Goal: Information Seeking & Learning: Learn about a topic

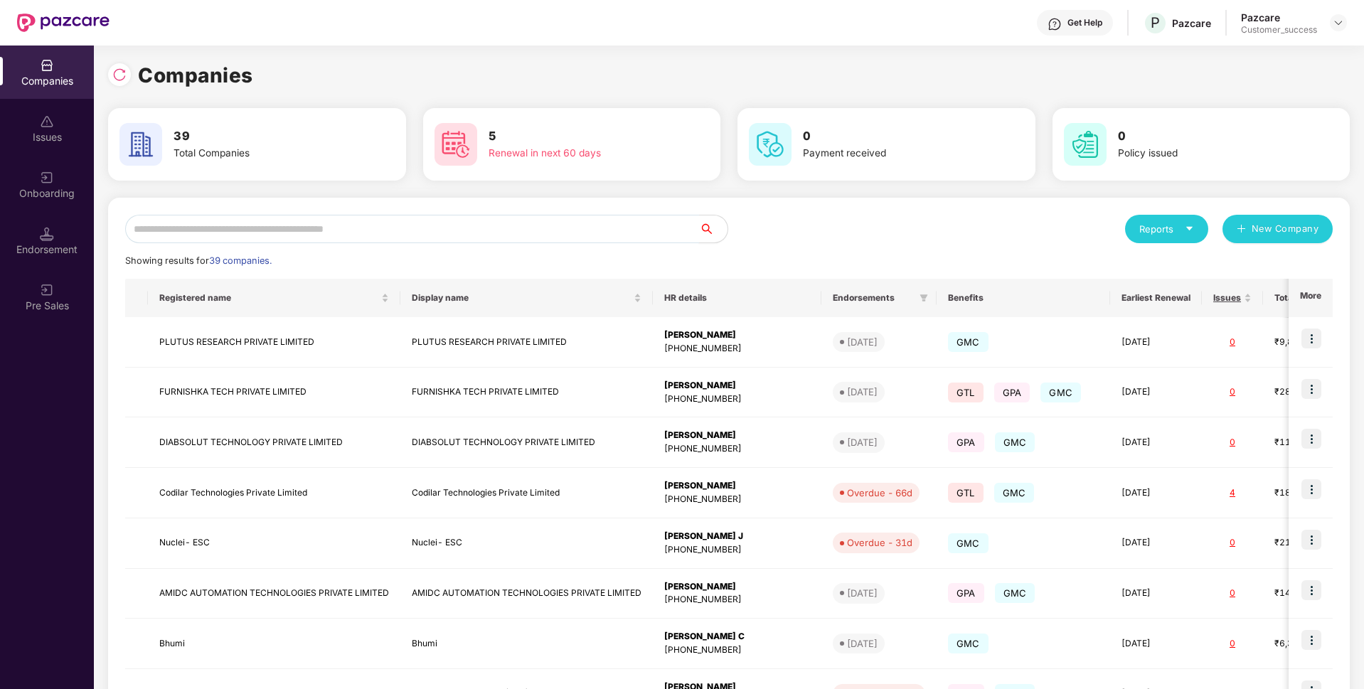
click at [469, 230] on input "text" at bounding box center [412, 229] width 574 height 28
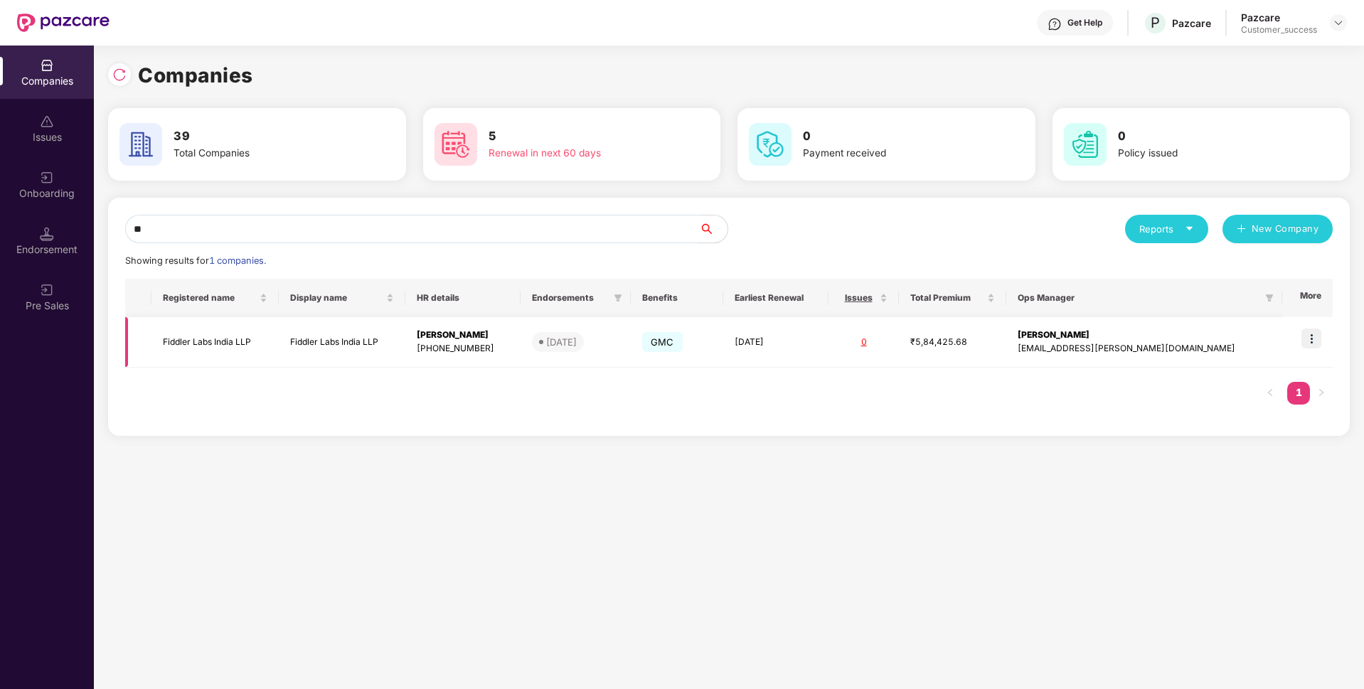
type input "**"
click at [241, 341] on td "Fiddler Labs India LLP" at bounding box center [215, 342] width 127 height 51
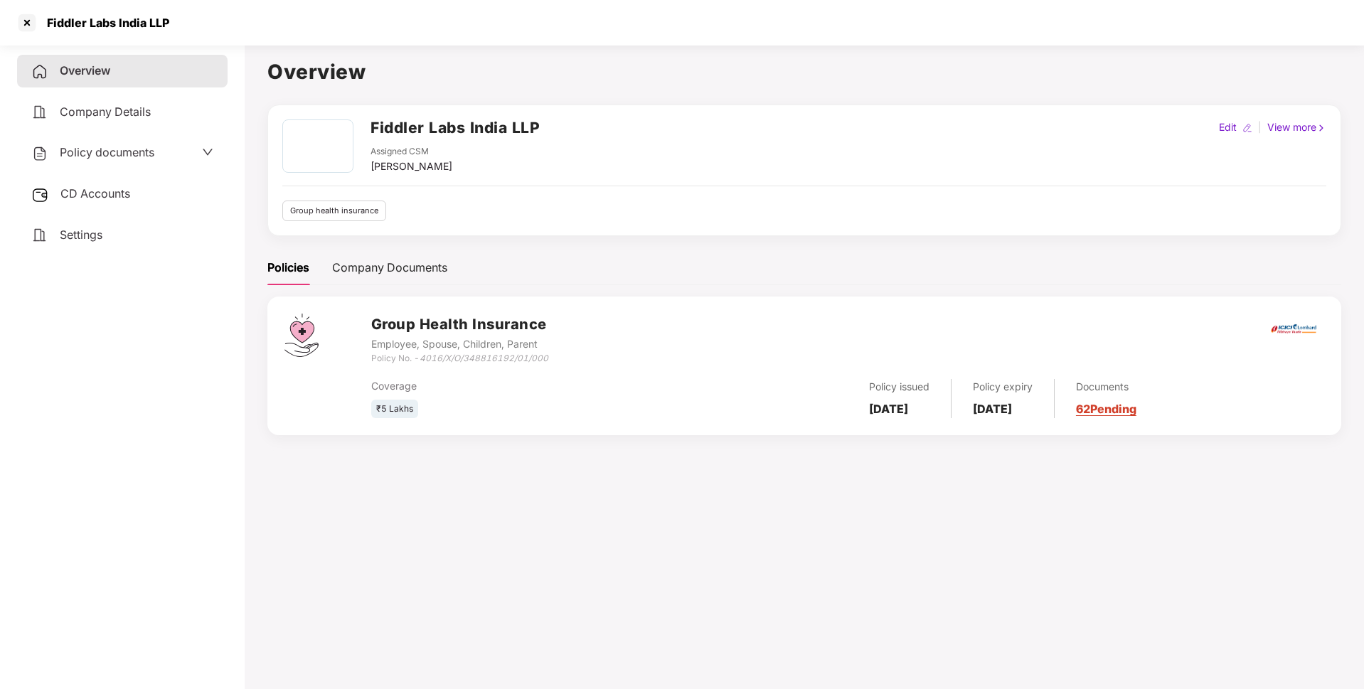
click at [120, 18] on div "Fiddler Labs India LLP" at bounding box center [103, 23] width 131 height 14
copy div "Fiddler Labs India LLP"
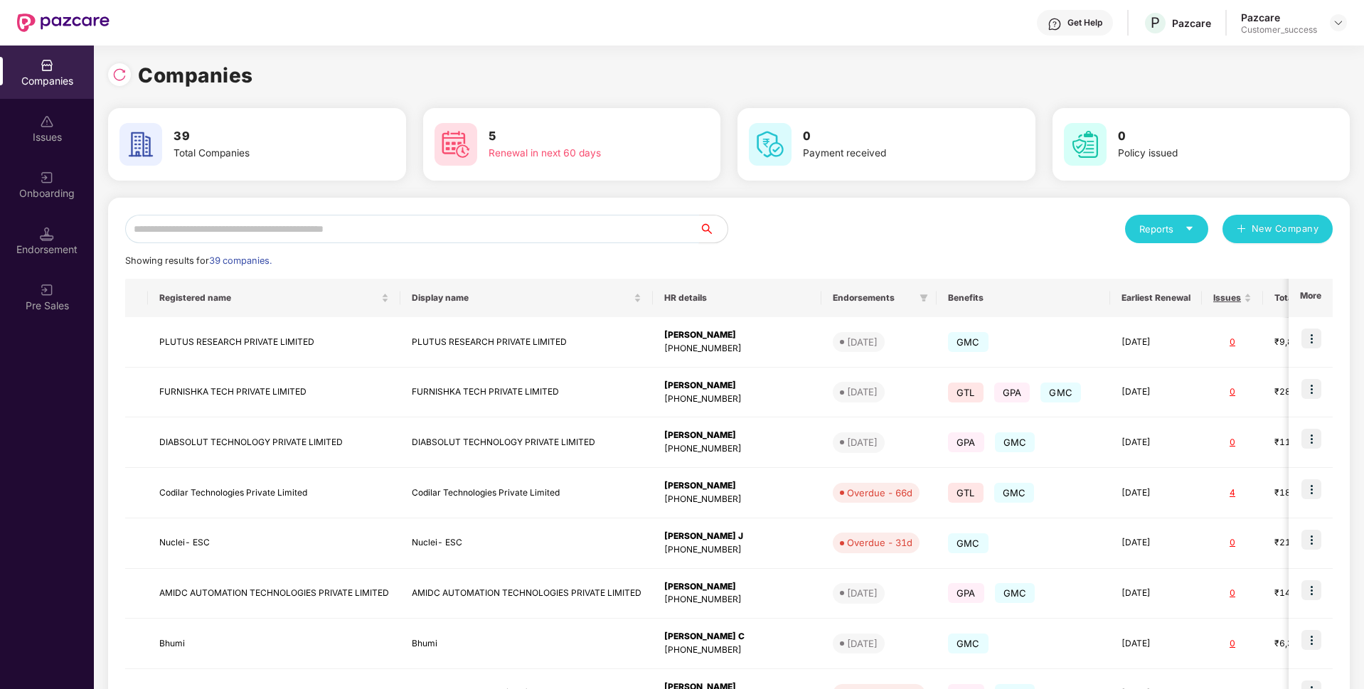
click at [446, 228] on input "text" at bounding box center [412, 229] width 574 height 28
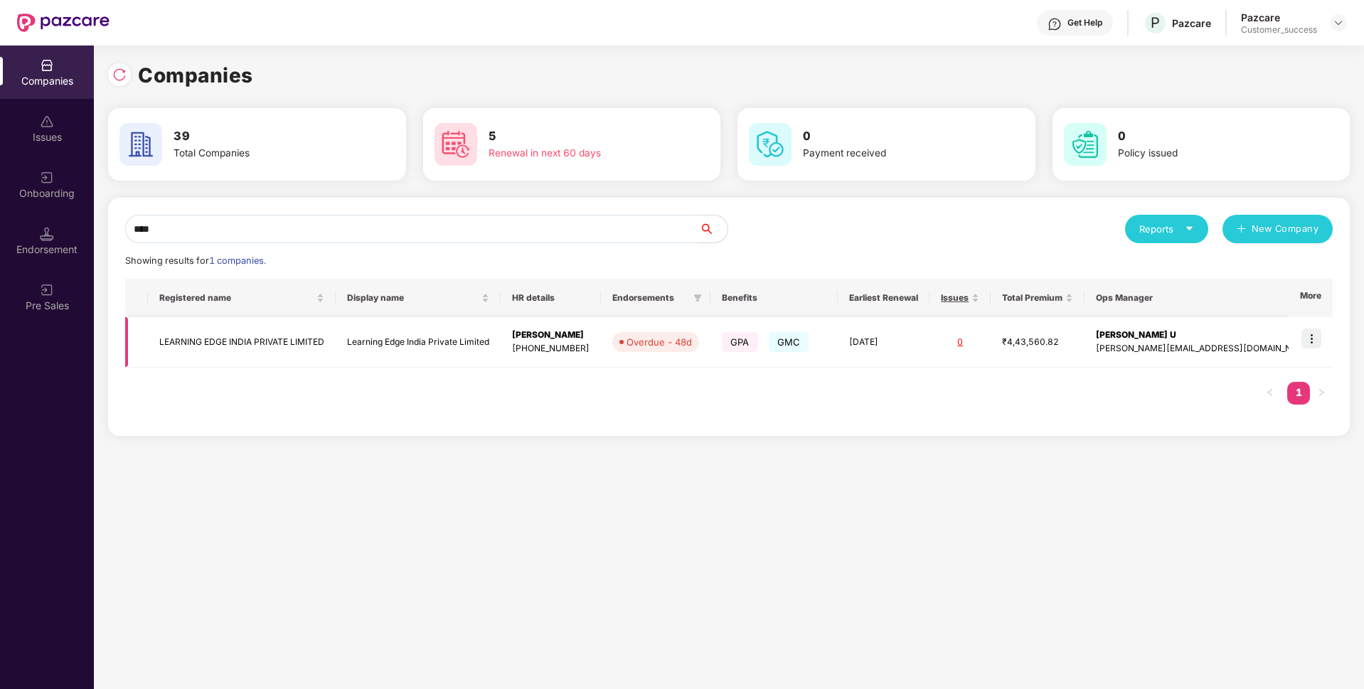
type input "****"
click at [216, 346] on td "LEARNING EDGE INDIA PRIVATE LIMITED" at bounding box center [242, 342] width 188 height 51
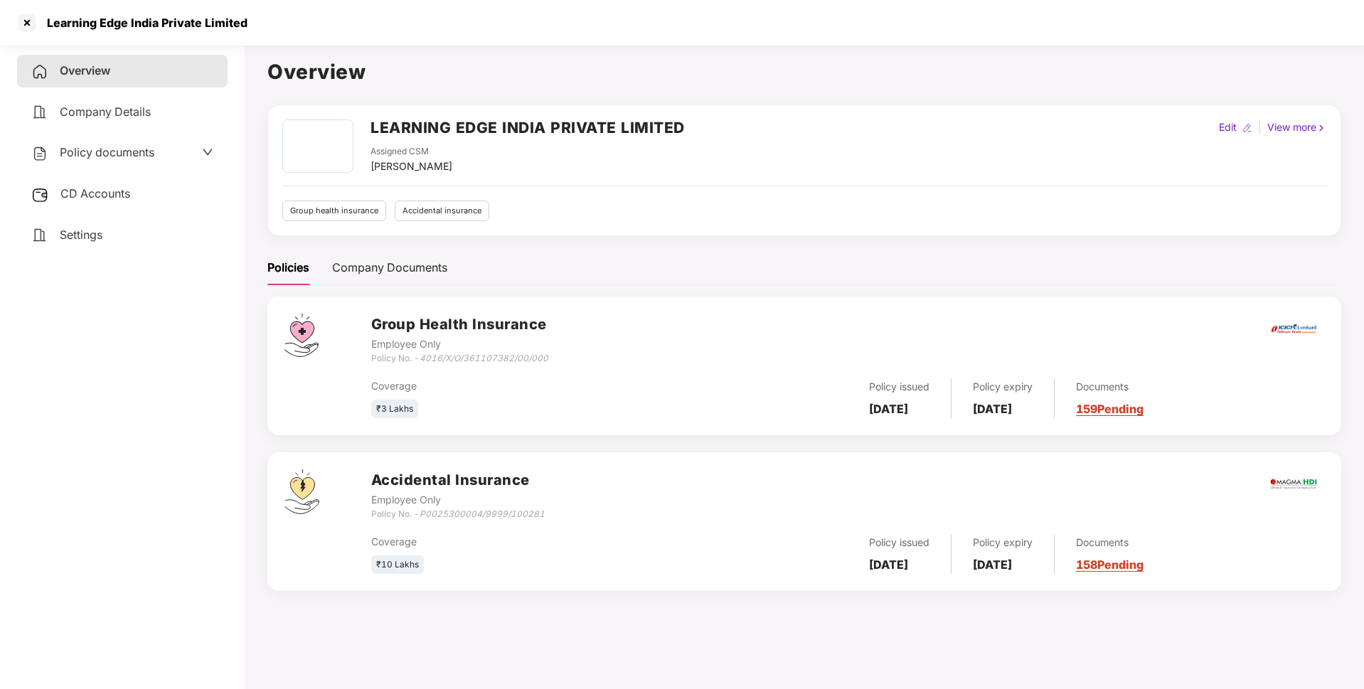
click at [154, 21] on div "Learning Edge India Private Limited" at bounding box center [142, 23] width 209 height 14
copy div "Learning Edge India Private Limited"
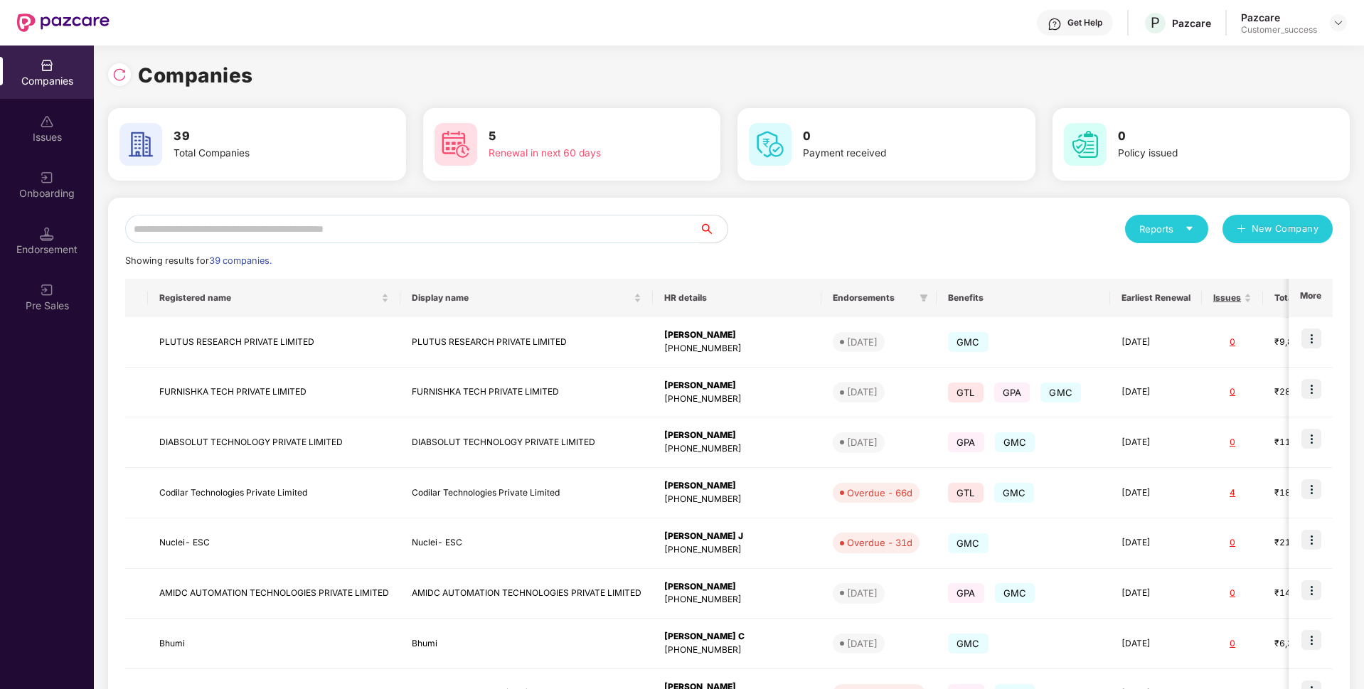
click at [362, 229] on input "text" at bounding box center [412, 229] width 574 height 28
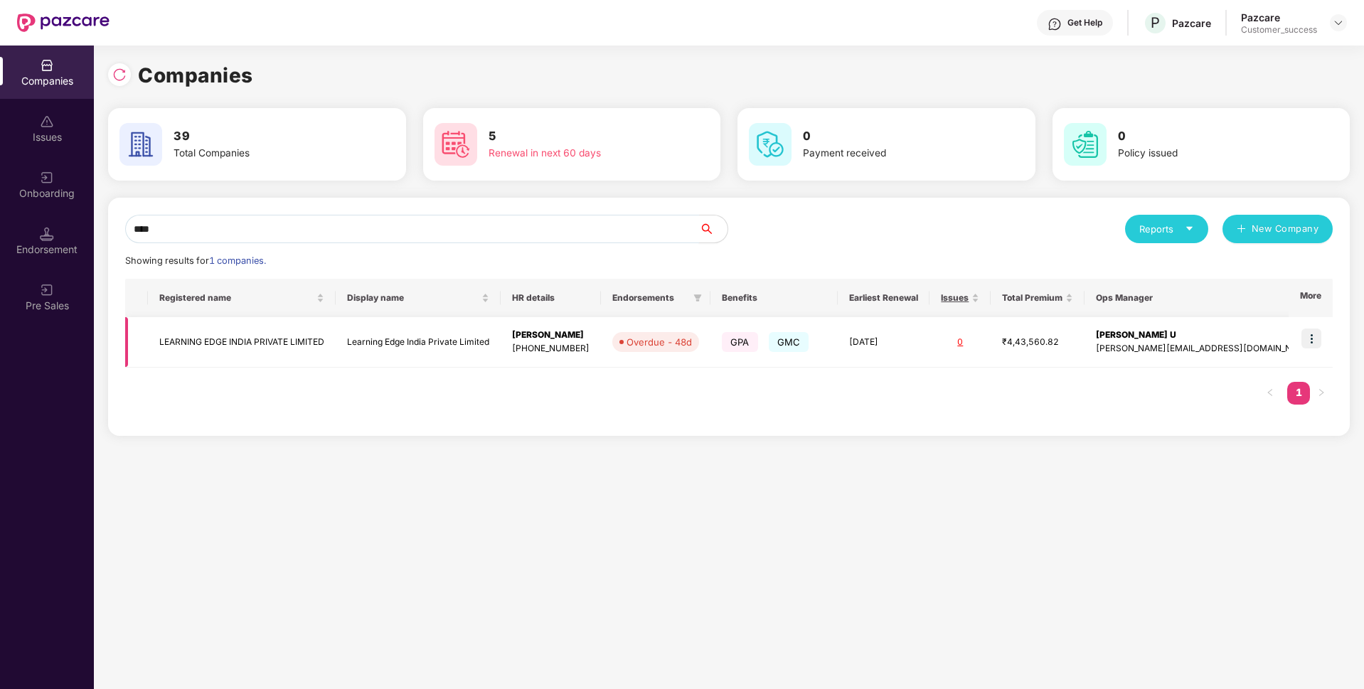
type input "****"
click at [177, 341] on td "LEARNING EDGE INDIA PRIVATE LIMITED" at bounding box center [242, 342] width 188 height 51
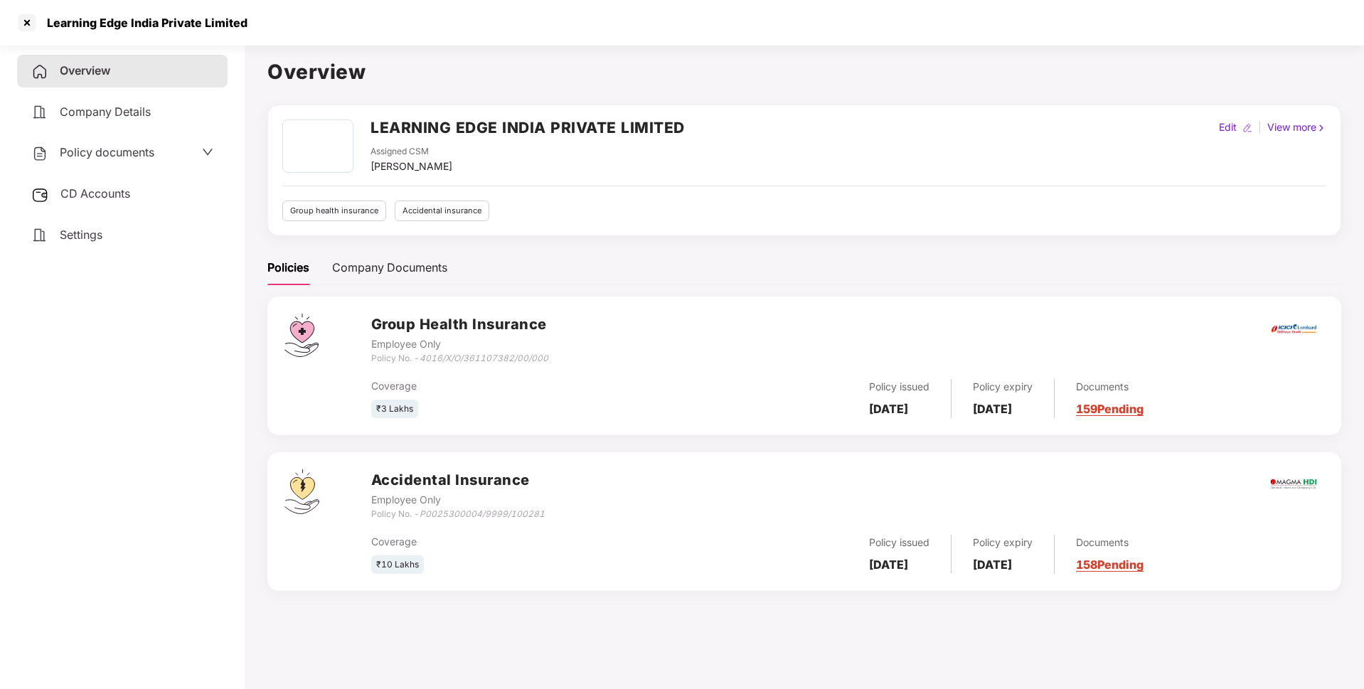
click at [142, 152] on span "Policy documents" at bounding box center [107, 152] width 95 height 14
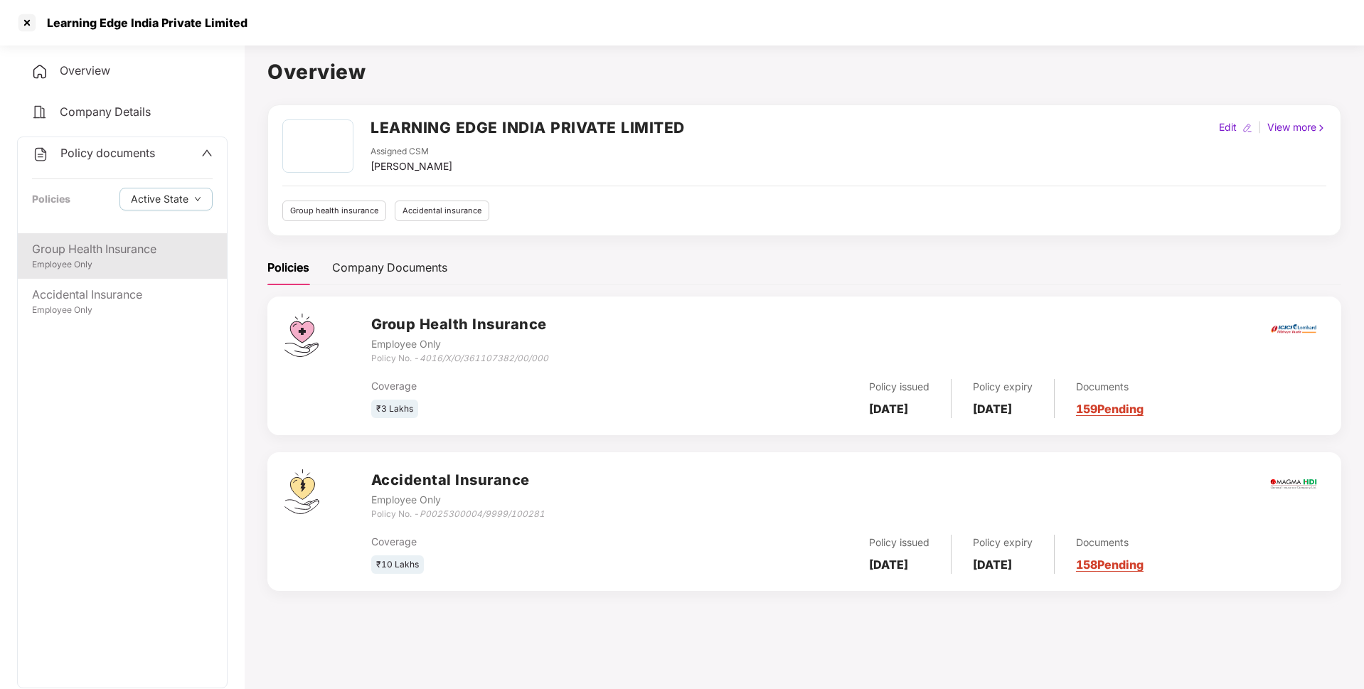
click at [96, 250] on div "Group Health Insurance" at bounding box center [122, 249] width 181 height 18
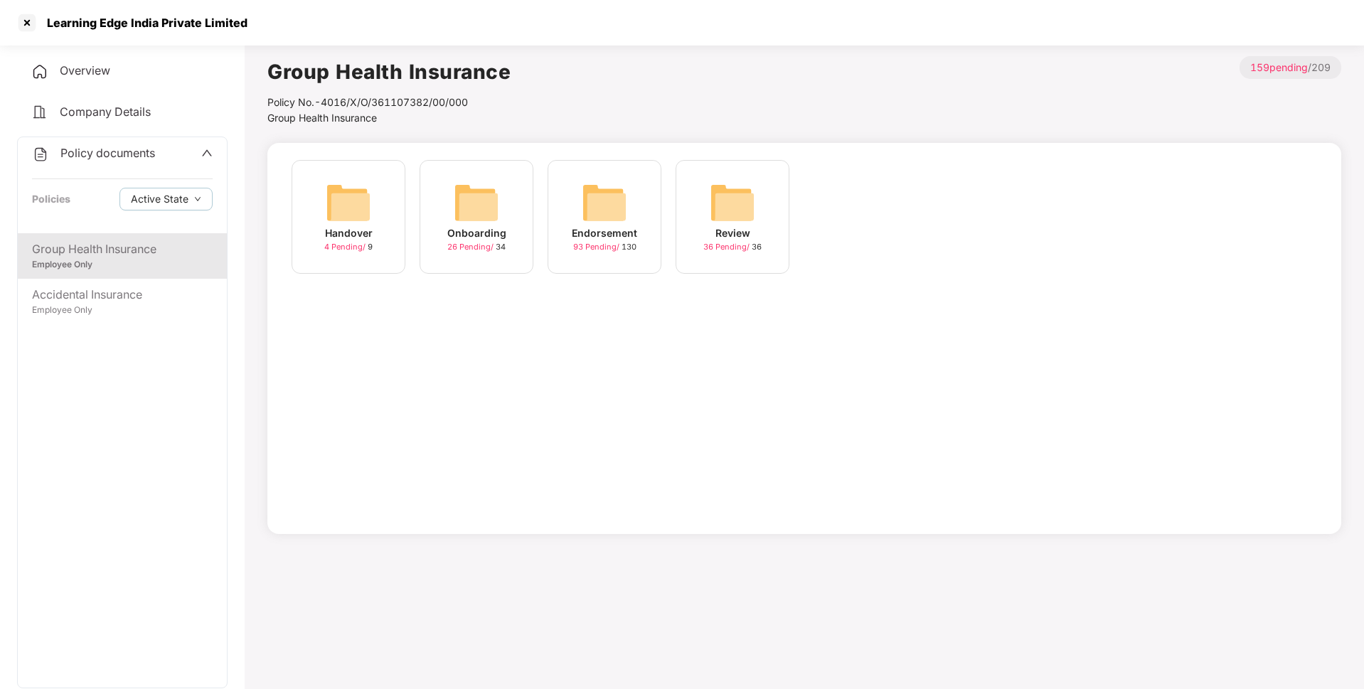
click at [511, 216] on div "Onboarding 26 Pending / 34" at bounding box center [477, 217] width 114 height 114
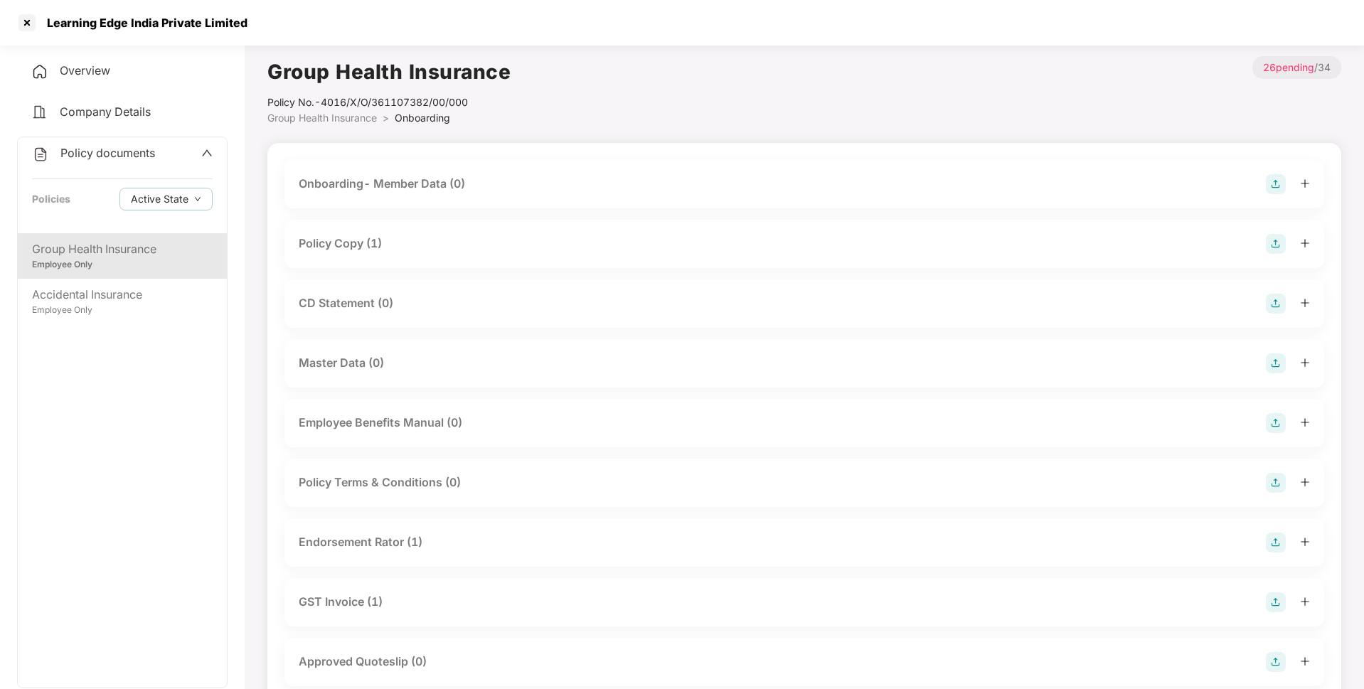
click at [361, 246] on div "Policy Copy (1)" at bounding box center [340, 244] width 83 height 18
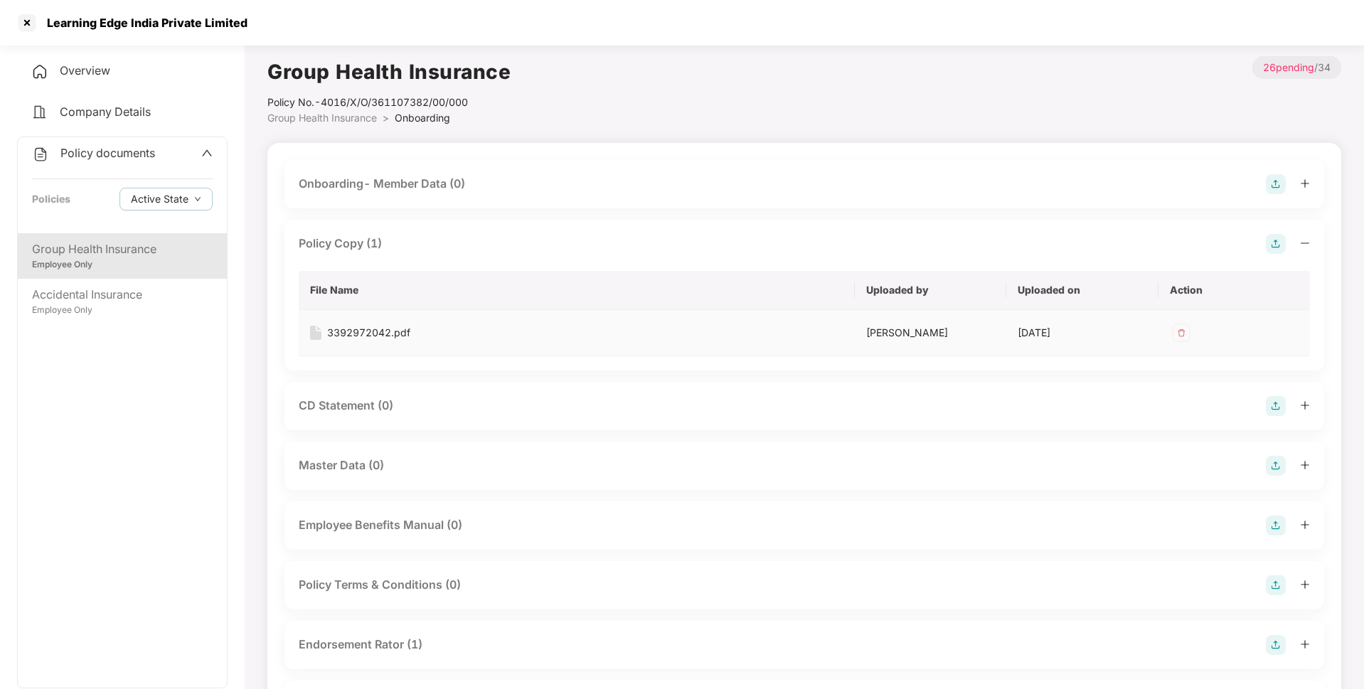
click at [366, 327] on div "3392972042.pdf" at bounding box center [368, 333] width 83 height 16
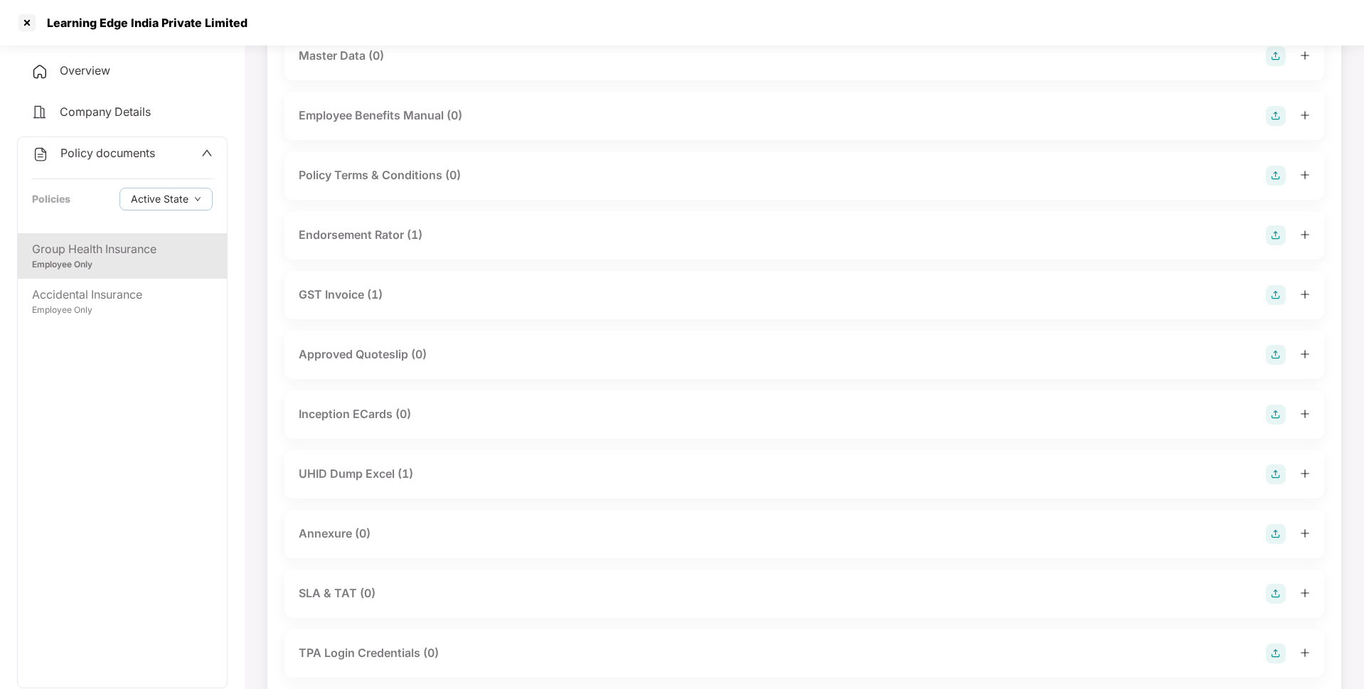
scroll to position [430, 0]
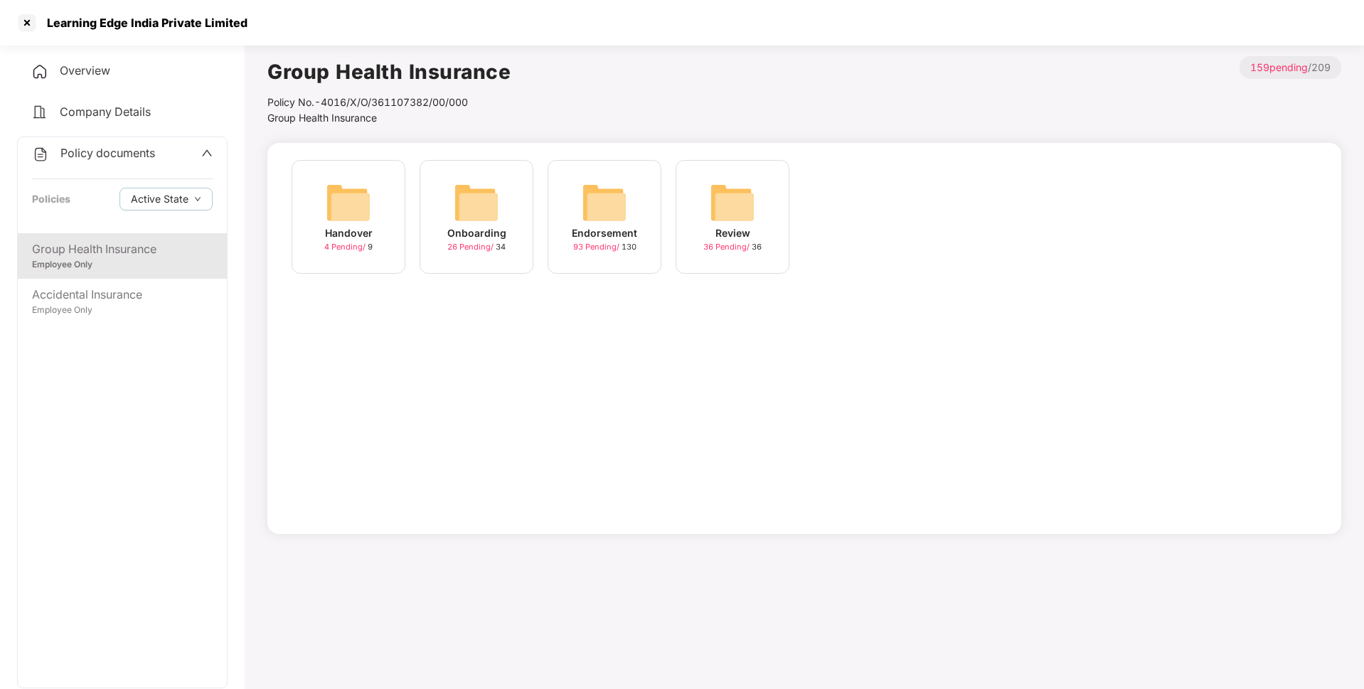
click at [594, 247] on span "93 Pending /" at bounding box center [597, 247] width 48 height 10
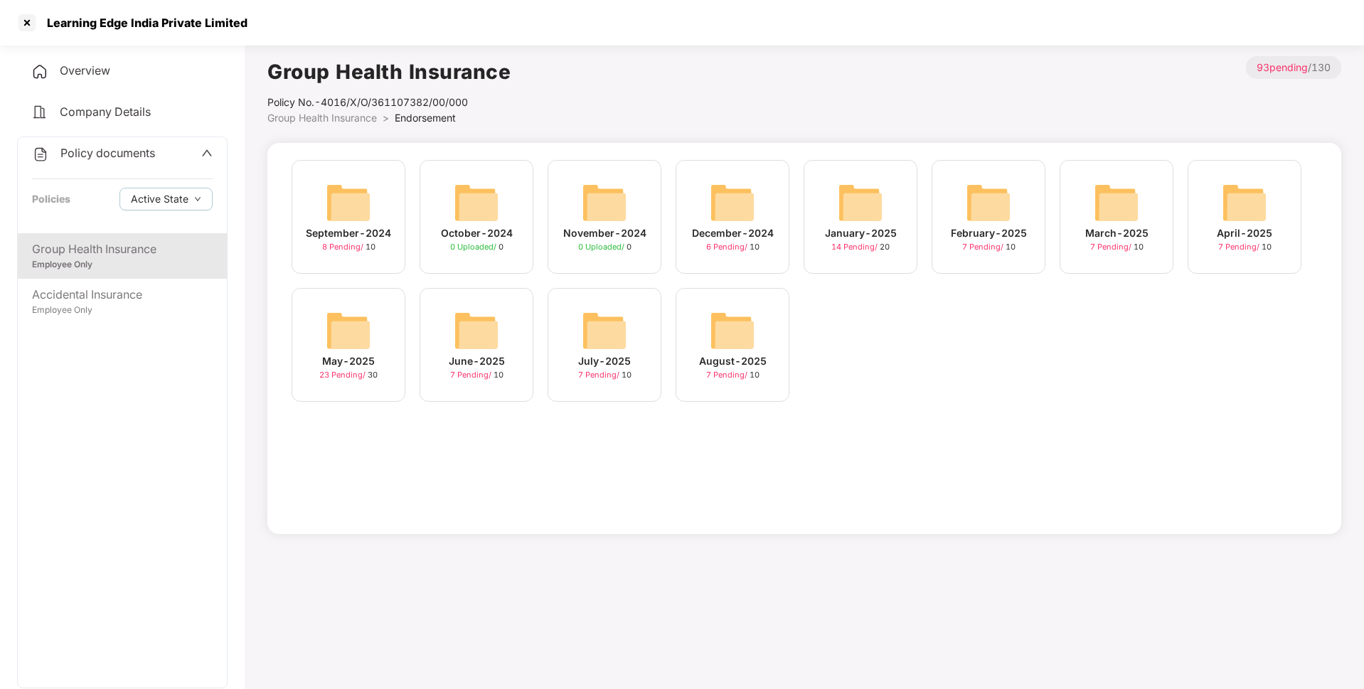
click at [718, 359] on div "August-2025" at bounding box center [733, 362] width 68 height 16
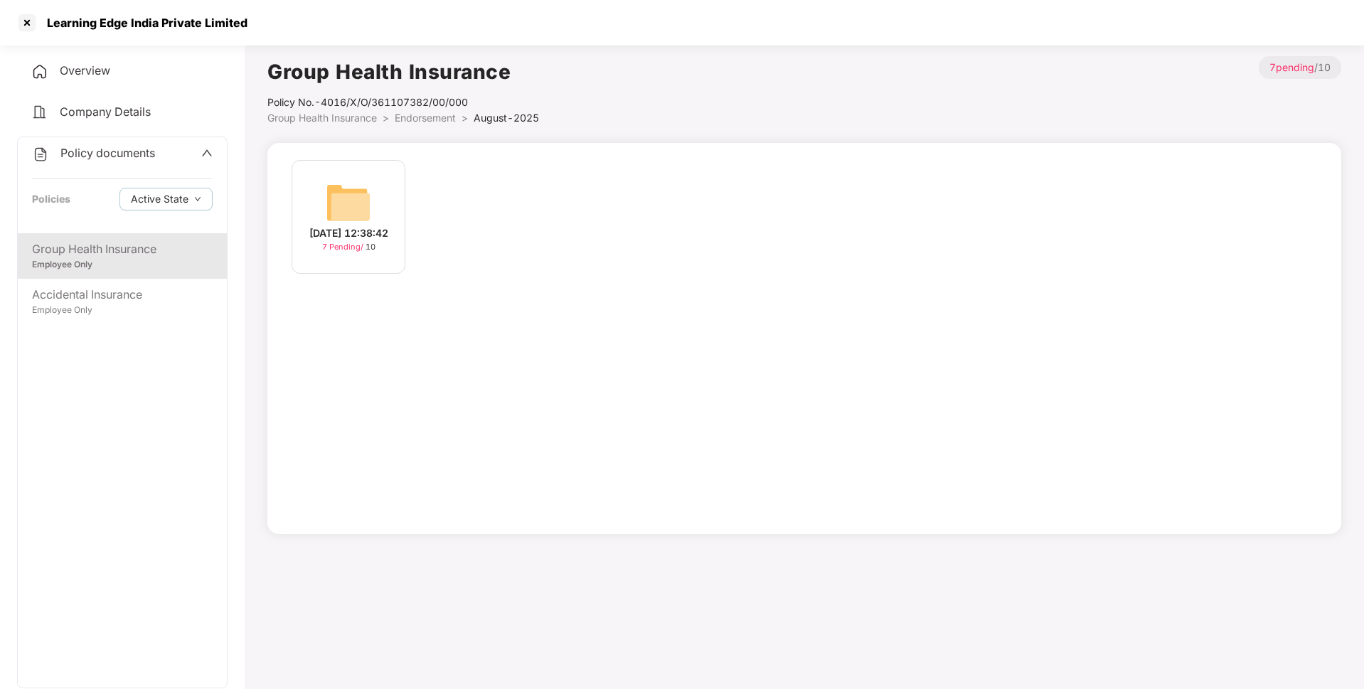
click at [319, 238] on div "[DATE] 12:38:42" at bounding box center [348, 233] width 79 height 16
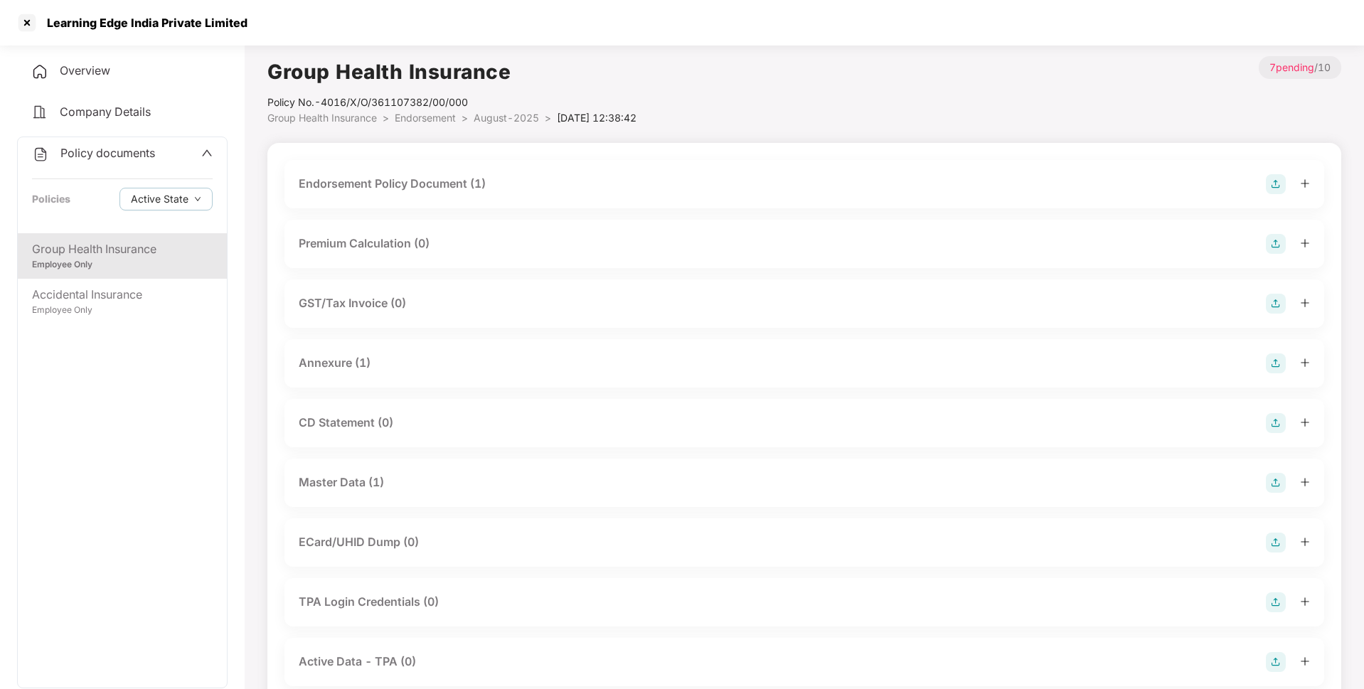
click at [308, 487] on div "Master Data (1)" at bounding box center [341, 483] width 85 height 18
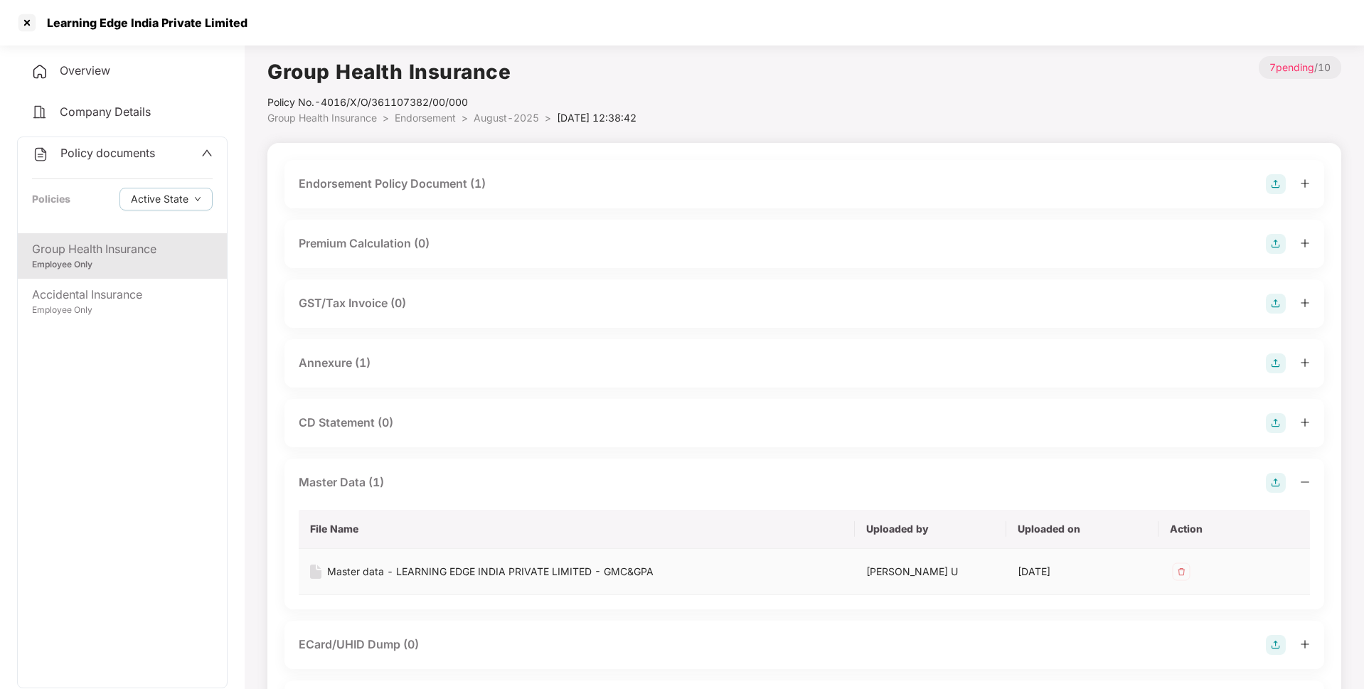
click at [409, 575] on div "Master data - LEARNING EDGE INDIA PRIVATE LIMITED - GMC&GPA" at bounding box center [490, 572] width 327 height 16
click at [147, 313] on div "Employee Only" at bounding box center [122, 311] width 181 height 14
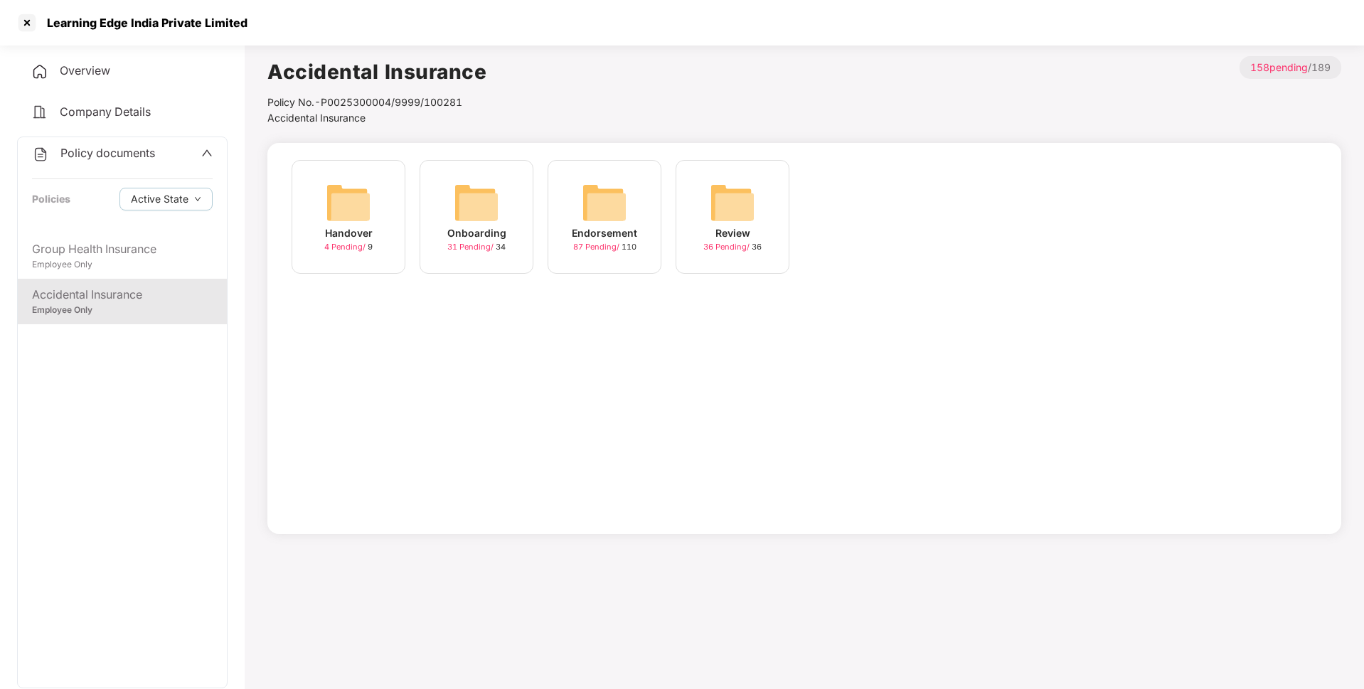
click at [490, 202] on img at bounding box center [477, 203] width 46 height 46
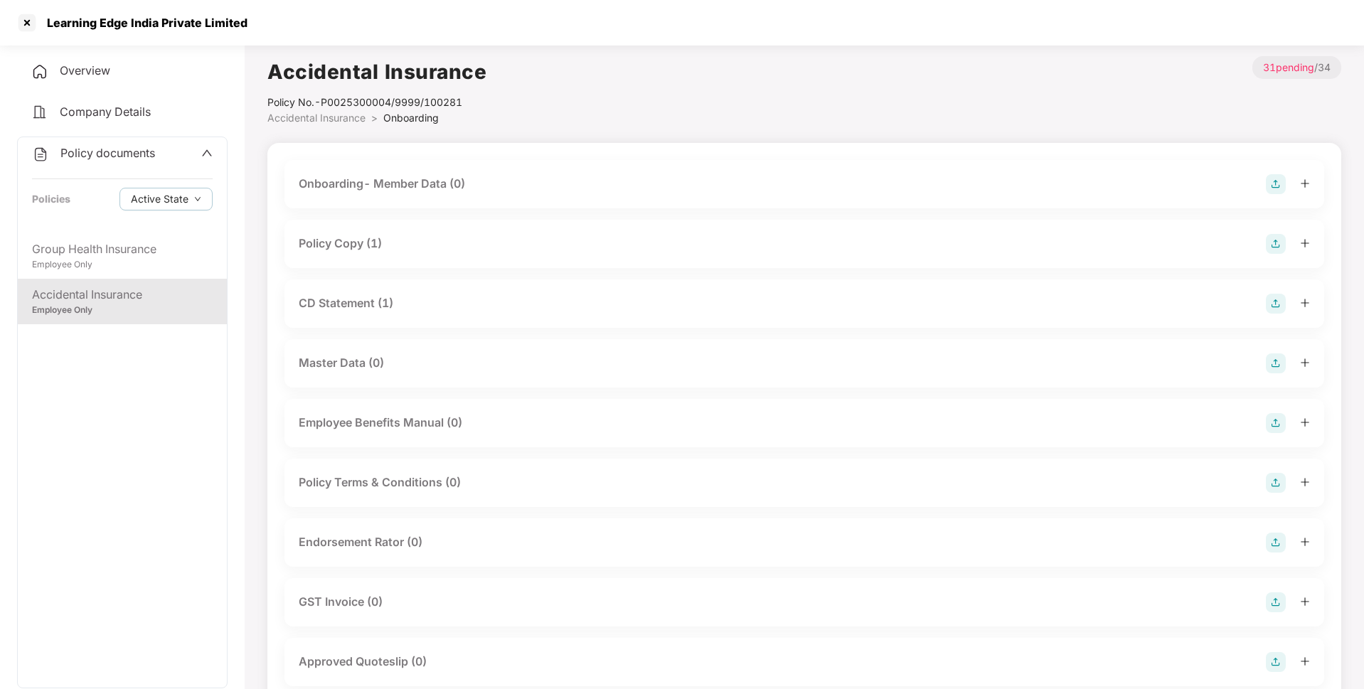
click at [342, 234] on div "Policy Copy (1)" at bounding box center [805, 244] width 1012 height 20
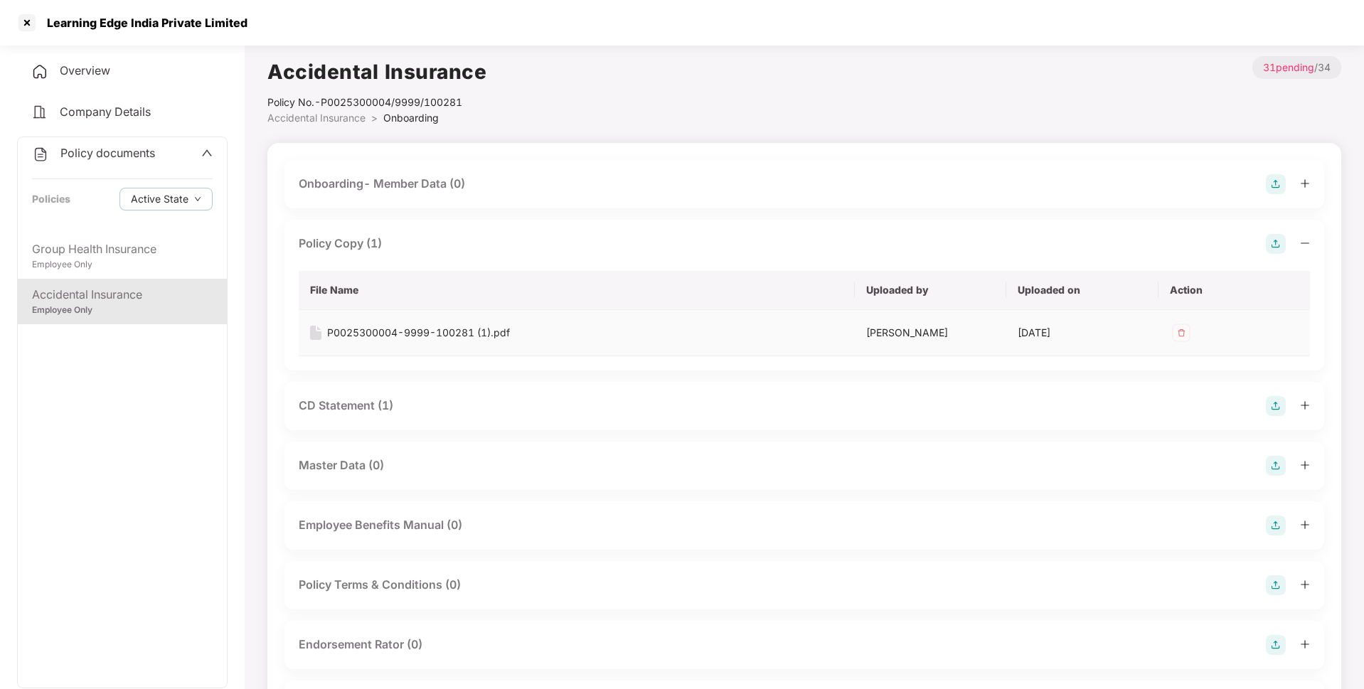
click at [409, 331] on div "P0025300004-9999-100281 (1).pdf" at bounding box center [418, 333] width 183 height 16
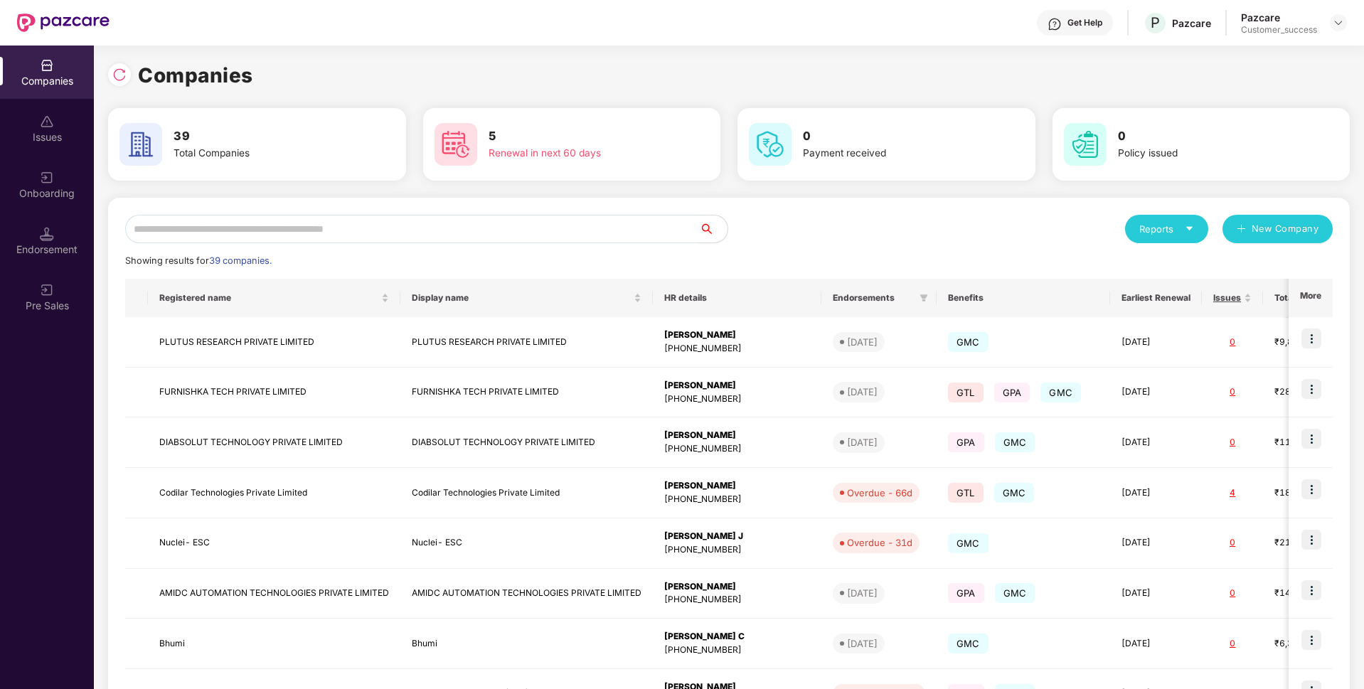
click at [360, 222] on input "text" at bounding box center [412, 229] width 574 height 28
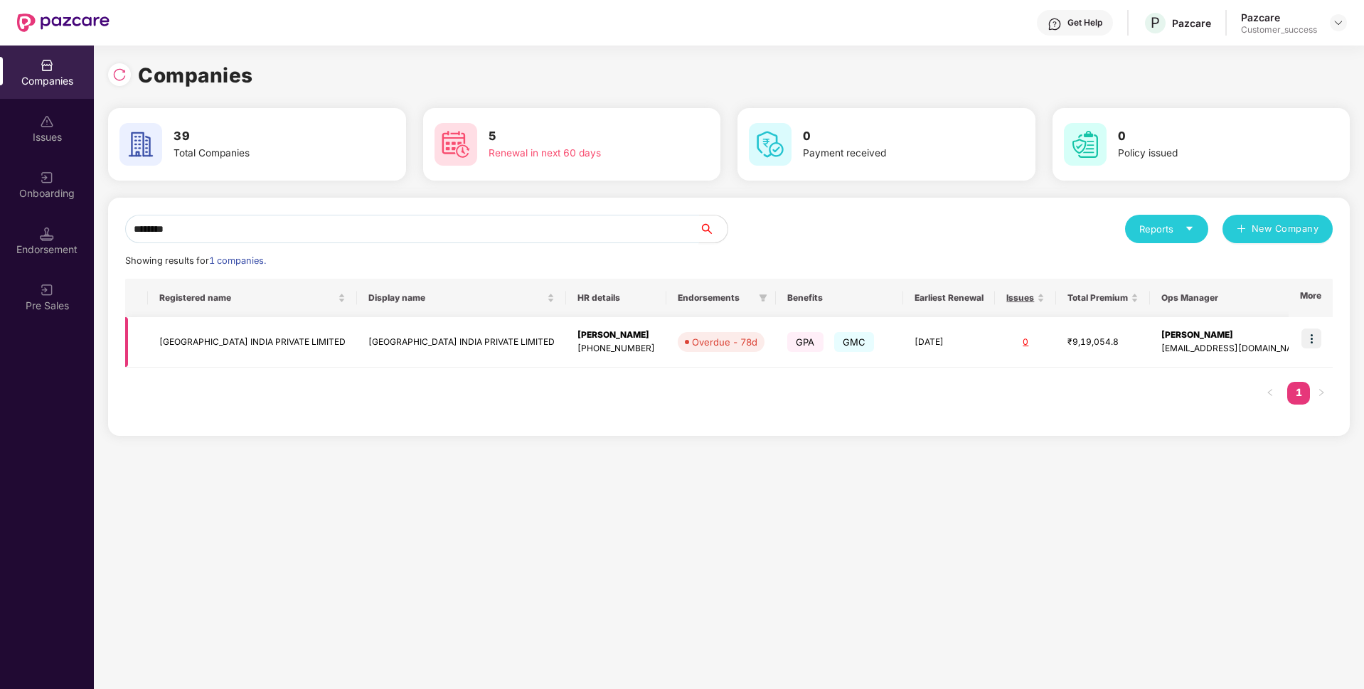
type input "********"
click at [207, 329] on td "[GEOGRAPHIC_DATA] INDIA PRIVATE LIMITED" at bounding box center [252, 342] width 209 height 51
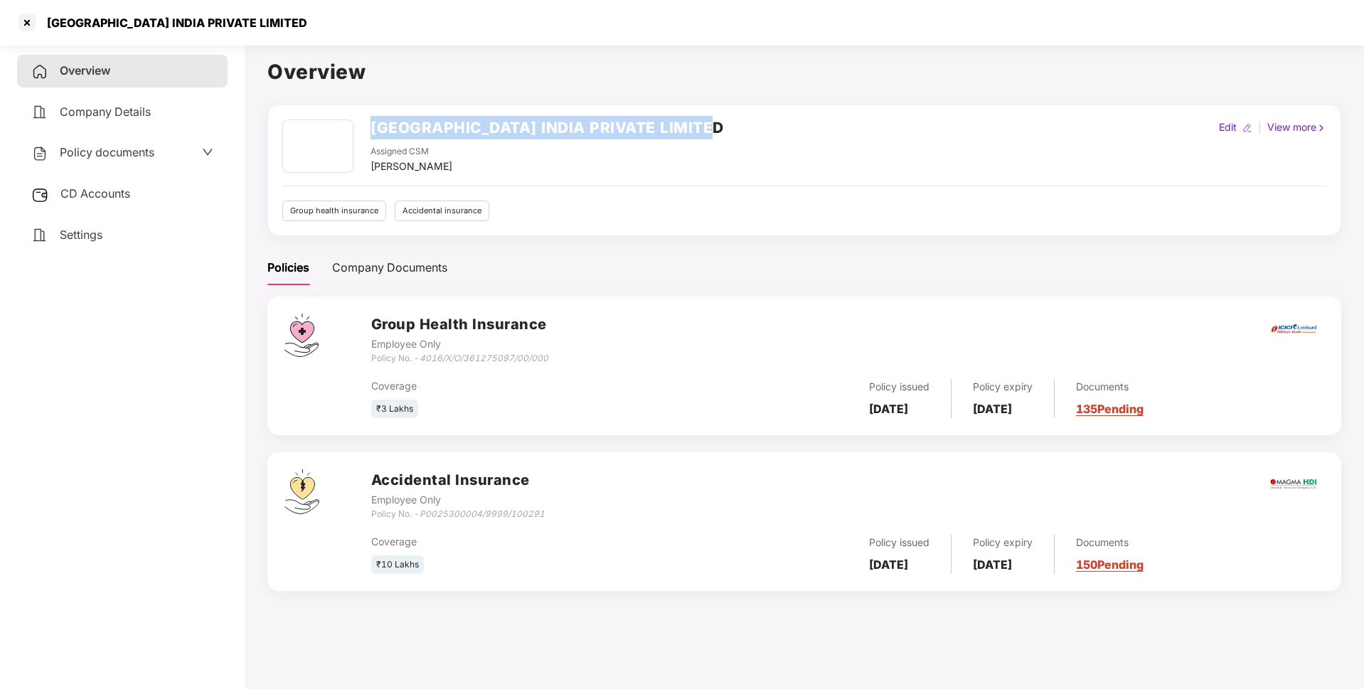
drag, startPoint x: 373, startPoint y: 129, endPoint x: 855, endPoint y: 122, distance: 482.4
click at [855, 122] on div "GLENTREE ACADEMY [GEOGRAPHIC_DATA] PRIVATE LIMITED Assigned CSM [PERSON_NAME] E…" at bounding box center [804, 147] width 1044 height 55
copy h2 "[GEOGRAPHIC_DATA] INDIA PRIVATE LIMITED"
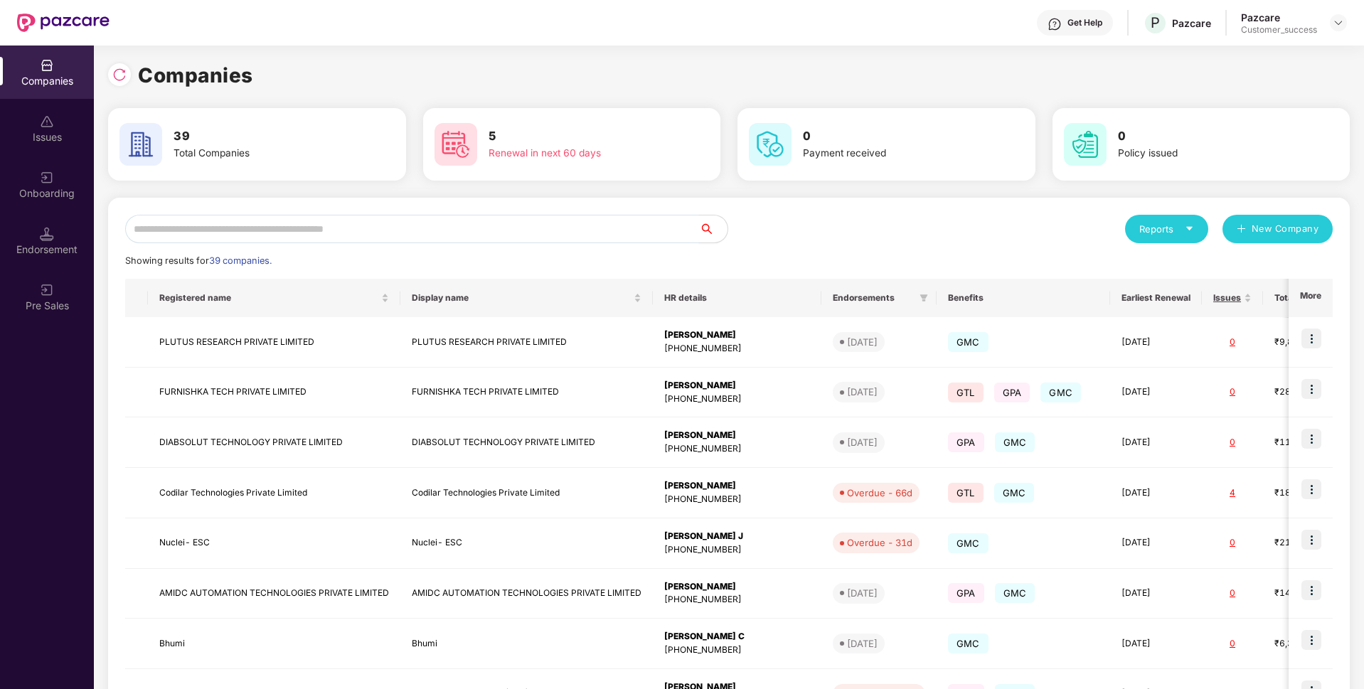
click at [400, 230] on input "text" at bounding box center [412, 229] width 574 height 28
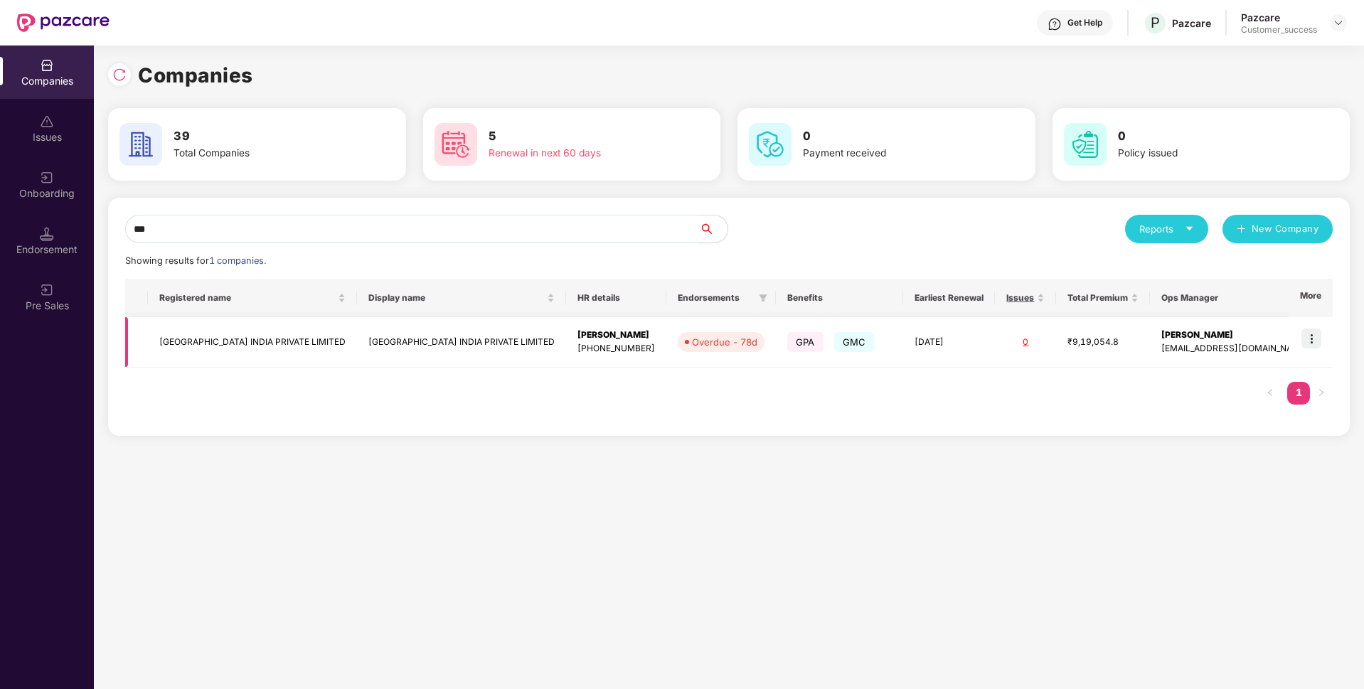
type input "***"
click at [266, 337] on td "[GEOGRAPHIC_DATA] INDIA PRIVATE LIMITED" at bounding box center [252, 342] width 209 height 51
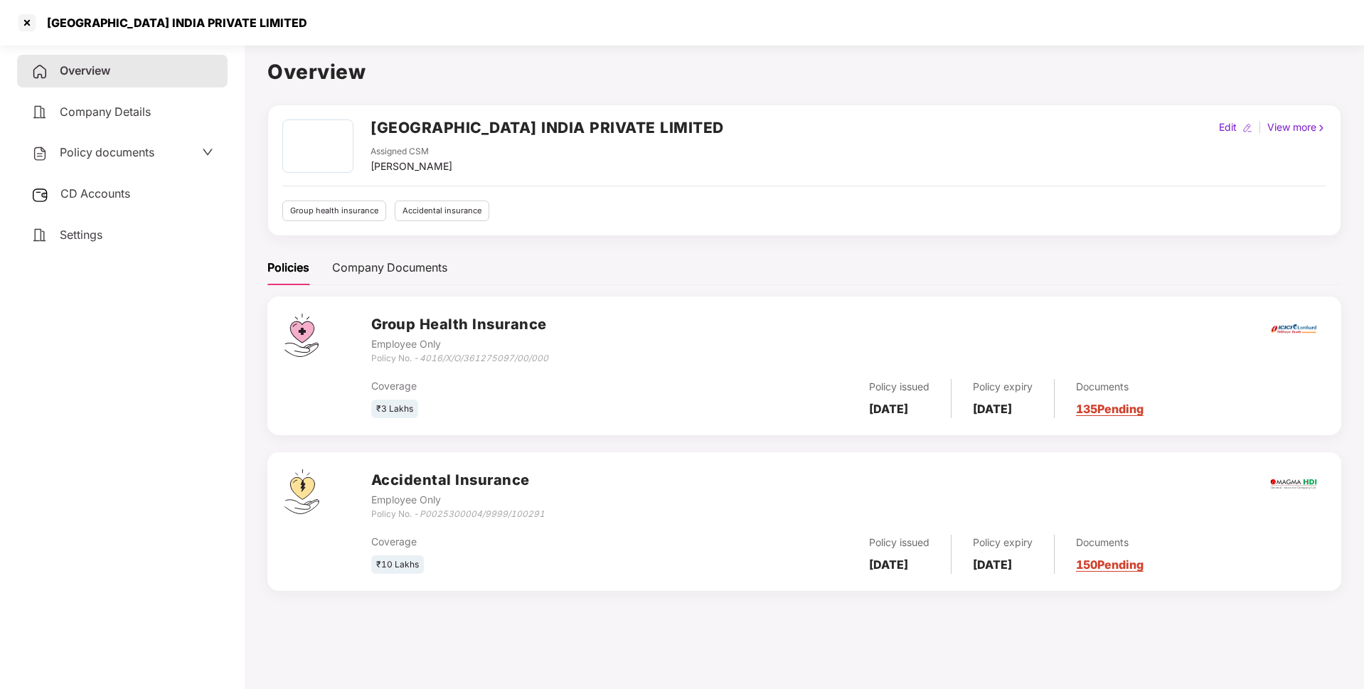
click at [159, 149] on div "Policy documents" at bounding box center [122, 153] width 182 height 18
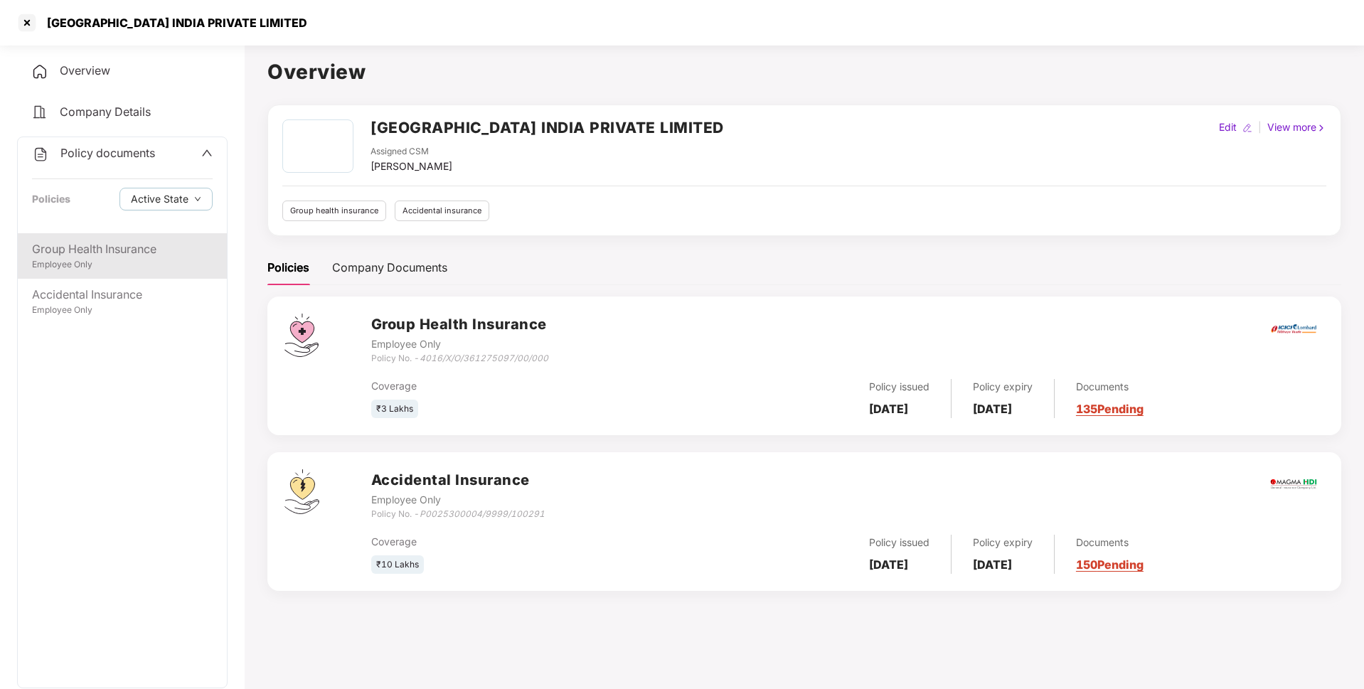
click at [137, 245] on div "Group Health Insurance" at bounding box center [122, 249] width 181 height 18
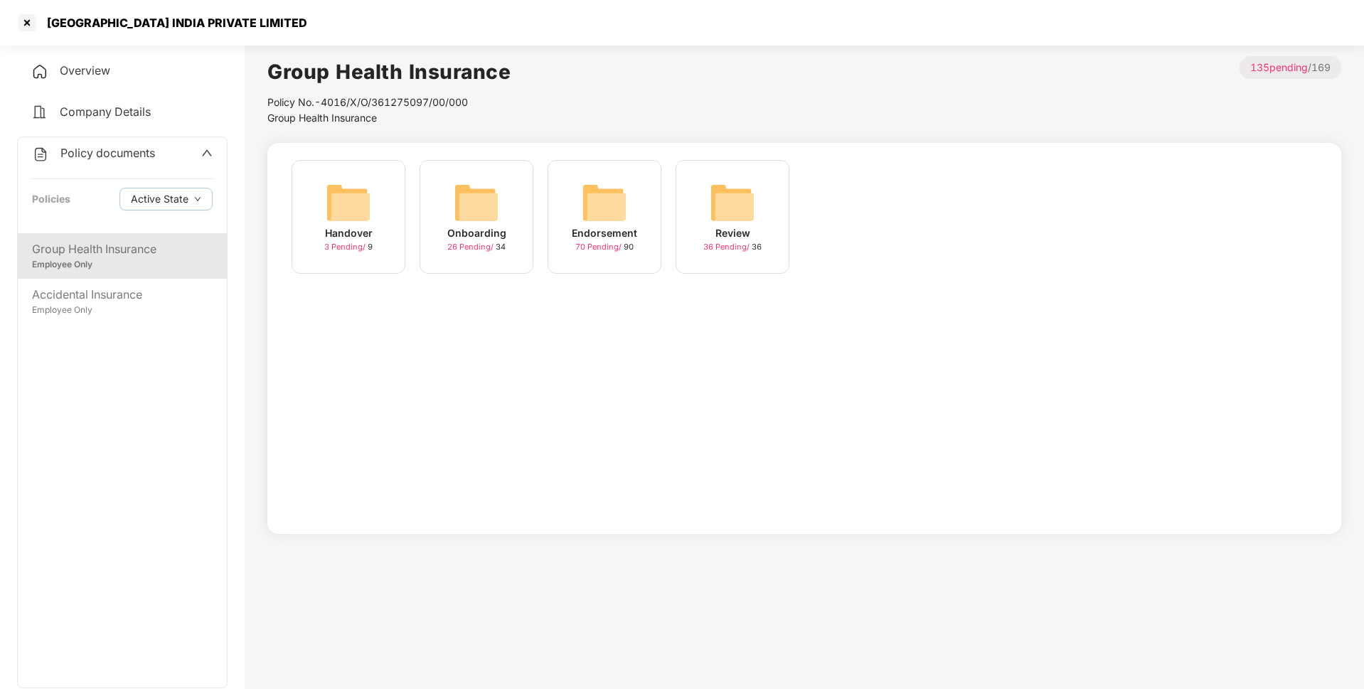
click at [535, 212] on div "Onboarding 26 Pending / 34" at bounding box center [477, 224] width 128 height 128
click at [502, 208] on div "Onboarding 26 Pending / 34" at bounding box center [477, 217] width 114 height 114
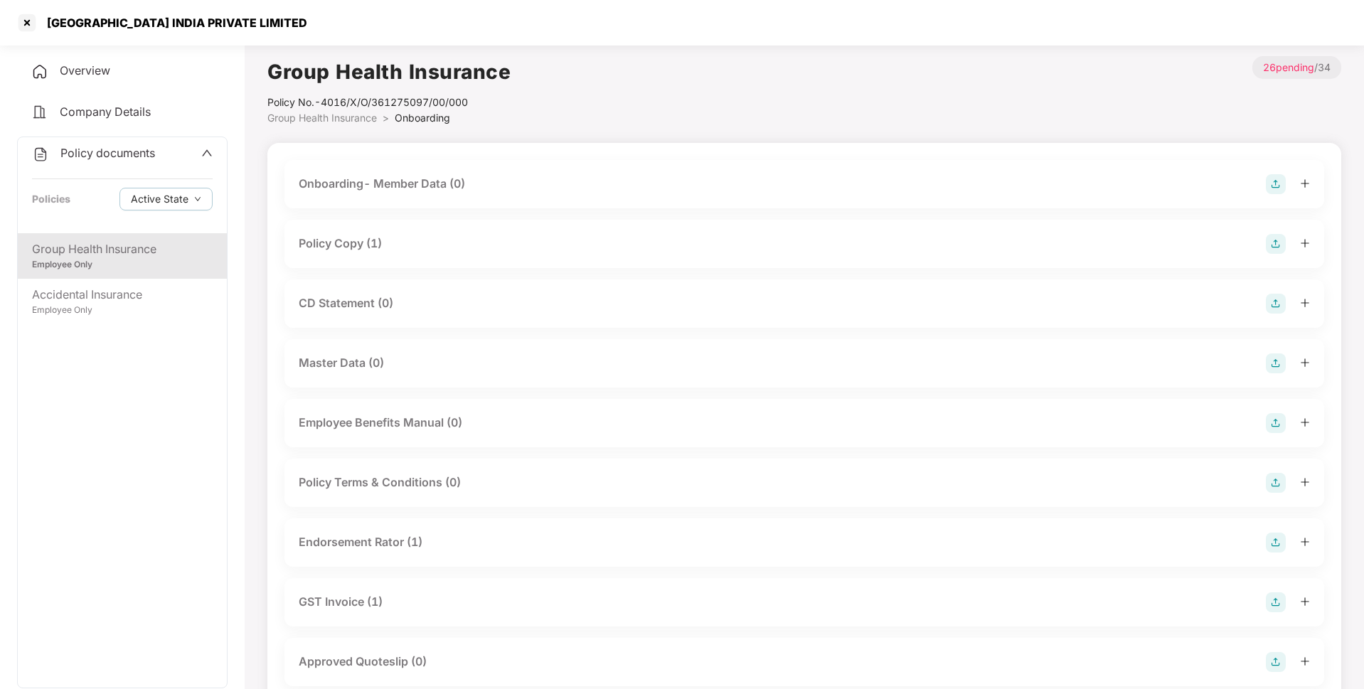
click at [363, 237] on div "Policy Copy (1)" at bounding box center [340, 244] width 83 height 18
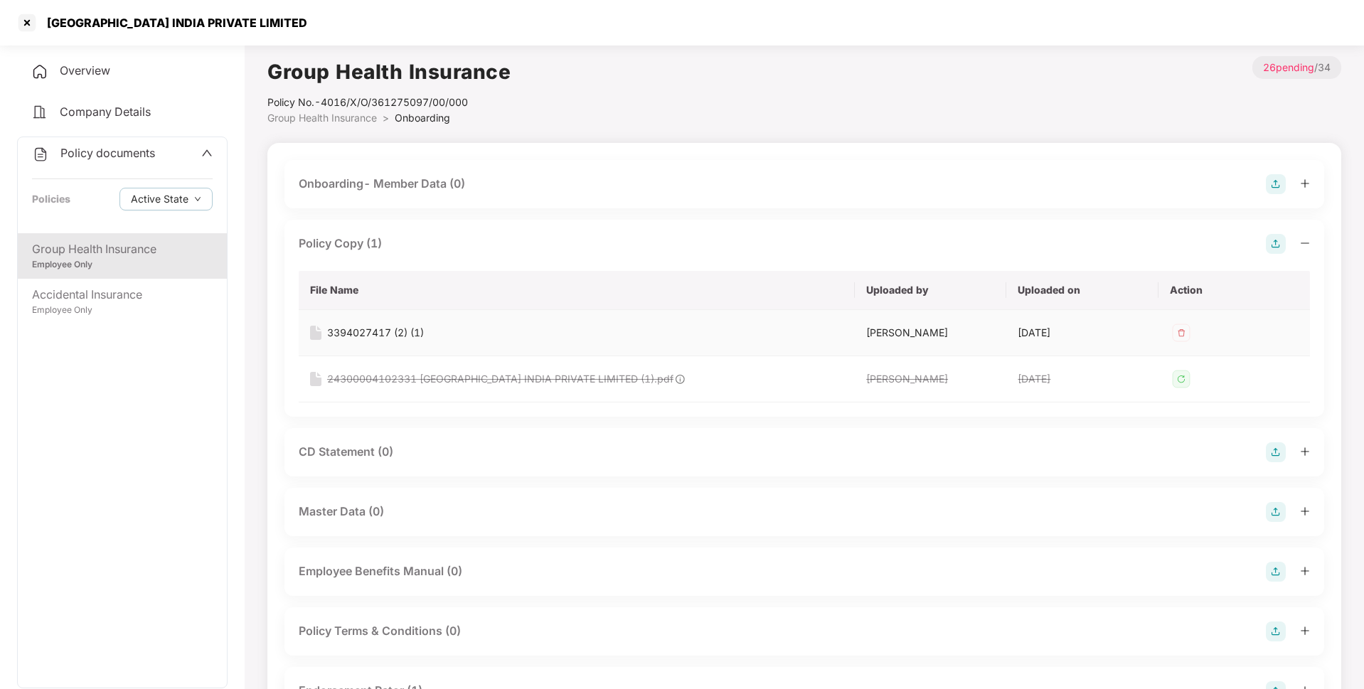
click at [413, 329] on div "3394027417 (2) (1)" at bounding box center [375, 333] width 97 height 16
click at [50, 324] on div "Group Health Insurance Employee Only Accidental Insurance Employee Only" at bounding box center [122, 460] width 209 height 455
click at [44, 295] on div "Accidental Insurance" at bounding box center [122, 295] width 181 height 18
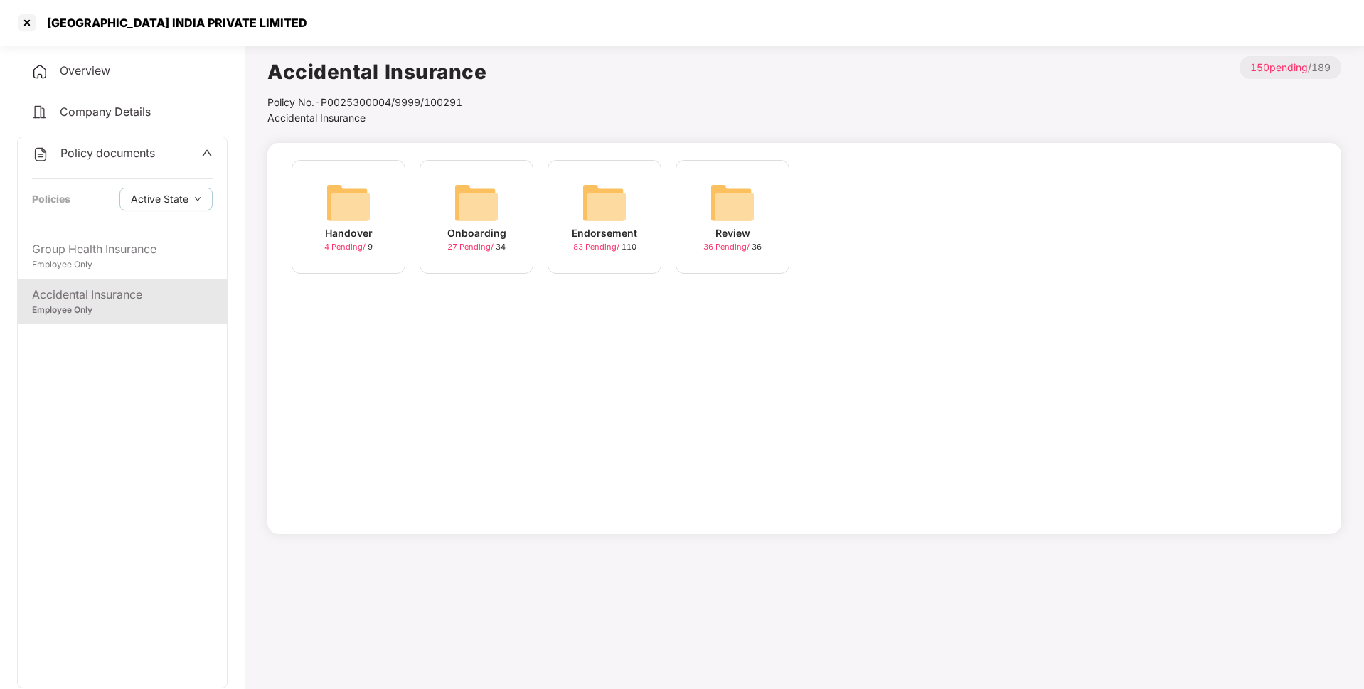
click at [508, 187] on div "Onboarding 27 Pending / 34" at bounding box center [477, 217] width 114 height 114
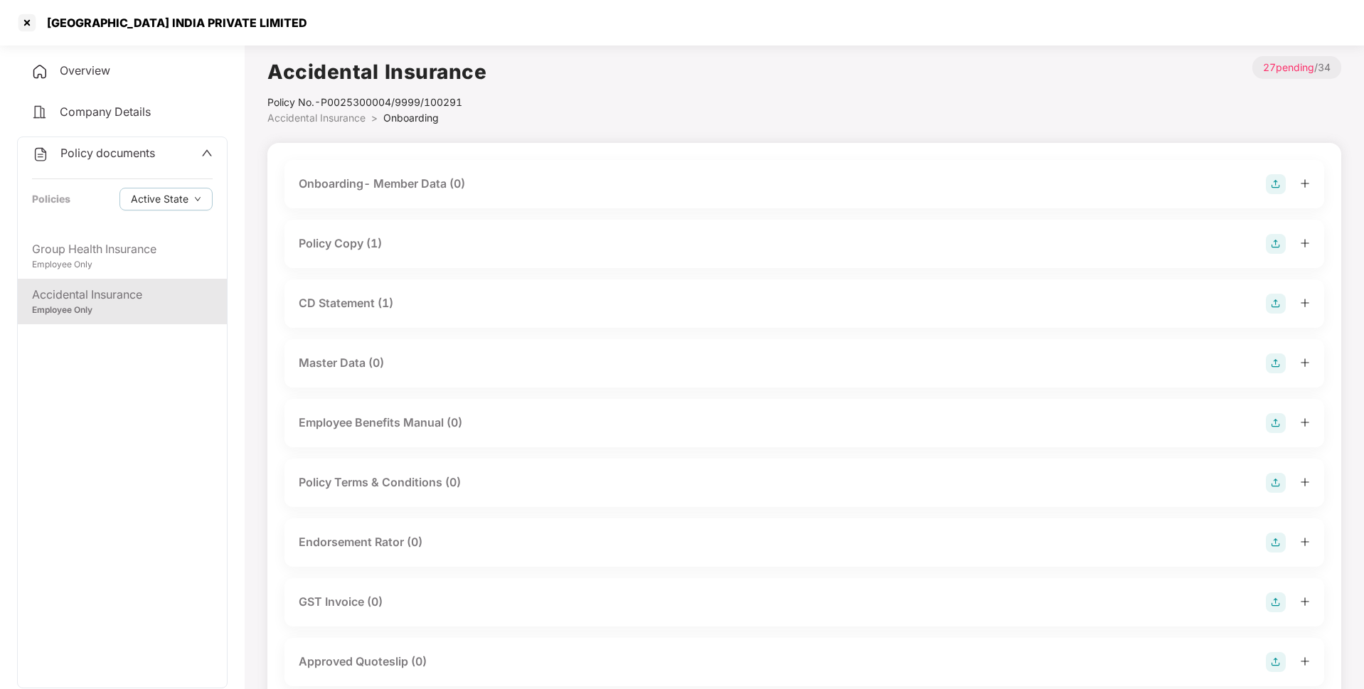
click at [341, 243] on div "Policy Copy (1)" at bounding box center [340, 244] width 83 height 18
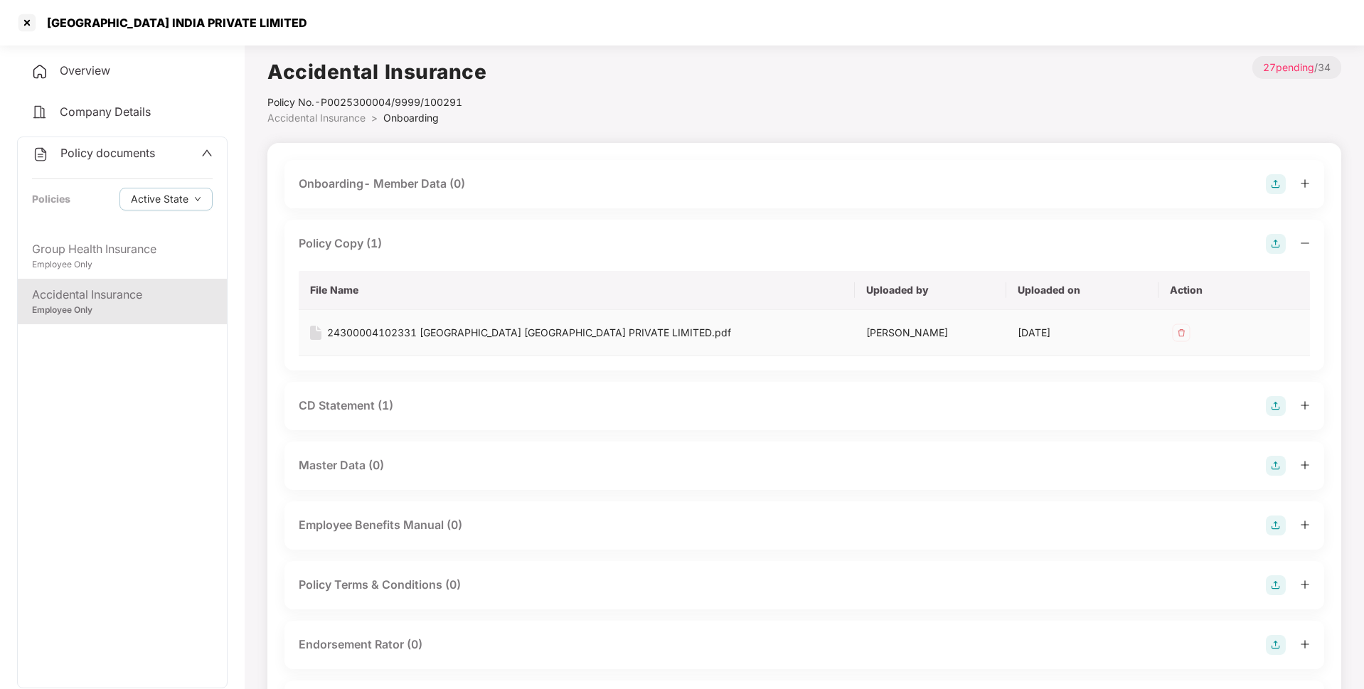
click at [371, 336] on div "24300004102331 [GEOGRAPHIC_DATA] [GEOGRAPHIC_DATA] PRIVATE LIMITED.pdf" at bounding box center [529, 333] width 404 height 16
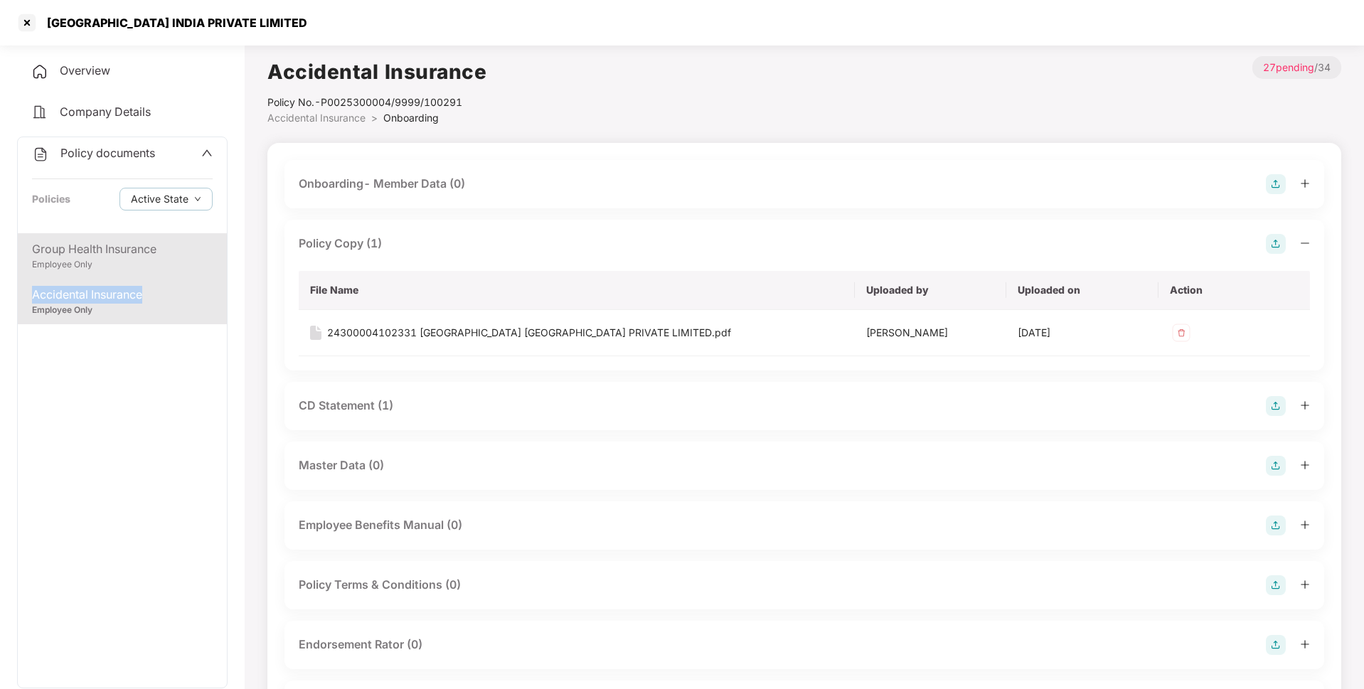
drag, startPoint x: 176, startPoint y: 293, endPoint x: 167, endPoint y: 267, distance: 27.7
click at [167, 267] on div "Group Health Insurance Employee Only Accidental Insurance Employee Only" at bounding box center [122, 460] width 209 height 455
click at [167, 267] on div "Employee Only" at bounding box center [122, 265] width 181 height 14
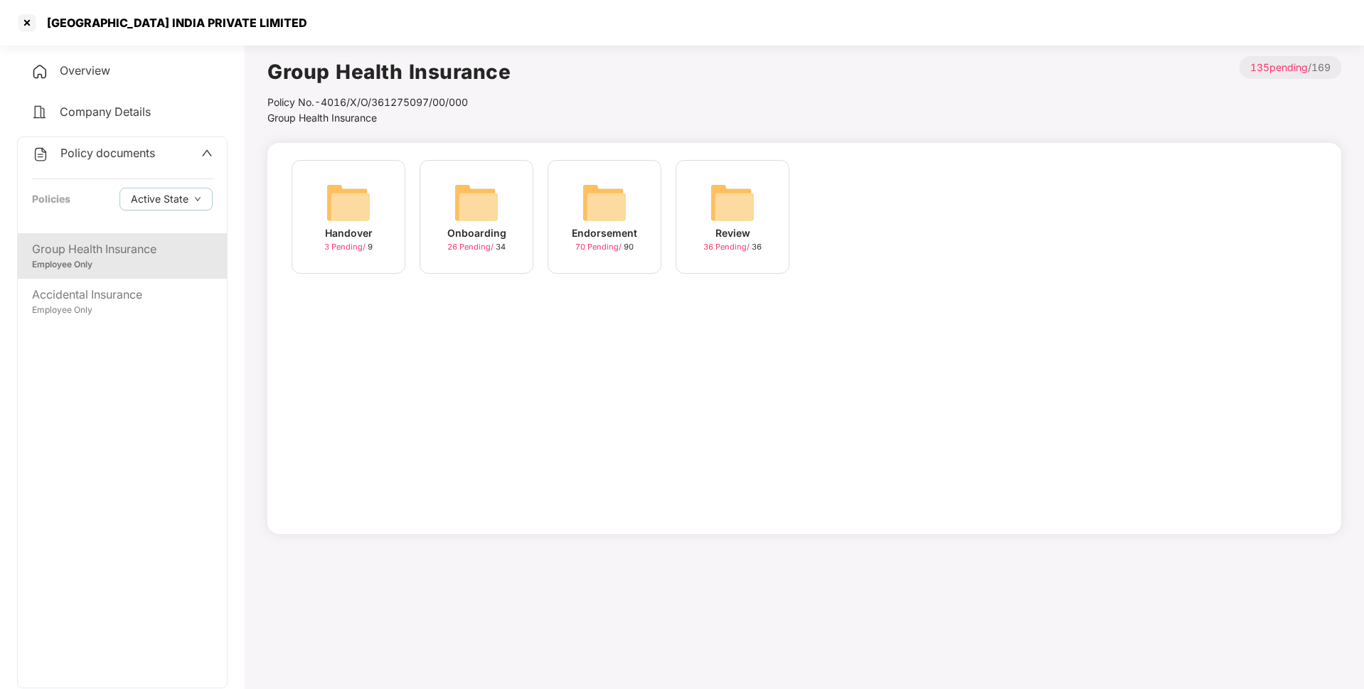
click at [632, 221] on div "Endorsement 70 Pending / 90" at bounding box center [605, 217] width 114 height 114
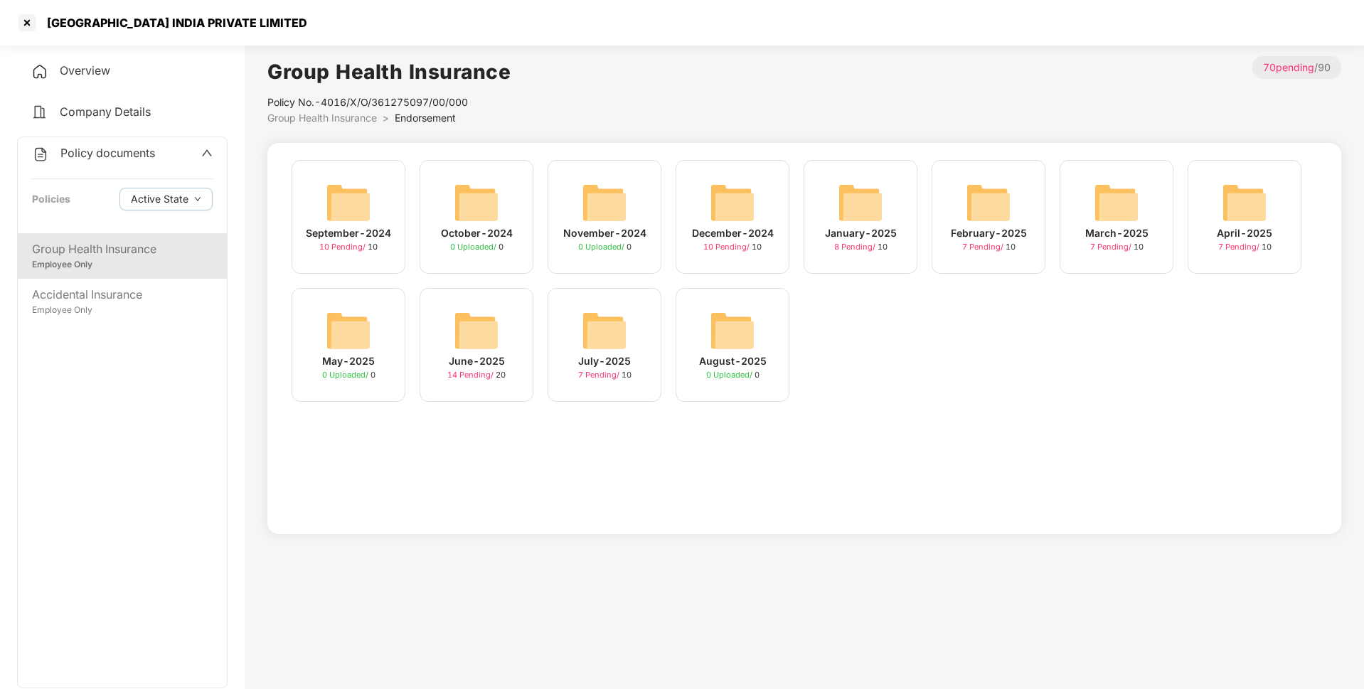
click at [608, 383] on div "July-2025 7 Pending / 10" at bounding box center [605, 345] width 114 height 114
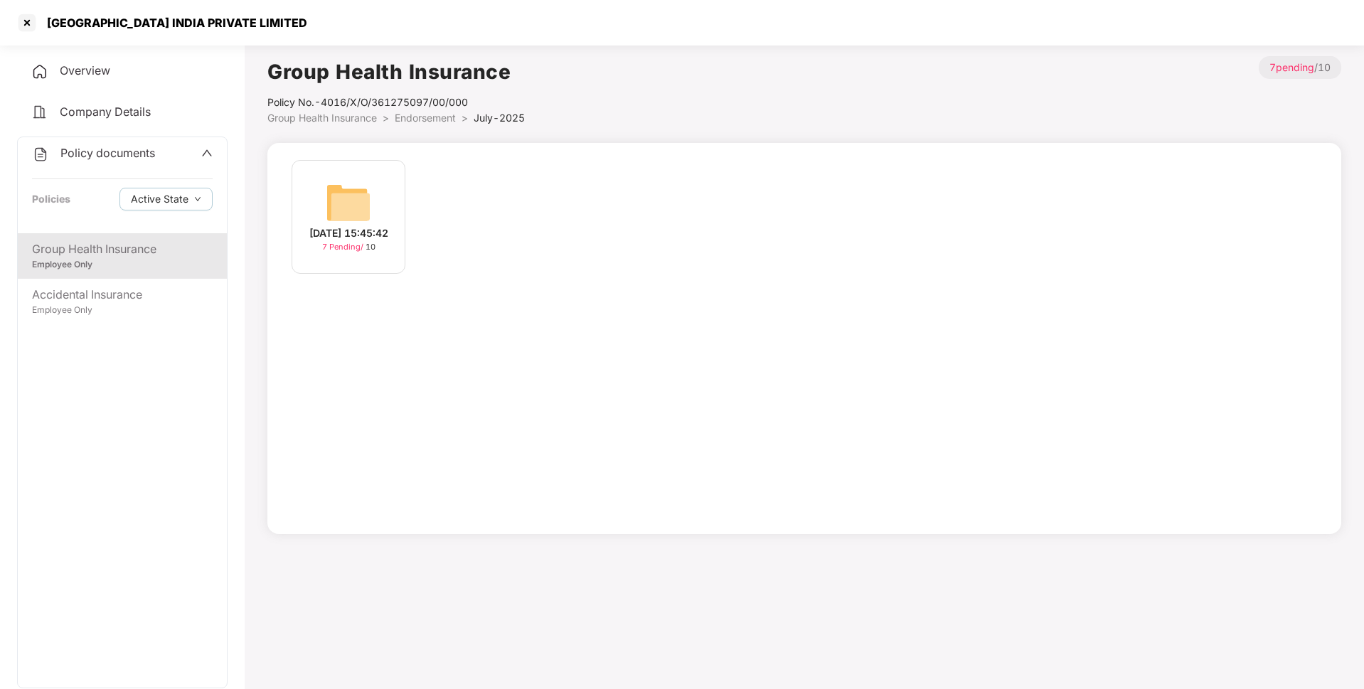
click at [327, 217] on img at bounding box center [349, 203] width 46 height 46
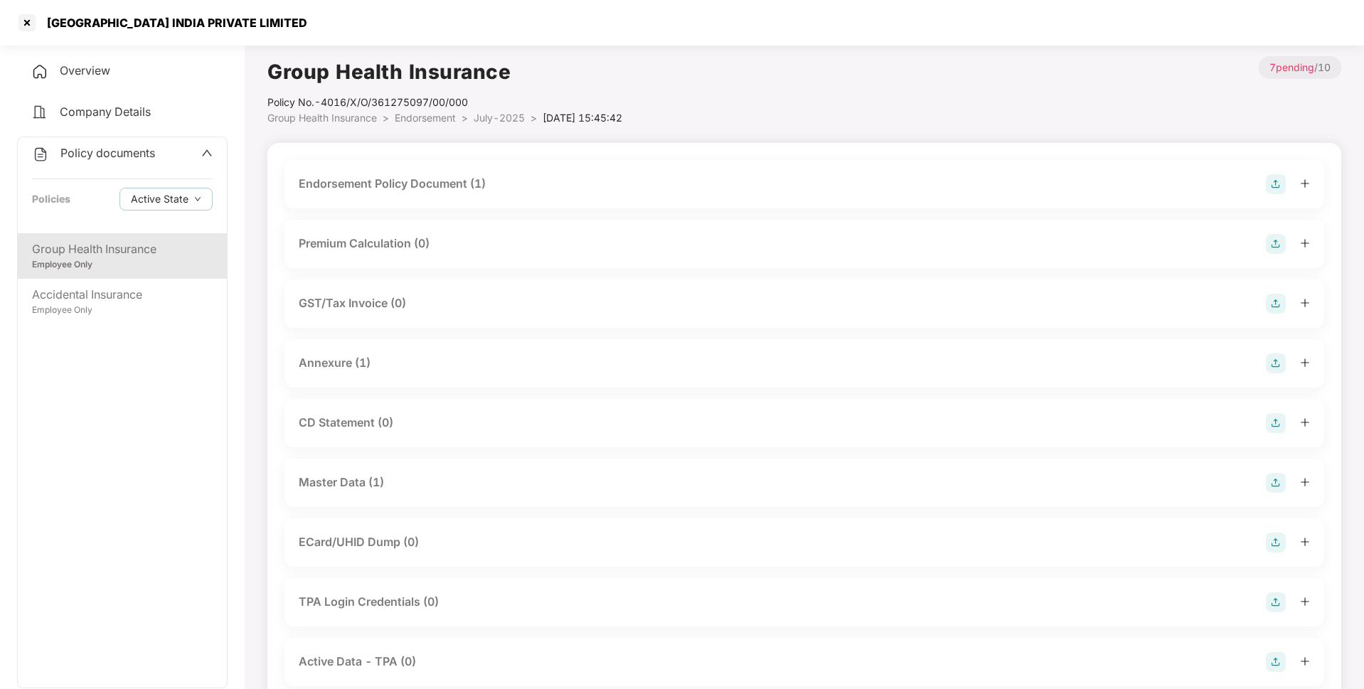
click at [343, 479] on div "Master Data (1)" at bounding box center [341, 483] width 85 height 18
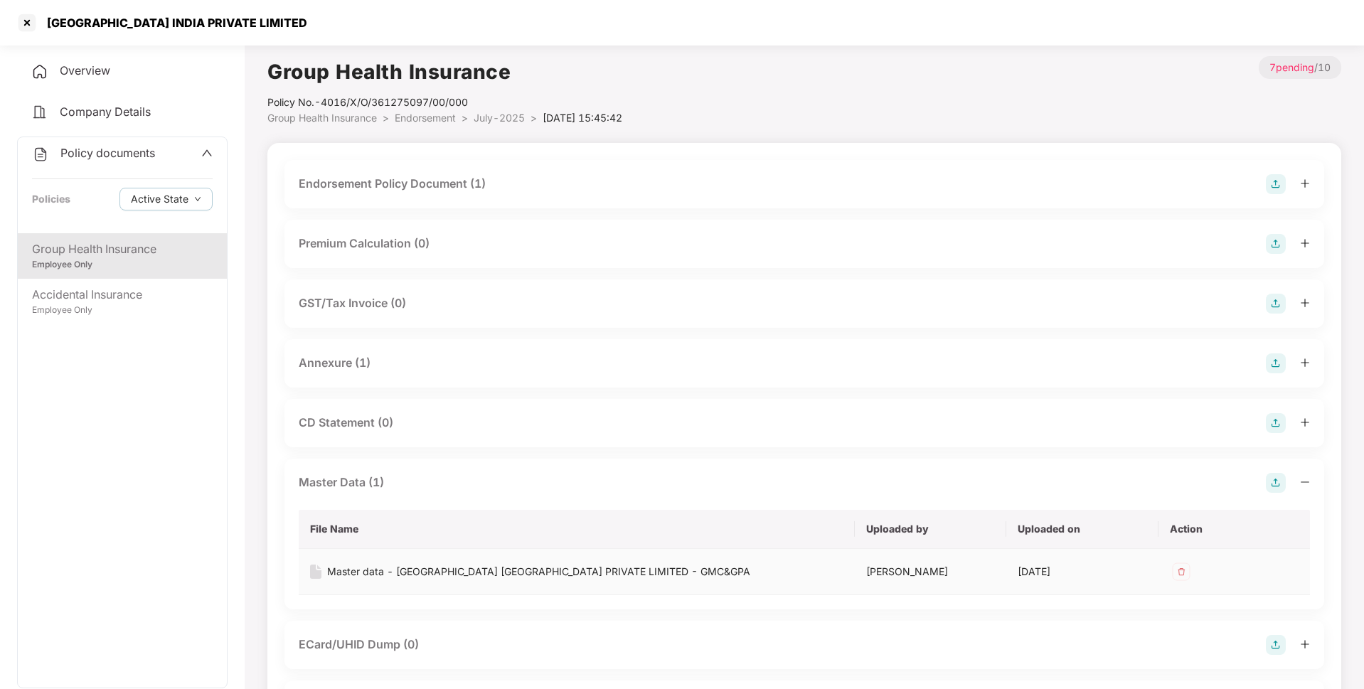
click at [459, 563] on td "Master data - [GEOGRAPHIC_DATA] [GEOGRAPHIC_DATA] PRIVATE LIMITED - GMC&GPA" at bounding box center [577, 572] width 556 height 46
click at [463, 570] on div "Master data - [GEOGRAPHIC_DATA] [GEOGRAPHIC_DATA] PRIVATE LIMITED - GMC&GPA" at bounding box center [538, 572] width 423 height 16
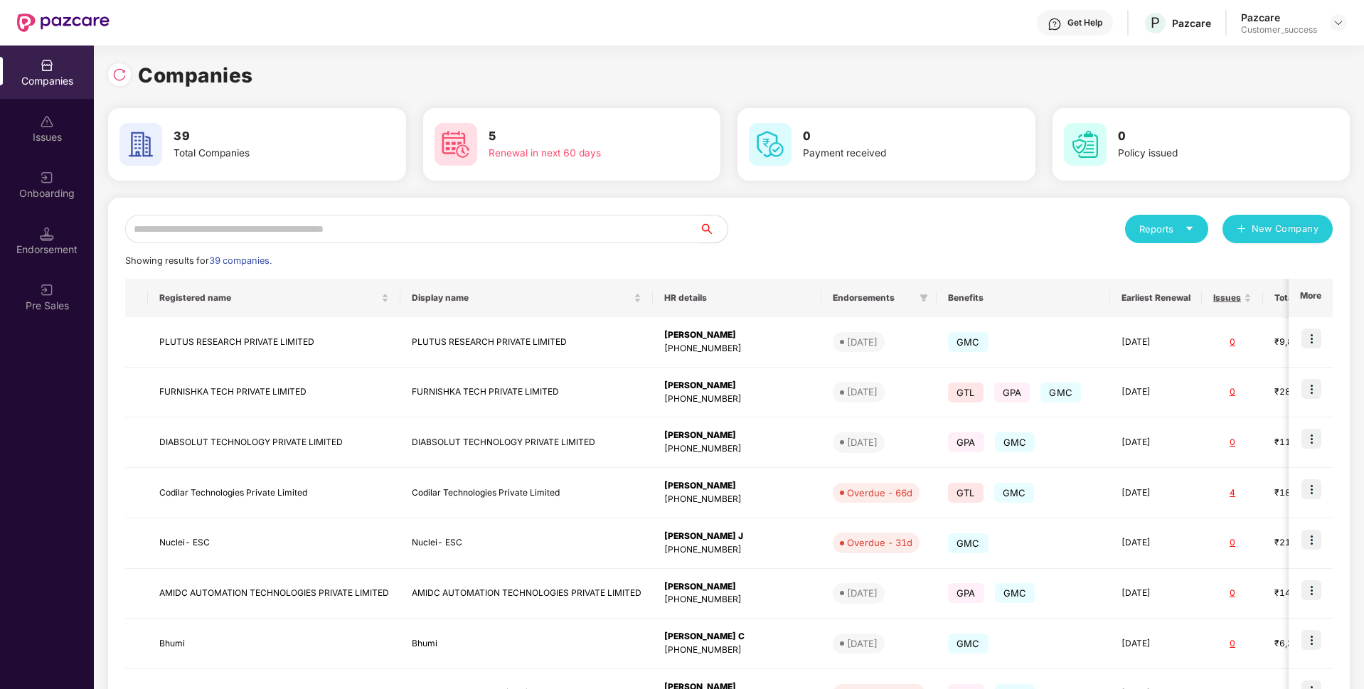
click at [408, 228] on input "text" at bounding box center [412, 229] width 574 height 28
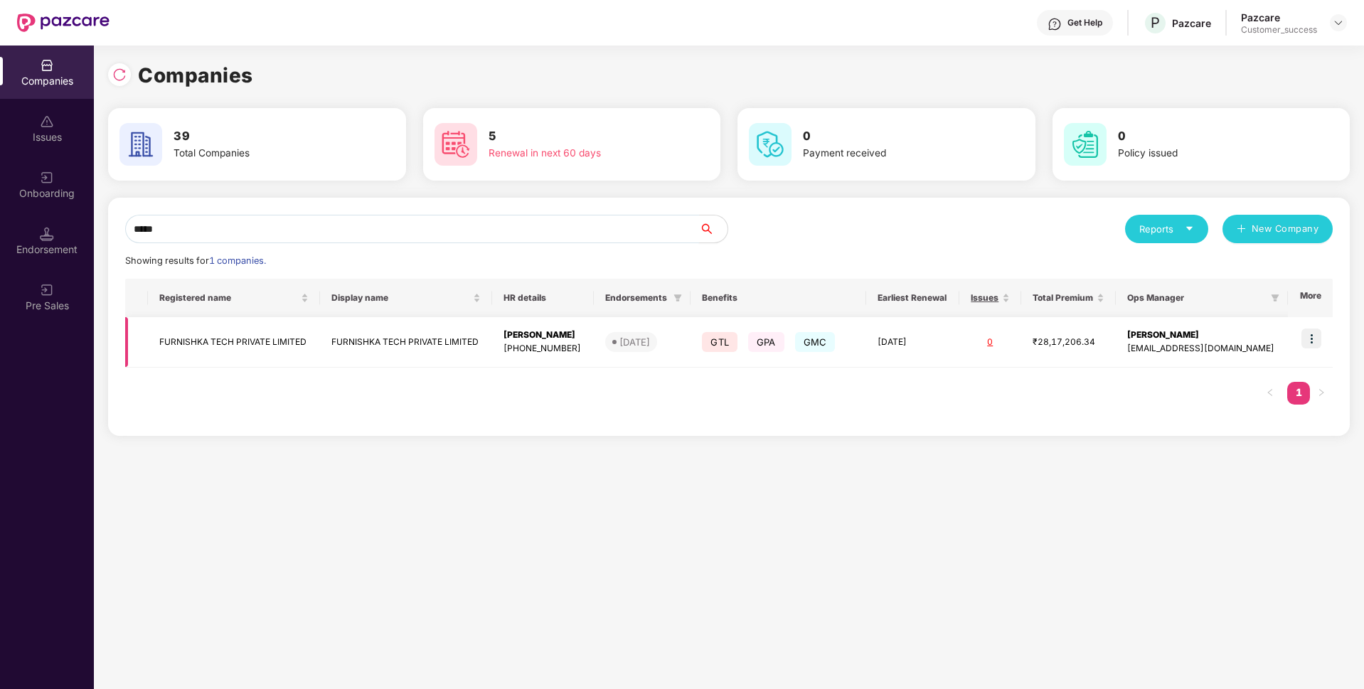
type input "*****"
click at [1311, 336] on img at bounding box center [1312, 339] width 20 height 20
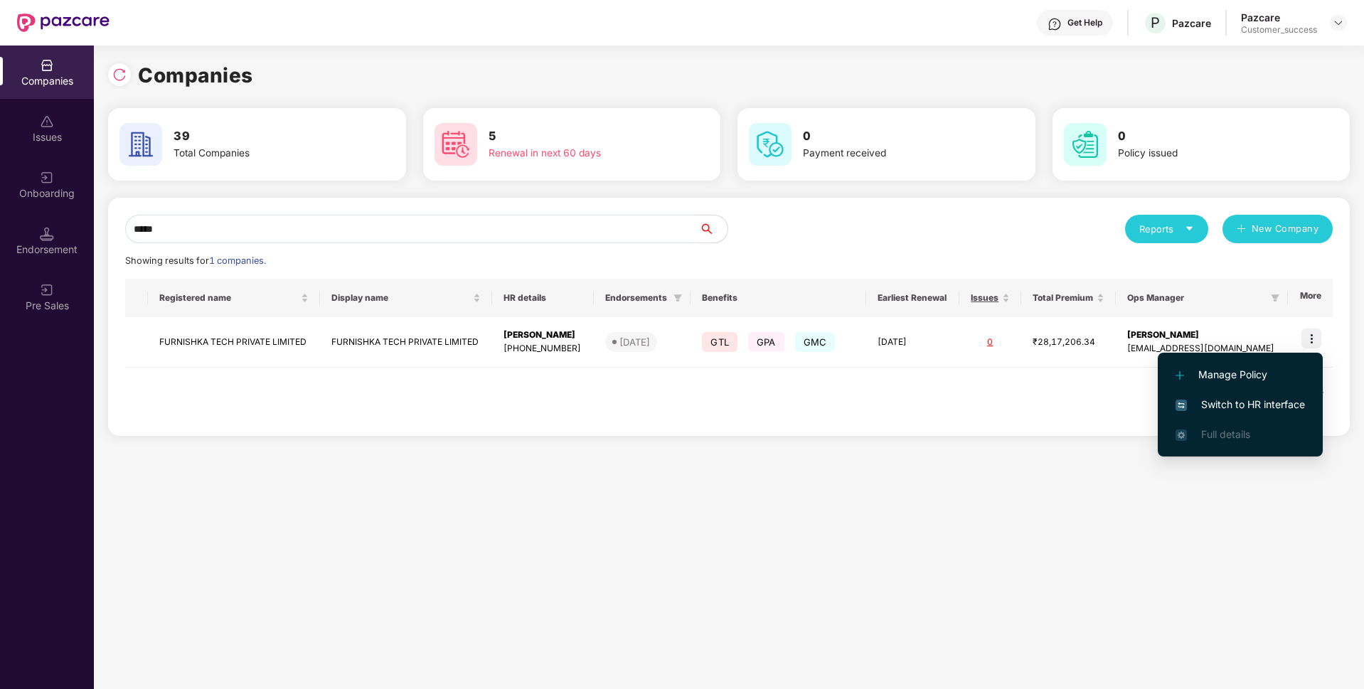
click at [1221, 405] on span "Switch to HR interface" at bounding box center [1240, 405] width 129 height 16
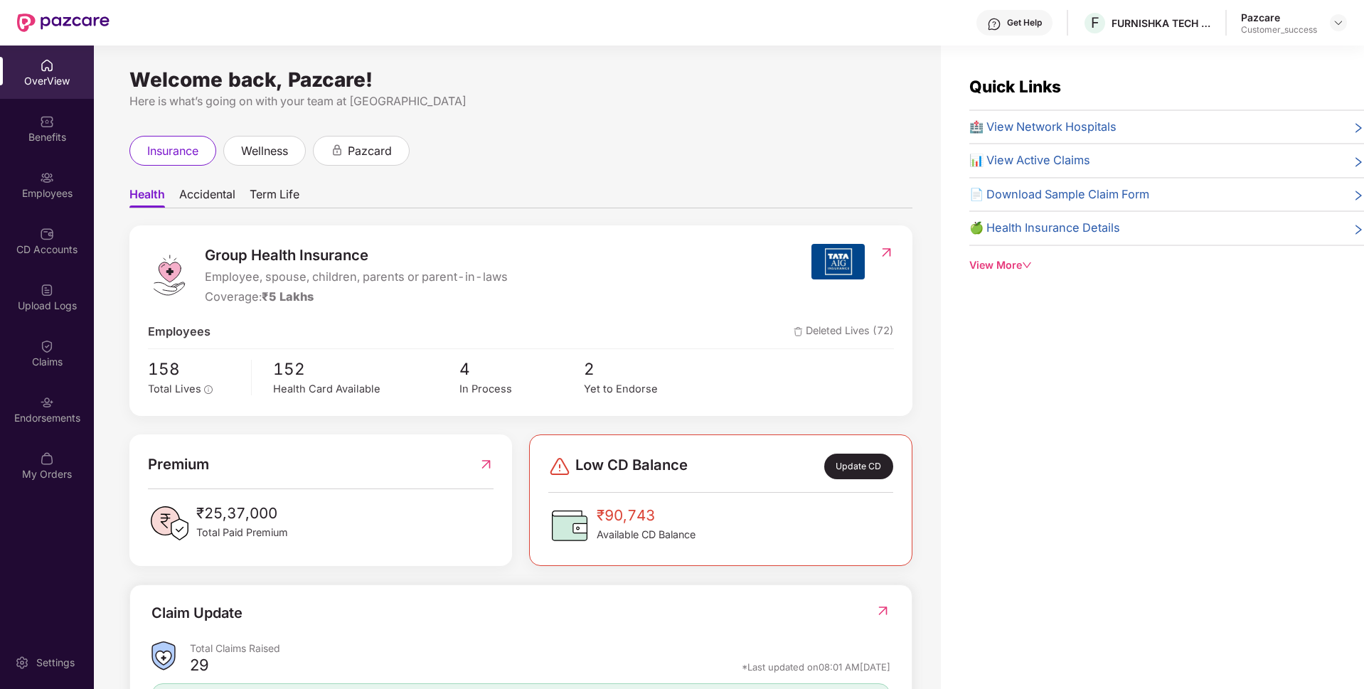
click at [7, 212] on div "OverView Benefits Employees CD Accounts Upload Logs Claims Endorsements My Orde…" at bounding box center [47, 271] width 94 height 450
click at [11, 208] on div "Employees" at bounding box center [47, 184] width 94 height 53
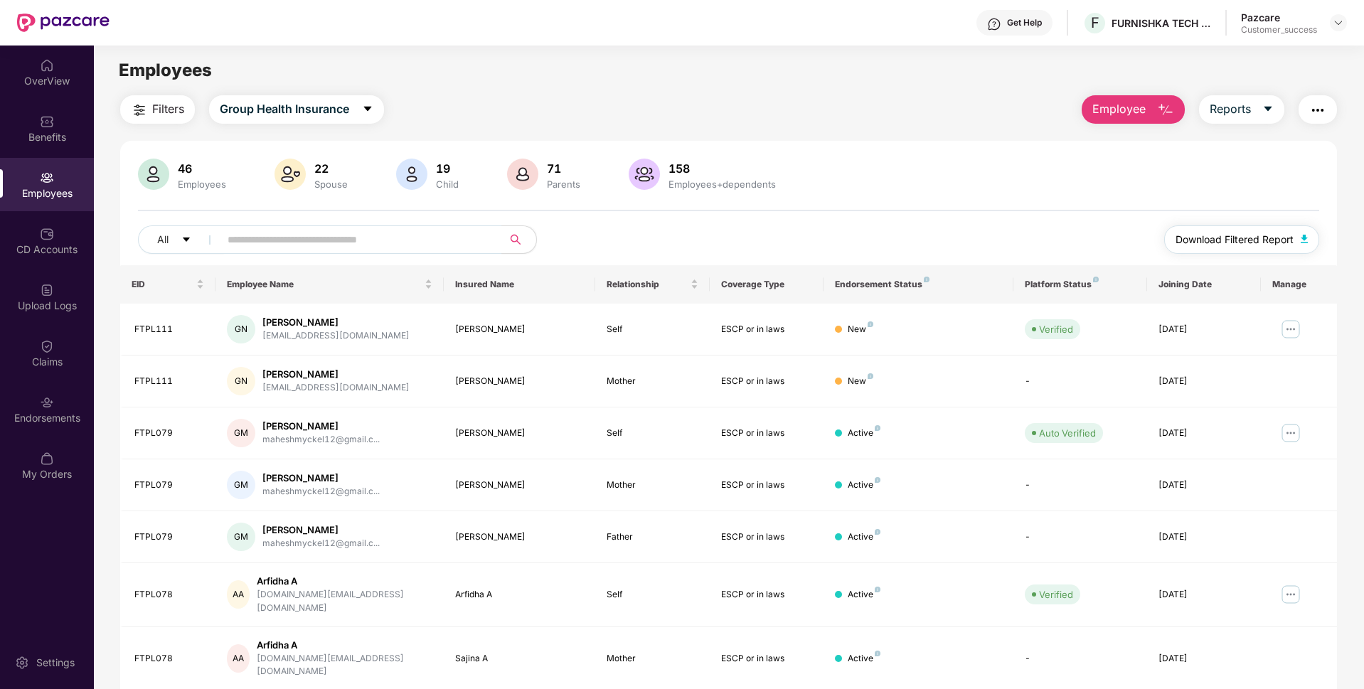
click at [1234, 245] on span "Download Filtered Report" at bounding box center [1235, 240] width 118 height 16
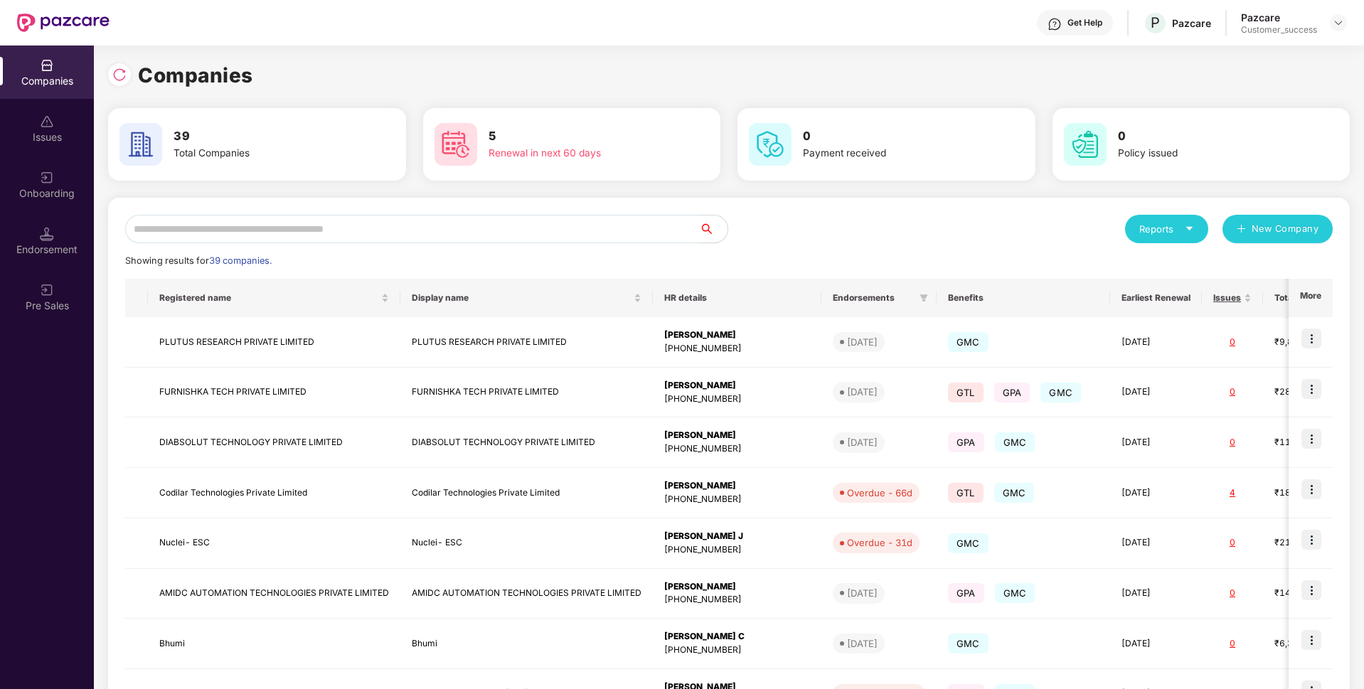
click at [380, 232] on input "text" at bounding box center [412, 229] width 574 height 28
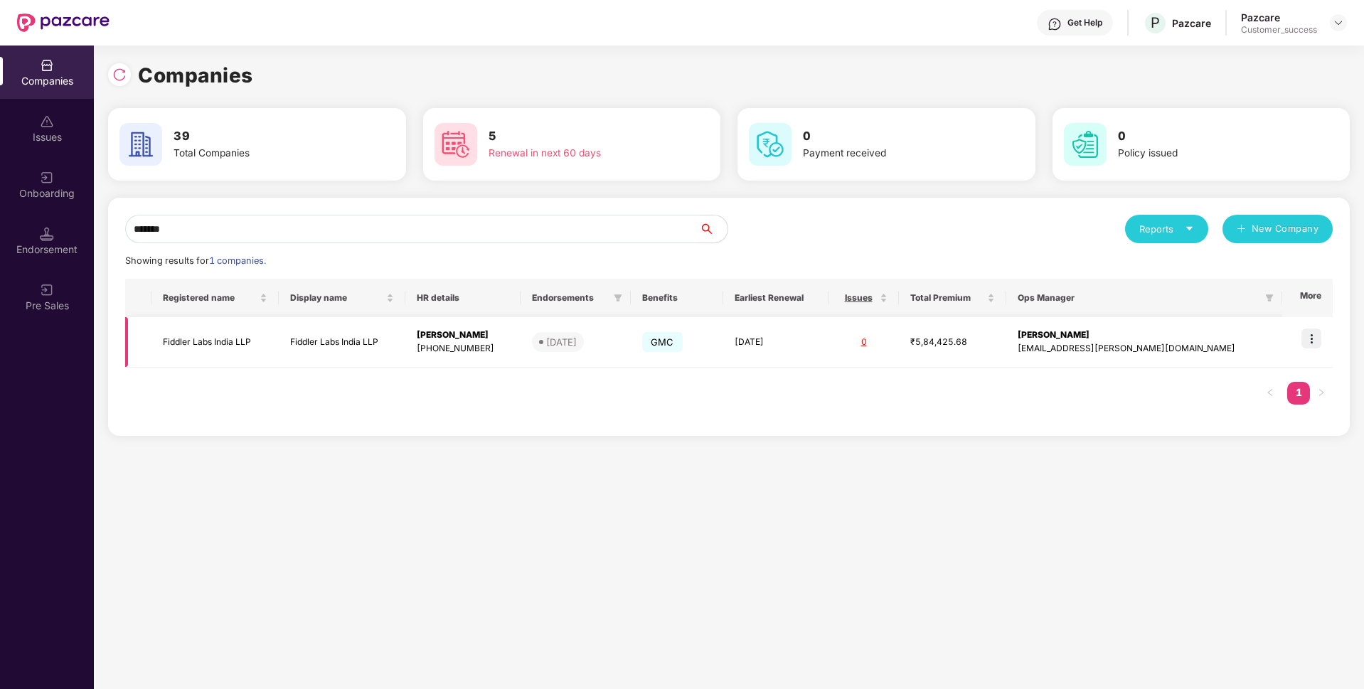
type input "*******"
click at [1313, 335] on img at bounding box center [1312, 339] width 20 height 20
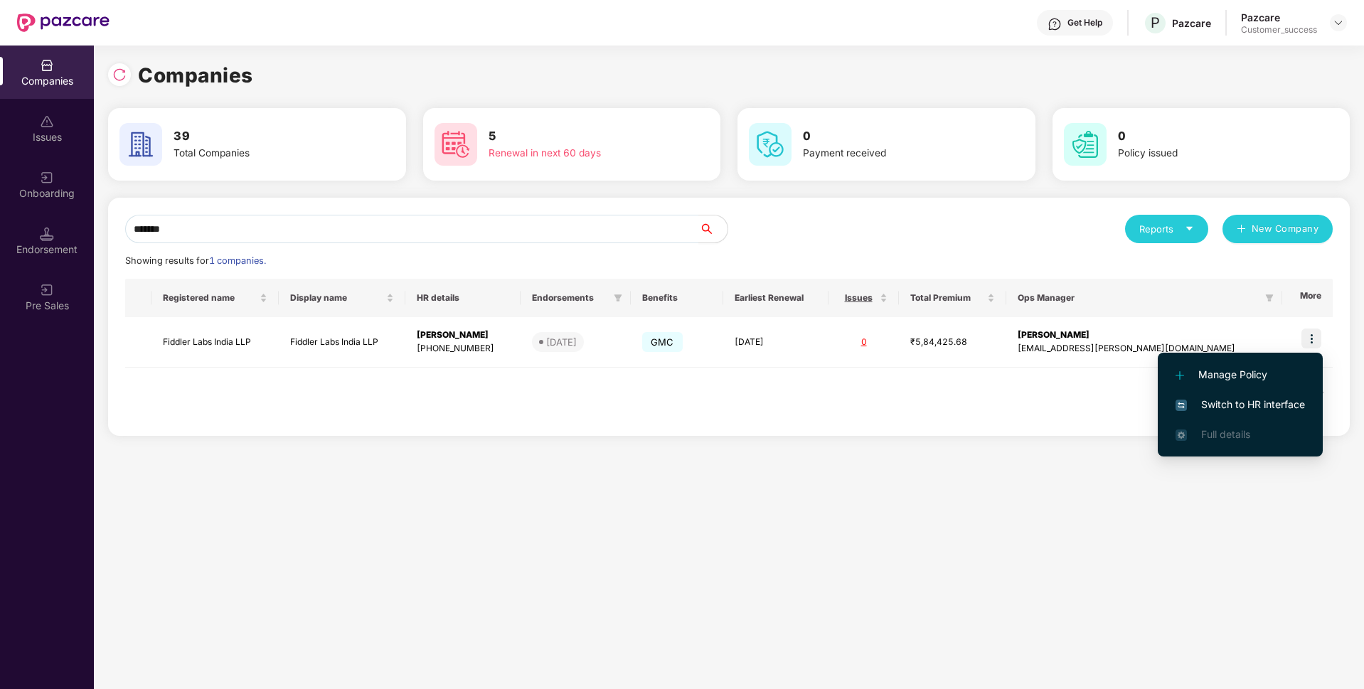
click at [1235, 405] on span "Switch to HR interface" at bounding box center [1240, 405] width 129 height 16
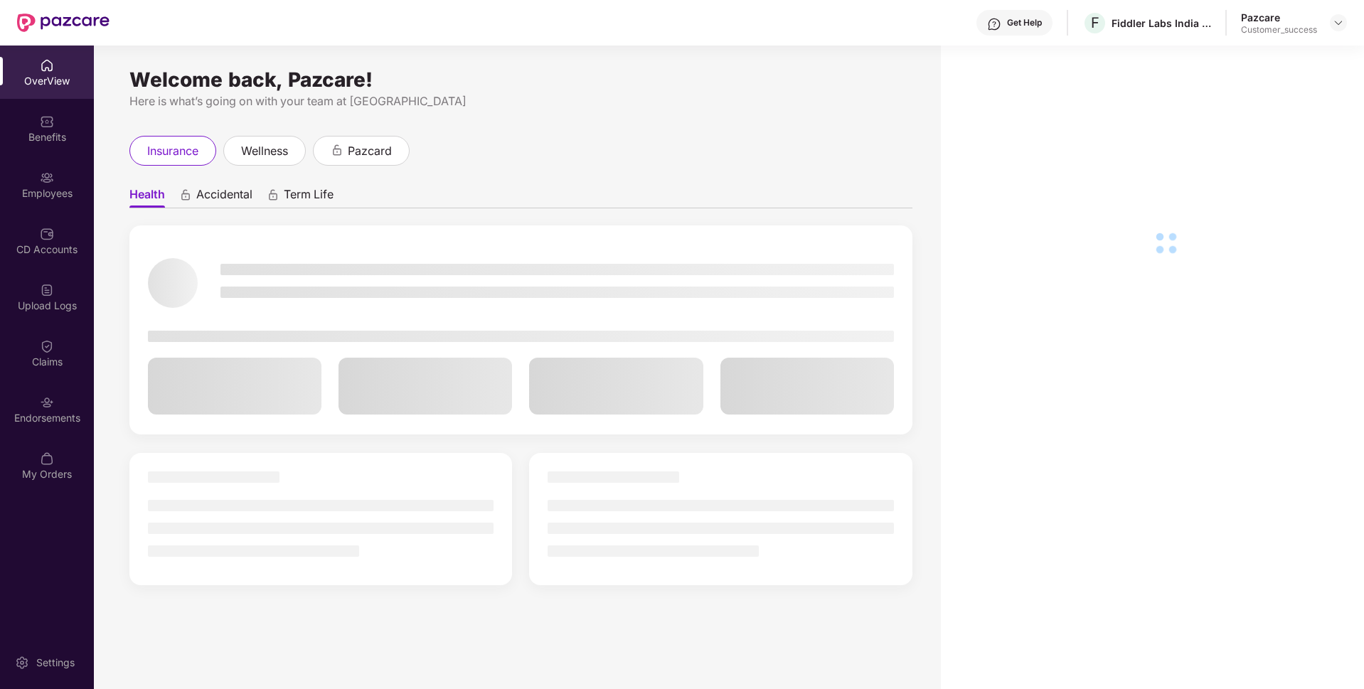
click at [0, 200] on div "Employees" at bounding box center [47, 193] width 94 height 14
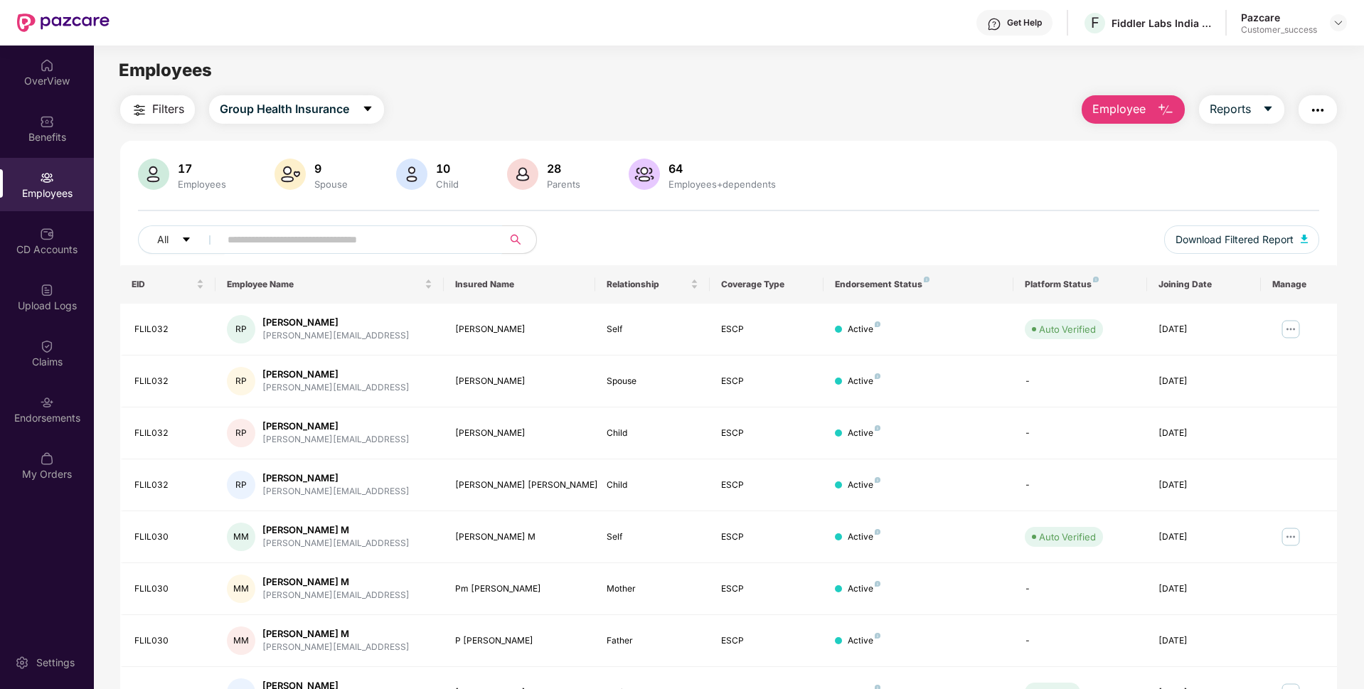
click at [280, 234] on input "text" at bounding box center [355, 239] width 255 height 21
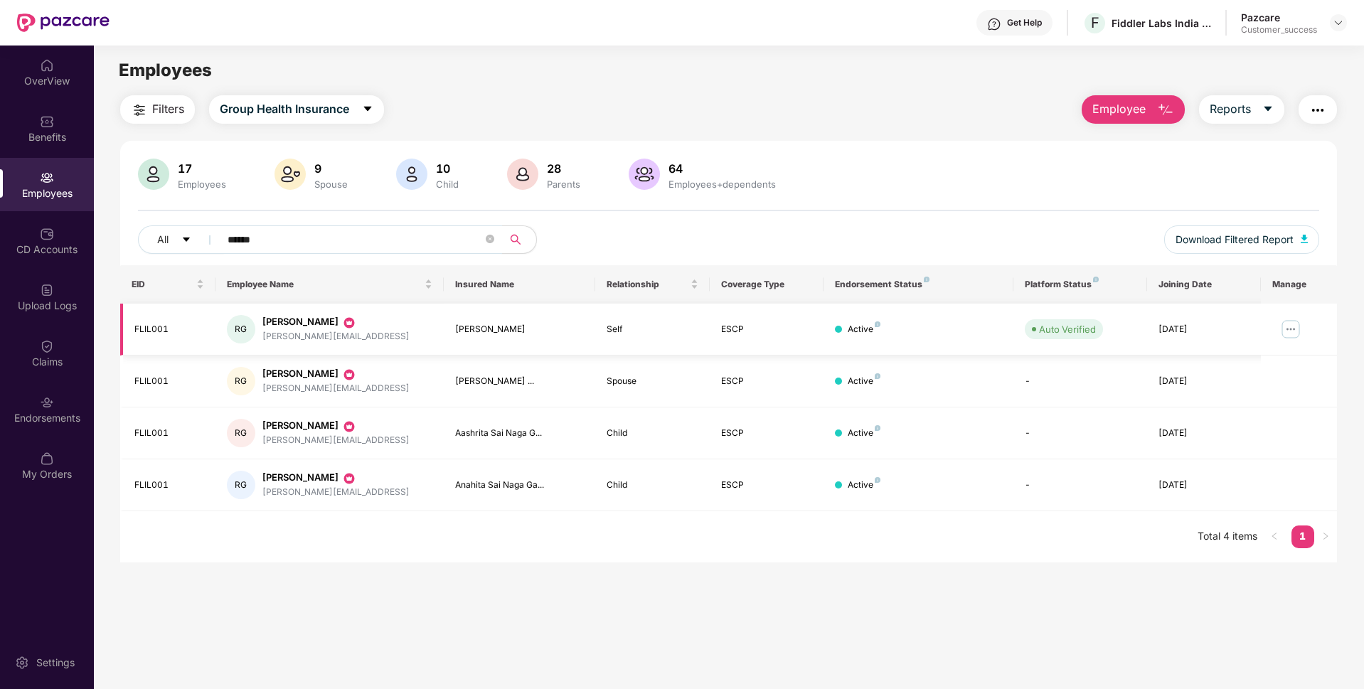
type input "******"
click at [314, 327] on div "[PERSON_NAME]" at bounding box center [335, 322] width 147 height 14
click at [1300, 340] on img at bounding box center [1291, 329] width 23 height 23
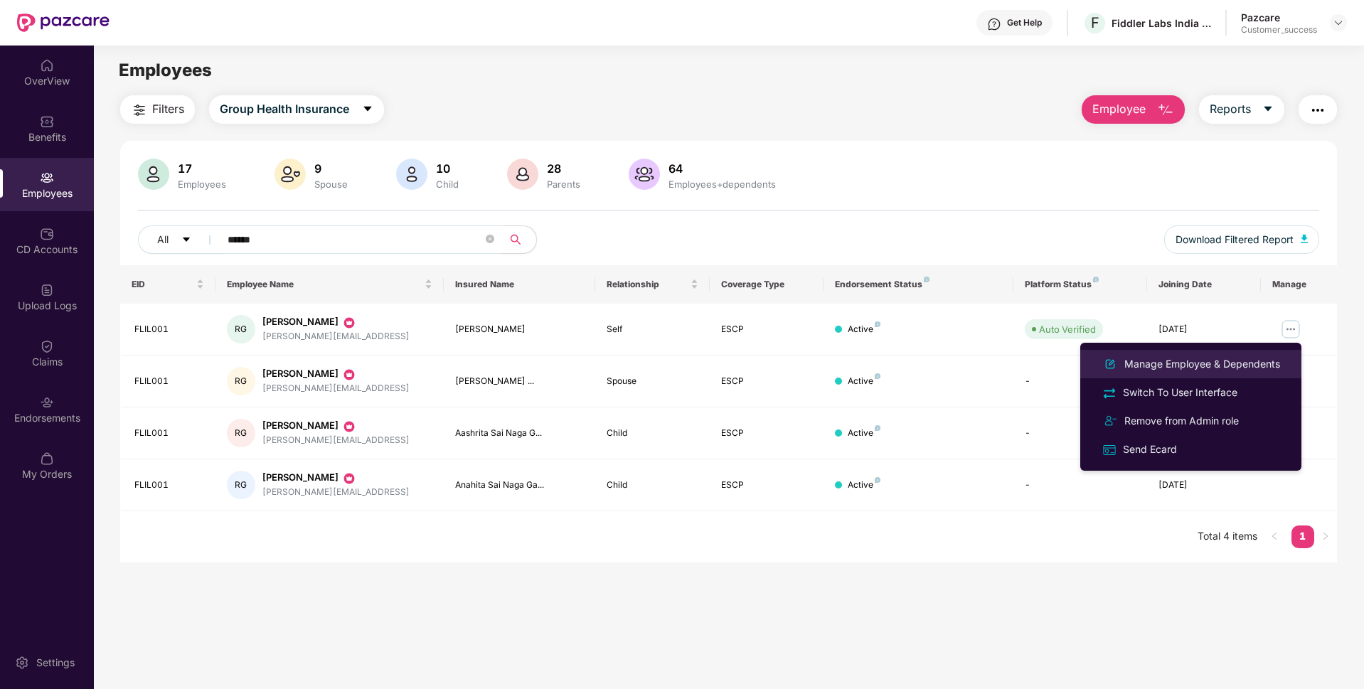
click at [1215, 357] on div "Manage Employee & Dependents" at bounding box center [1202, 364] width 161 height 16
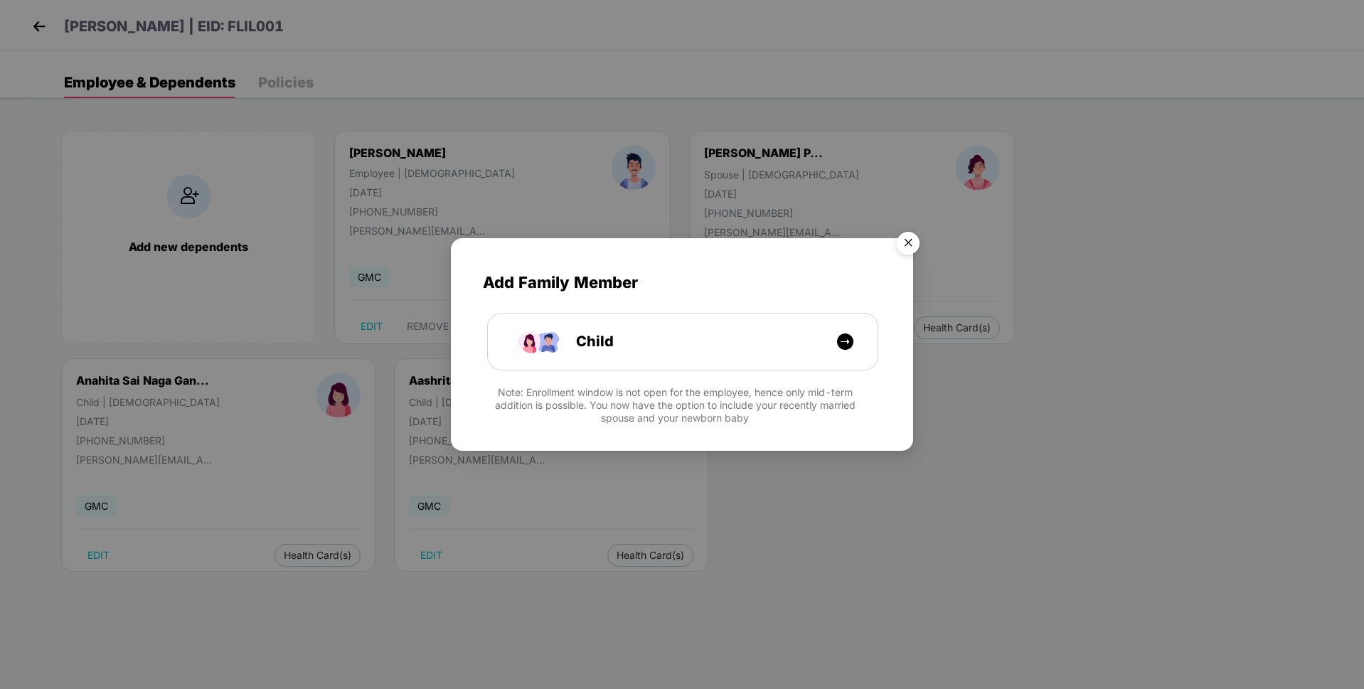
click at [907, 246] on img "Close" at bounding box center [908, 245] width 40 height 40
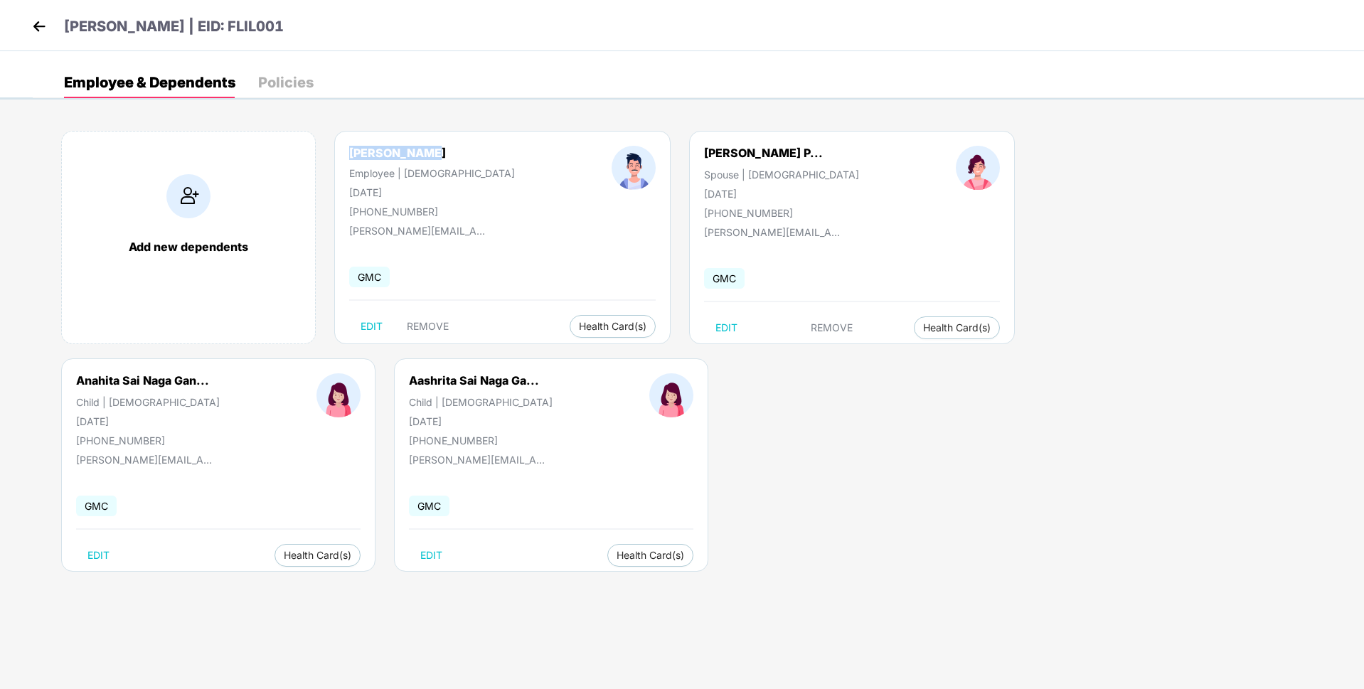
drag, startPoint x: 431, startPoint y: 151, endPoint x: 344, endPoint y: 152, distance: 87.5
click at [344, 152] on div "[PERSON_NAME] Employee | [DEMOGRAPHIC_DATA] [DATE] [PHONE_NUMBER]" at bounding box center [432, 182] width 262 height 72
copy div "[PERSON_NAME]"
click at [225, 28] on p "[PERSON_NAME] | EID: FLIL001" at bounding box center [174, 27] width 220 height 22
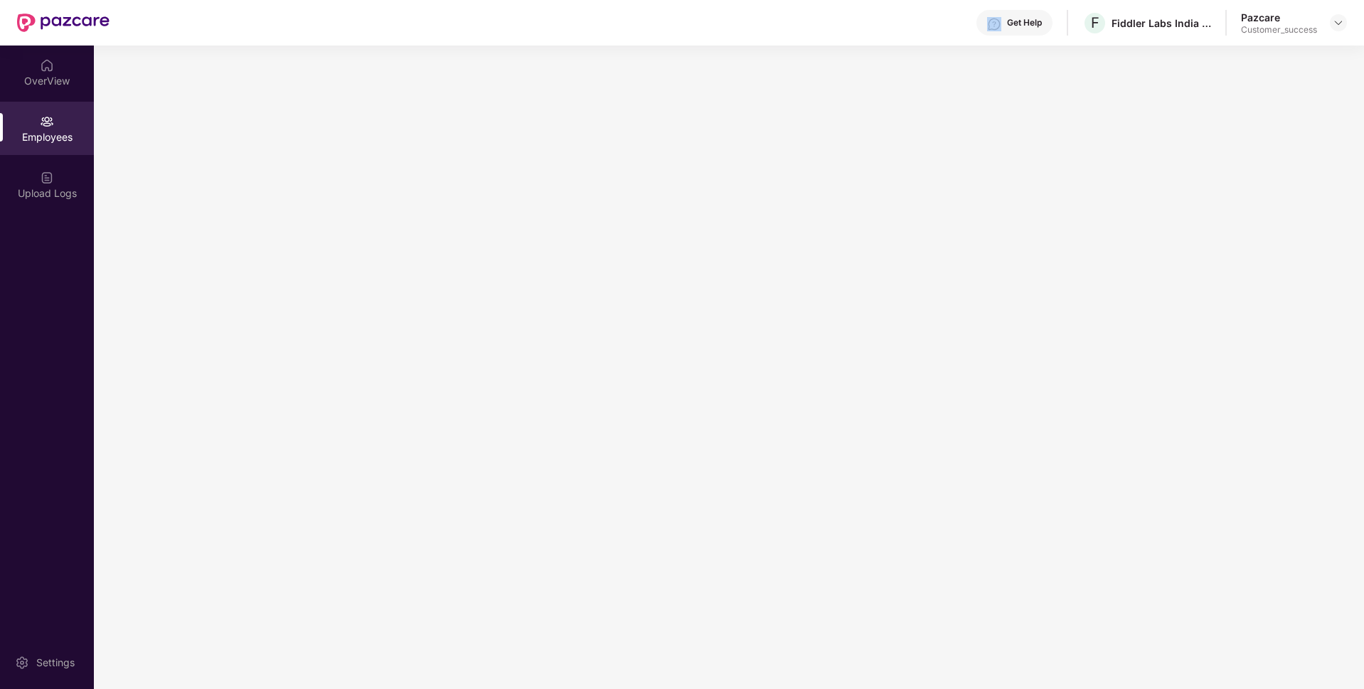
click at [225, 28] on div "Get Help F Fiddler Labs India LLP Pazcare Customer_success" at bounding box center [729, 23] width 1238 height 46
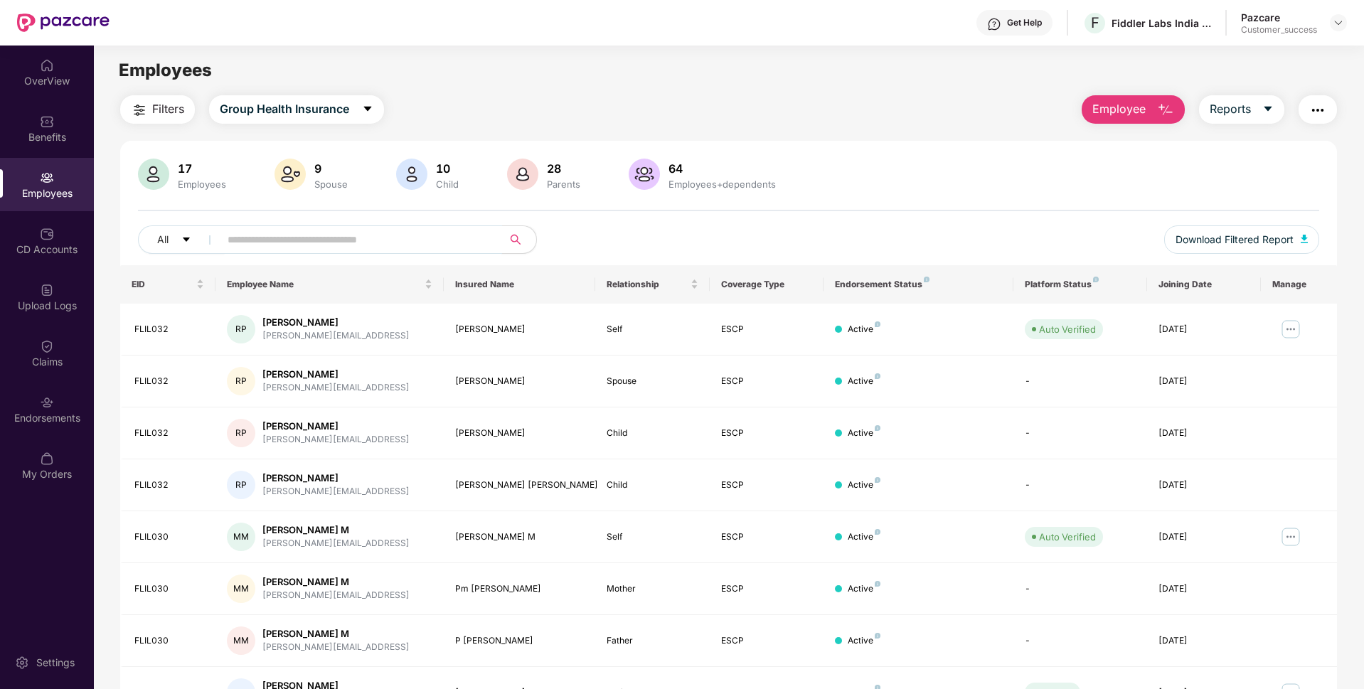
click at [359, 233] on input "text" at bounding box center [355, 239] width 255 height 21
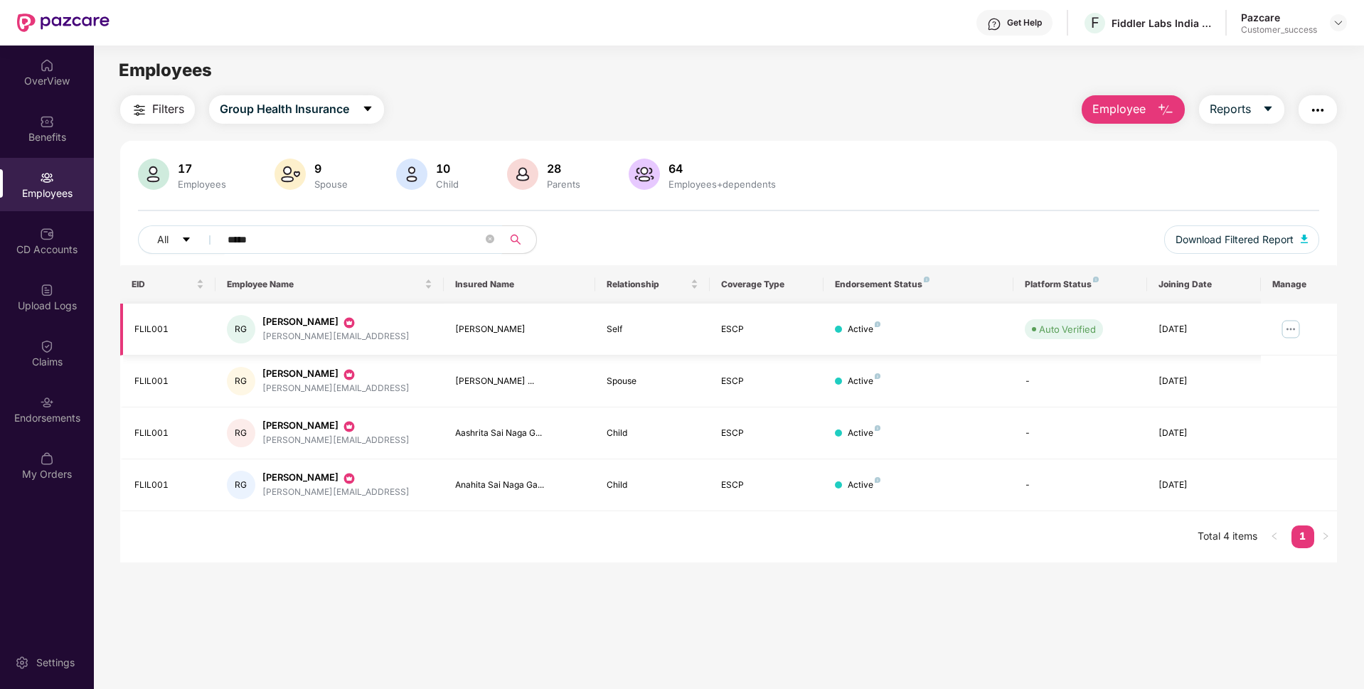
type input "*****"
click at [1289, 328] on img at bounding box center [1291, 329] width 23 height 23
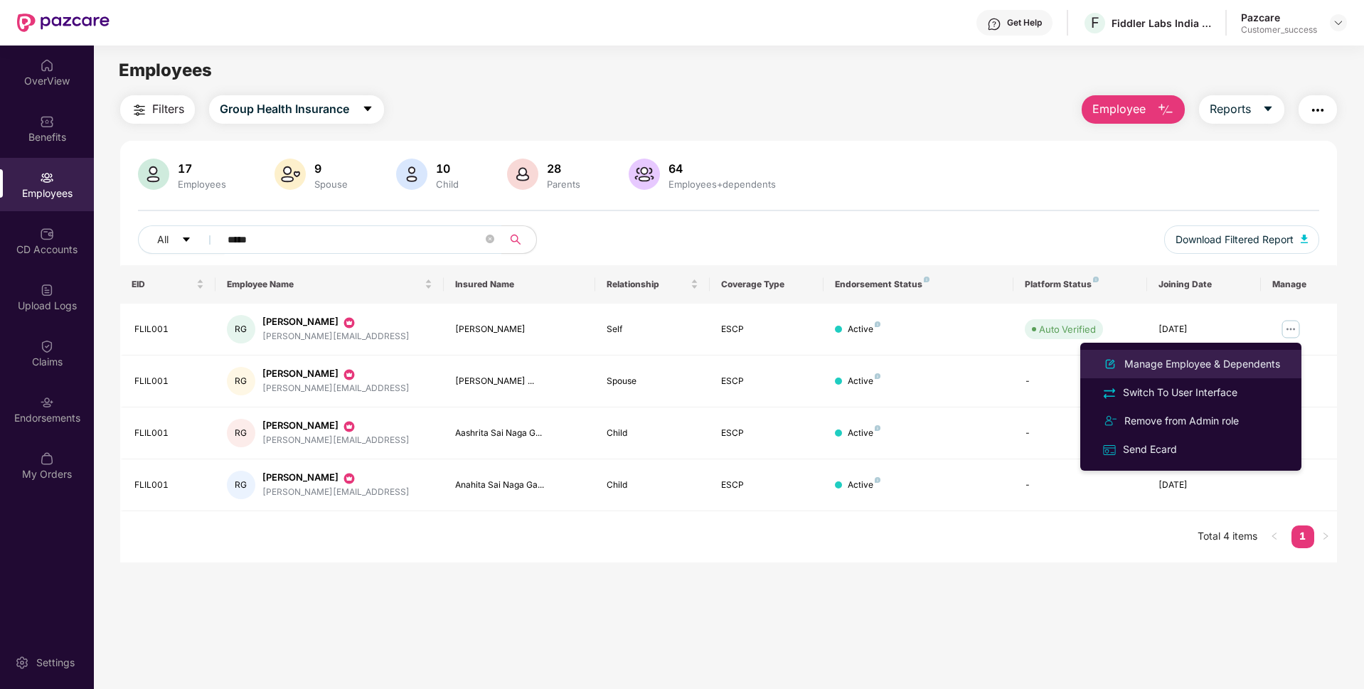
click at [1252, 362] on div "Manage Employee & Dependents" at bounding box center [1202, 364] width 161 height 16
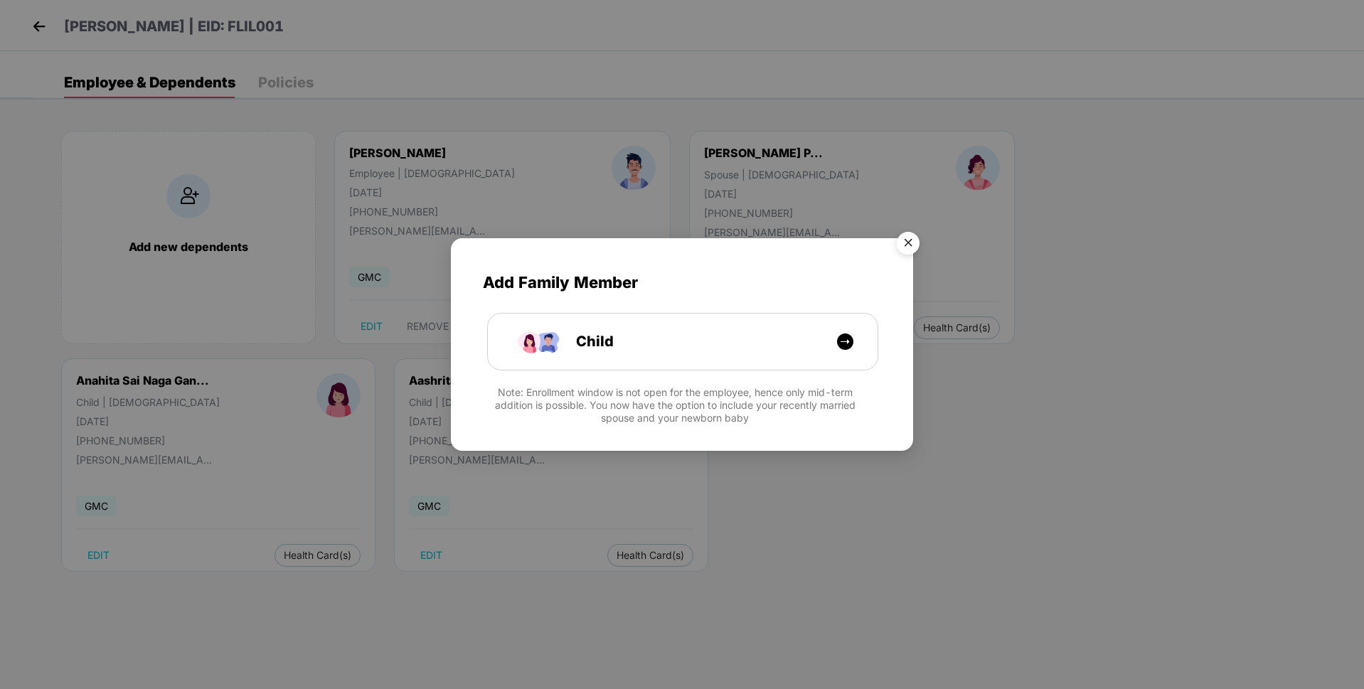
click at [908, 242] on img "Close" at bounding box center [908, 245] width 40 height 40
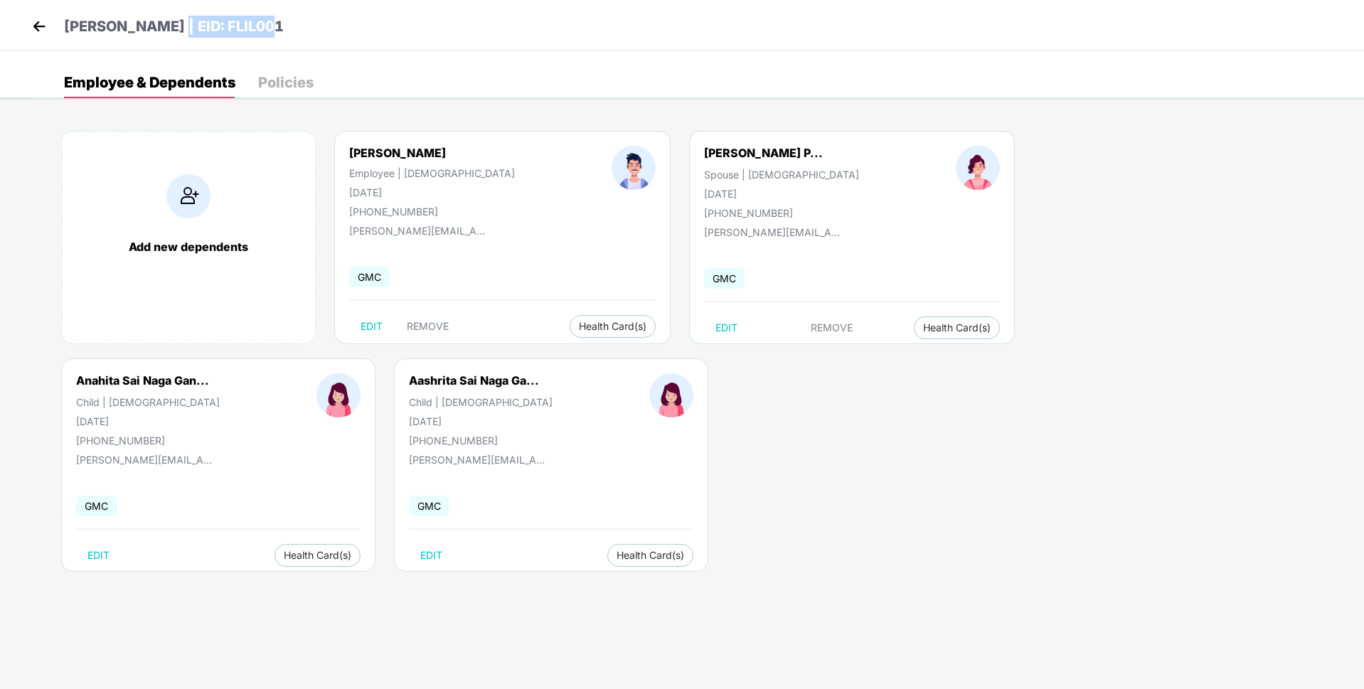
drag, startPoint x: 166, startPoint y: 24, endPoint x: 347, endPoint y: 17, distance: 181.5
click at [347, 17] on div "[PERSON_NAME] | EID: FLIL001" at bounding box center [682, 25] width 1364 height 51
copy p "EID: FLIL001"
click at [377, 231] on div "[PERSON_NAME][EMAIL_ADDRESS]" at bounding box center [420, 231] width 142 height 12
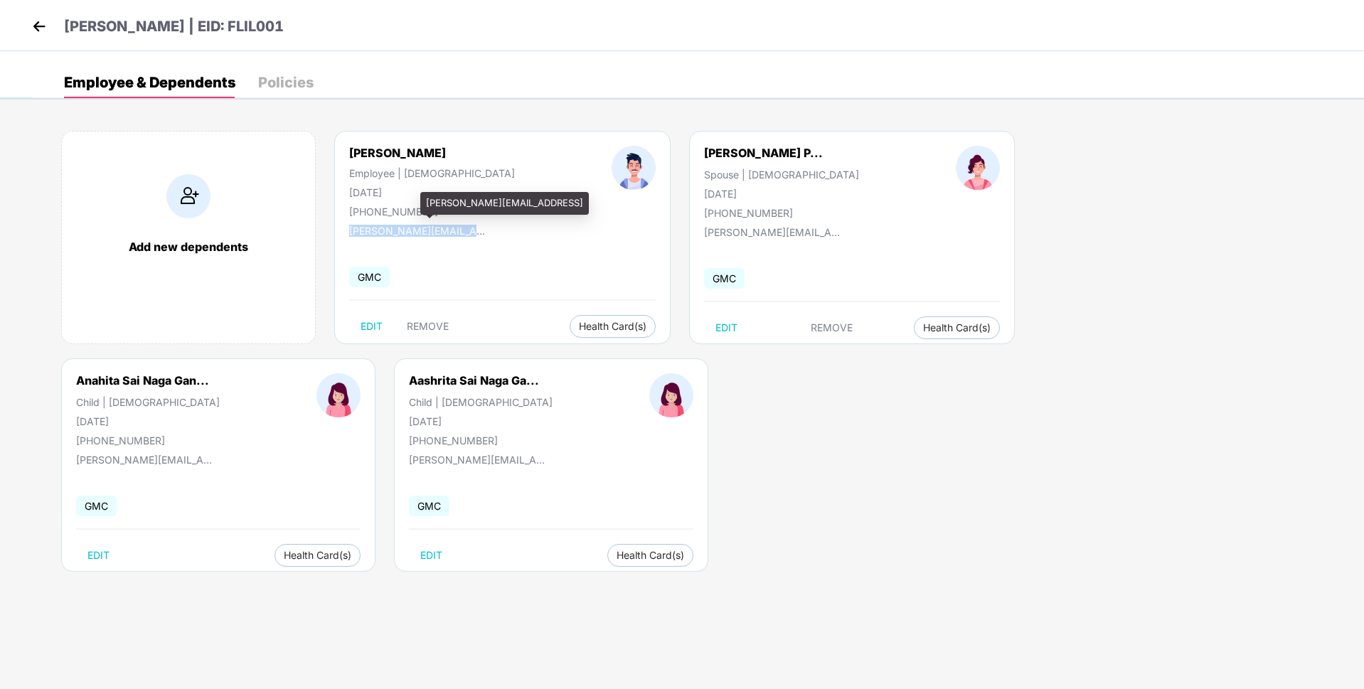
click at [377, 231] on div "[PERSON_NAME][EMAIL_ADDRESS]" at bounding box center [420, 231] width 142 height 12
copy div "[PERSON_NAME][EMAIL_ADDRESS]"
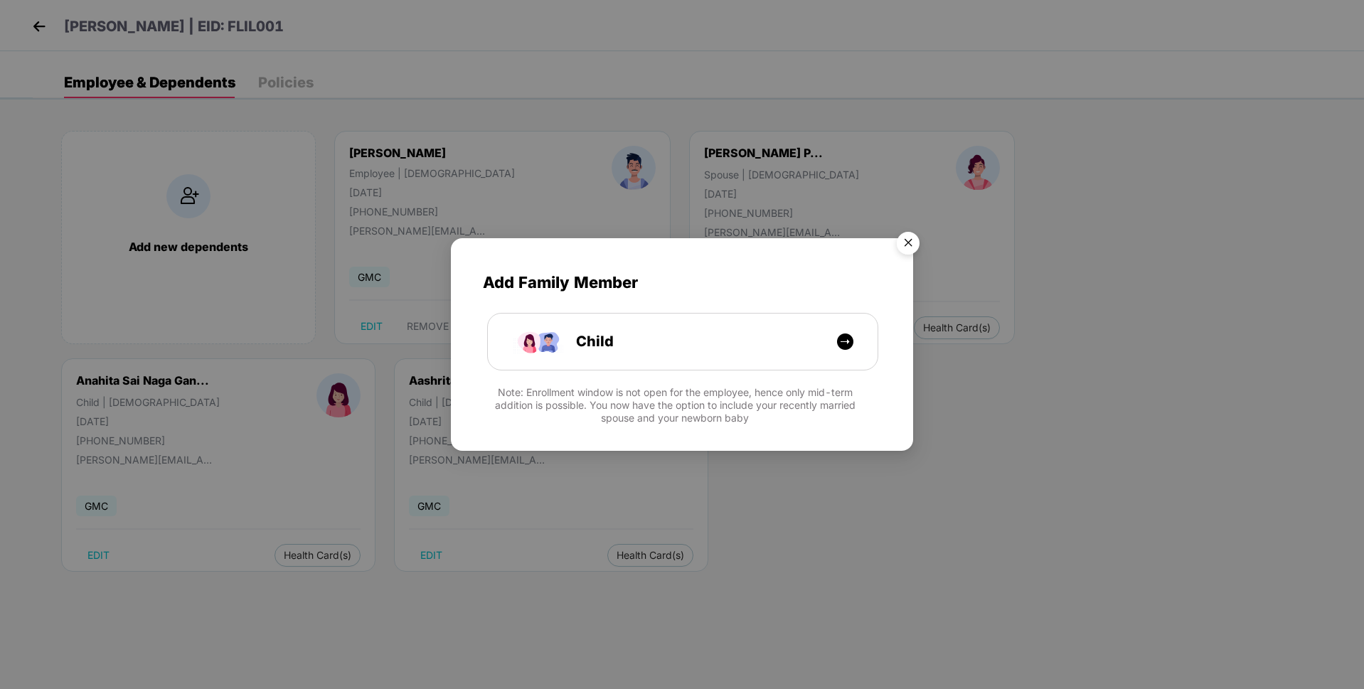
click at [917, 242] on img "Close" at bounding box center [908, 245] width 40 height 40
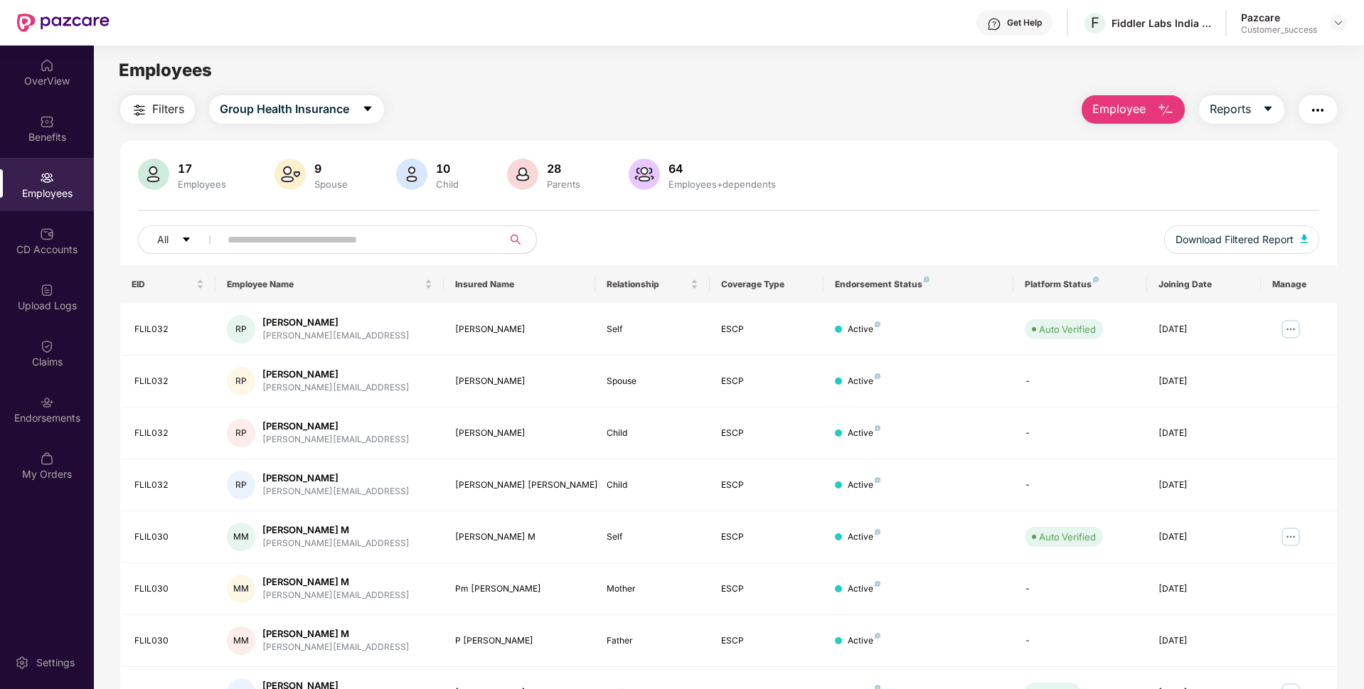
click at [1337, 14] on div "Pazcare Customer_success" at bounding box center [1294, 23] width 106 height 25
click at [1337, 23] on img at bounding box center [1338, 22] width 11 height 11
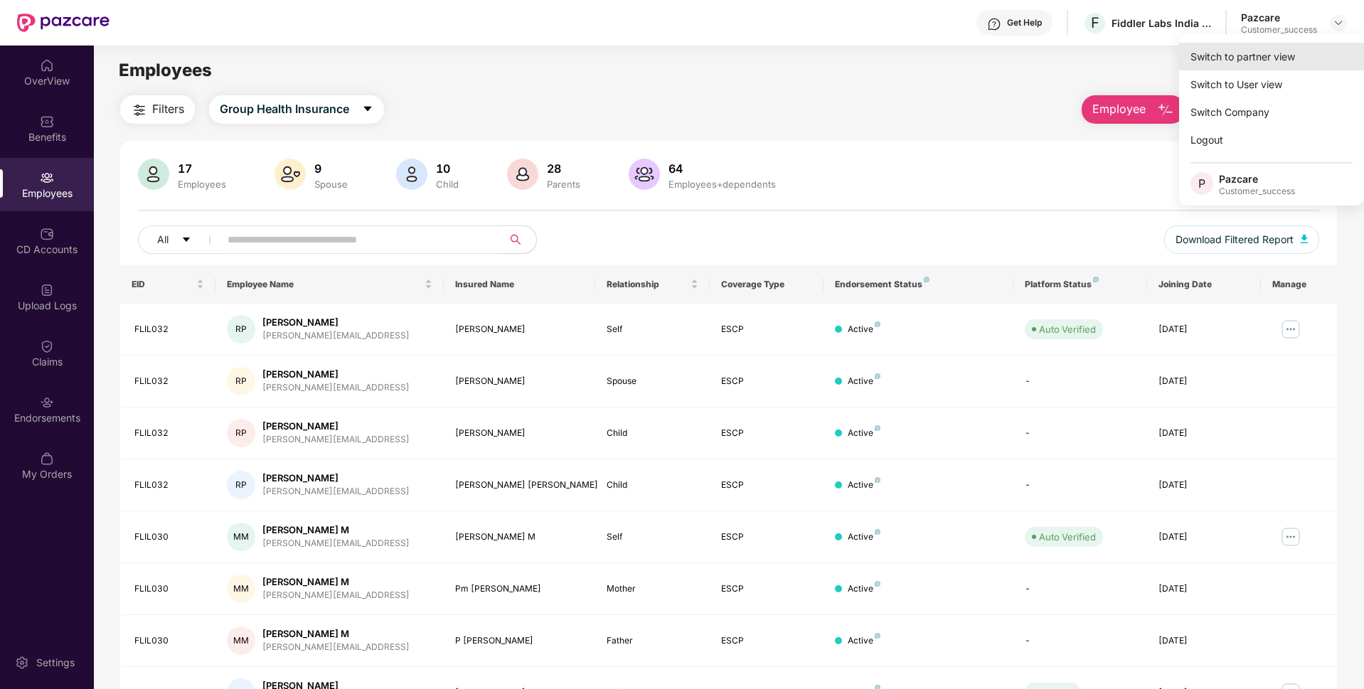
click at [1285, 46] on div "Switch to partner view" at bounding box center [1271, 57] width 185 height 28
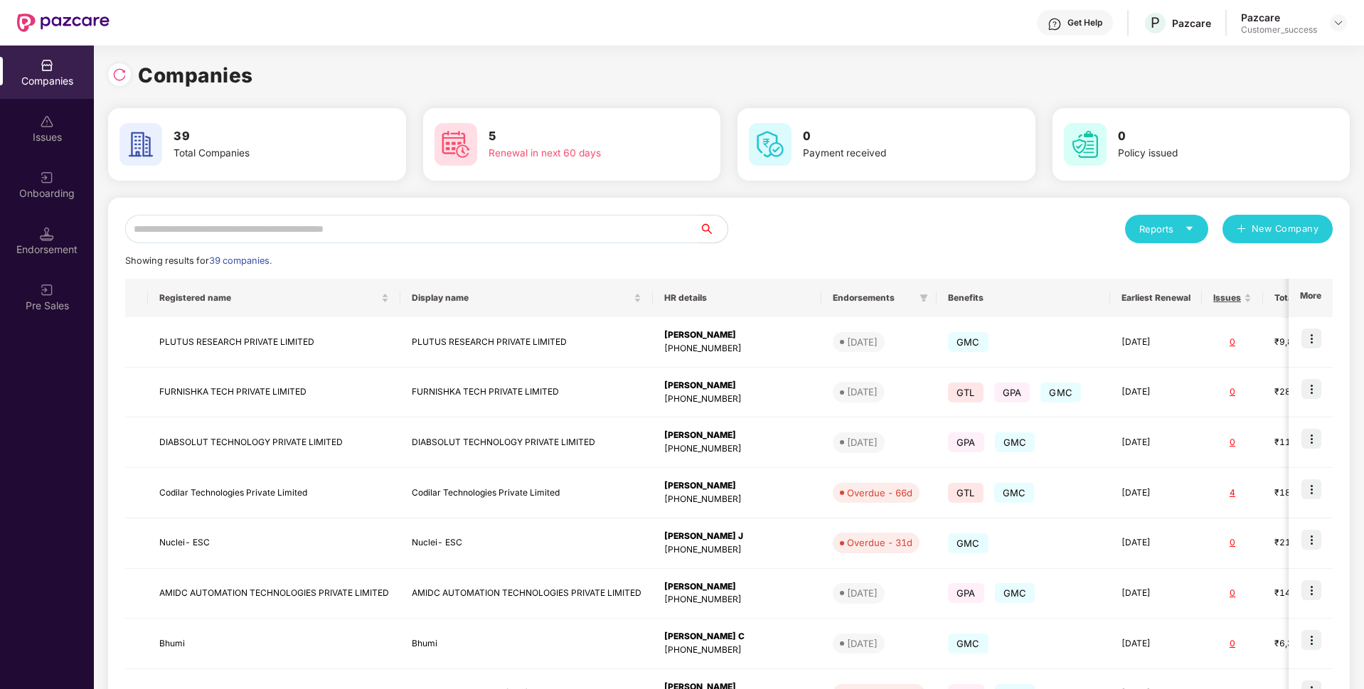
click at [586, 231] on input "text" at bounding box center [412, 229] width 574 height 28
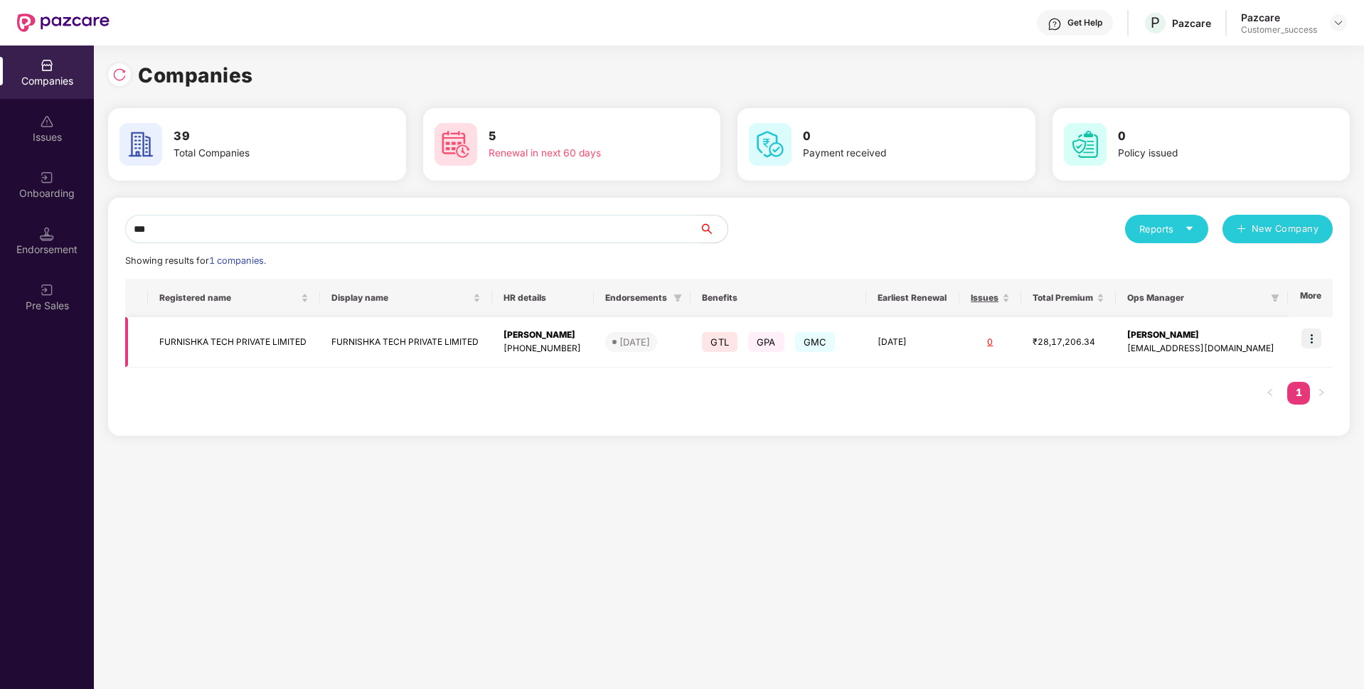
type input "***"
click at [249, 334] on td "FURNISHKA TECH PRIVATE LIMITED" at bounding box center [234, 342] width 172 height 51
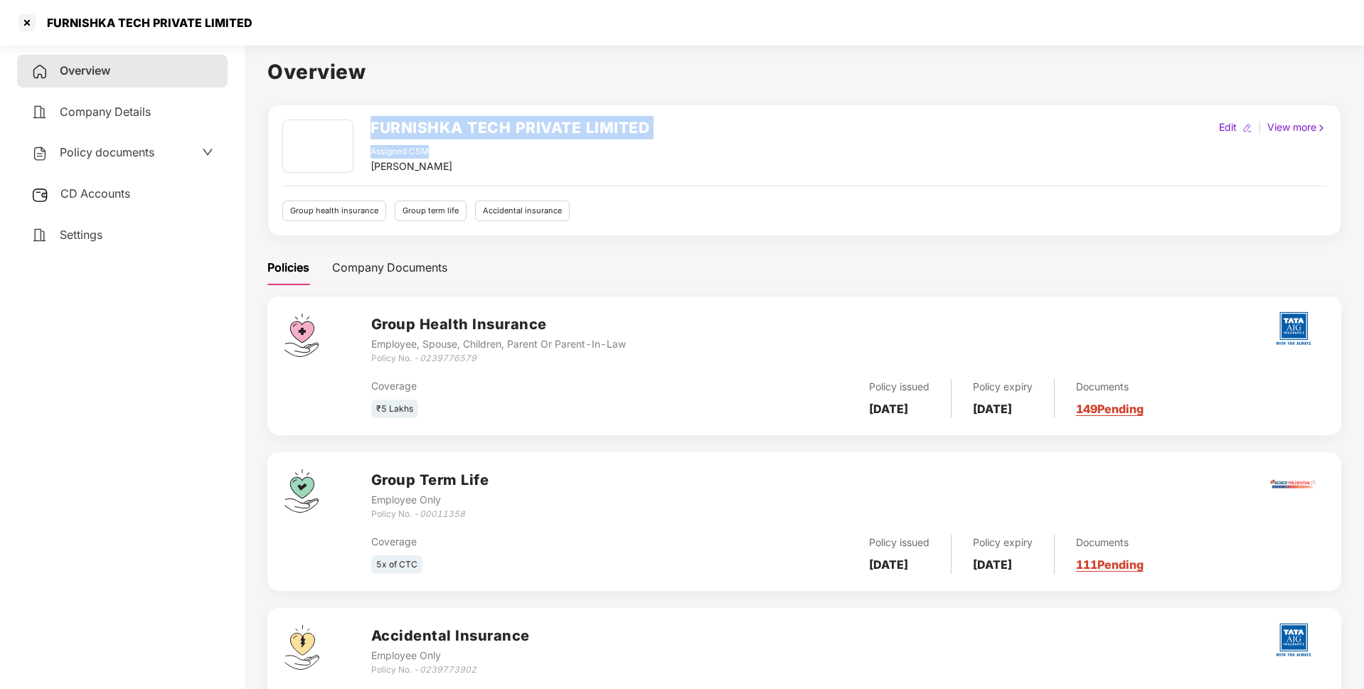
drag, startPoint x: 366, startPoint y: 126, endPoint x: 758, endPoint y: 147, distance: 392.5
click at [758, 147] on div "FURNISHKA TECH PRIVATE LIMITED Assigned CSM [PERSON_NAME] Edit | View more" at bounding box center [804, 147] width 1044 height 55
drag, startPoint x: 371, startPoint y: 129, endPoint x: 652, endPoint y: 135, distance: 281.1
click at [652, 135] on div "FURNISHKA TECH PRIVATE LIMITED Assigned CSM [PERSON_NAME] Edit | View more" at bounding box center [804, 147] width 1044 height 55
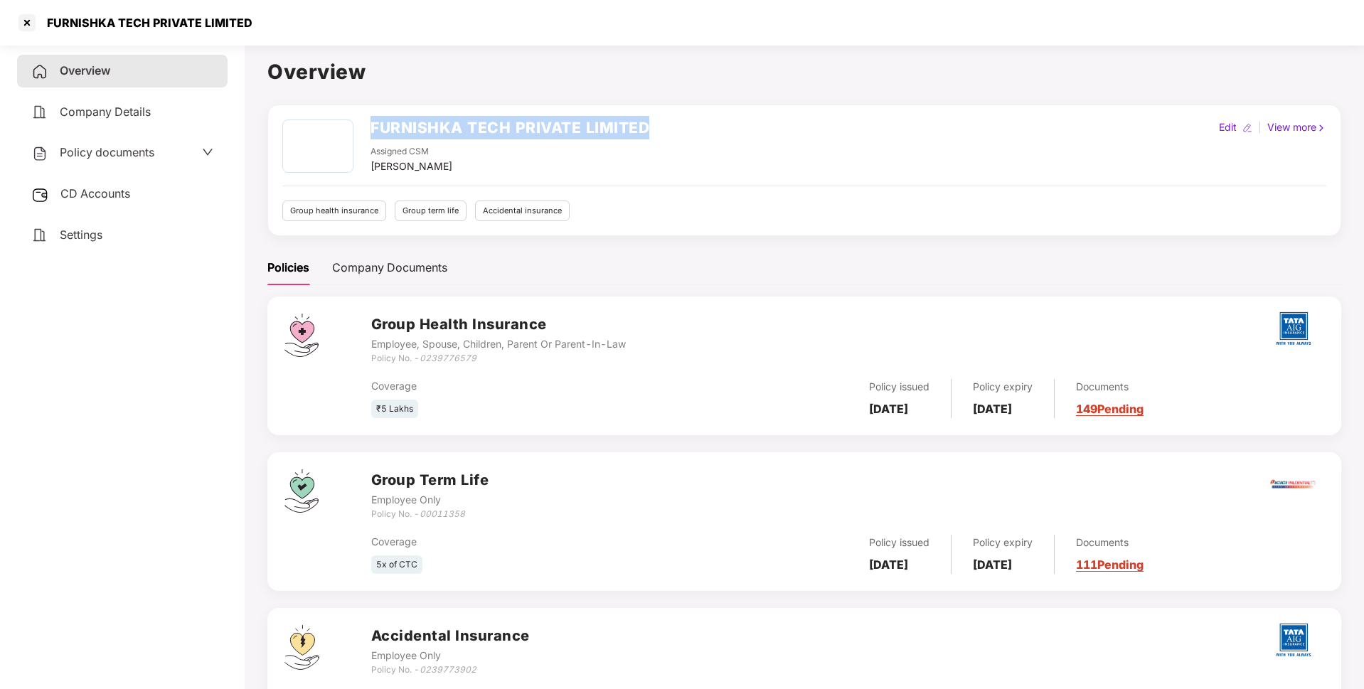
copy h2 "FURNISHKA TECH PRIVATE LIMITED"
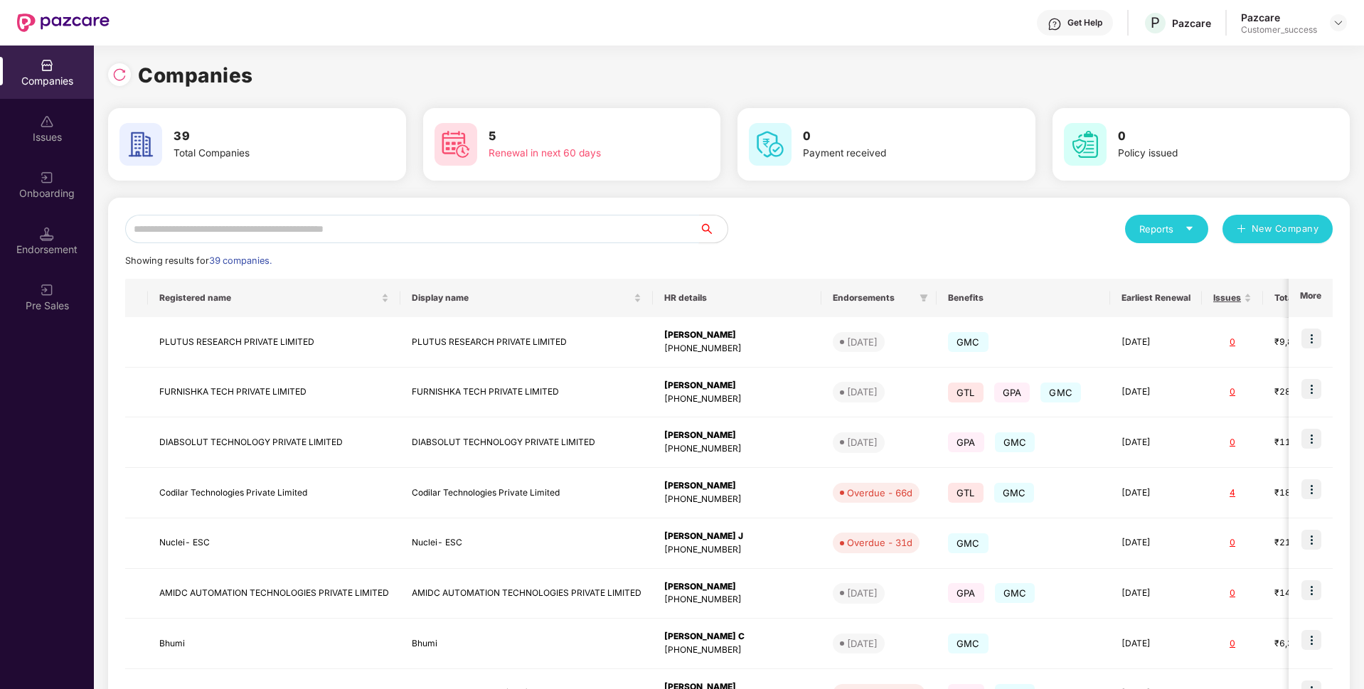
click at [351, 216] on input "text" at bounding box center [412, 229] width 574 height 28
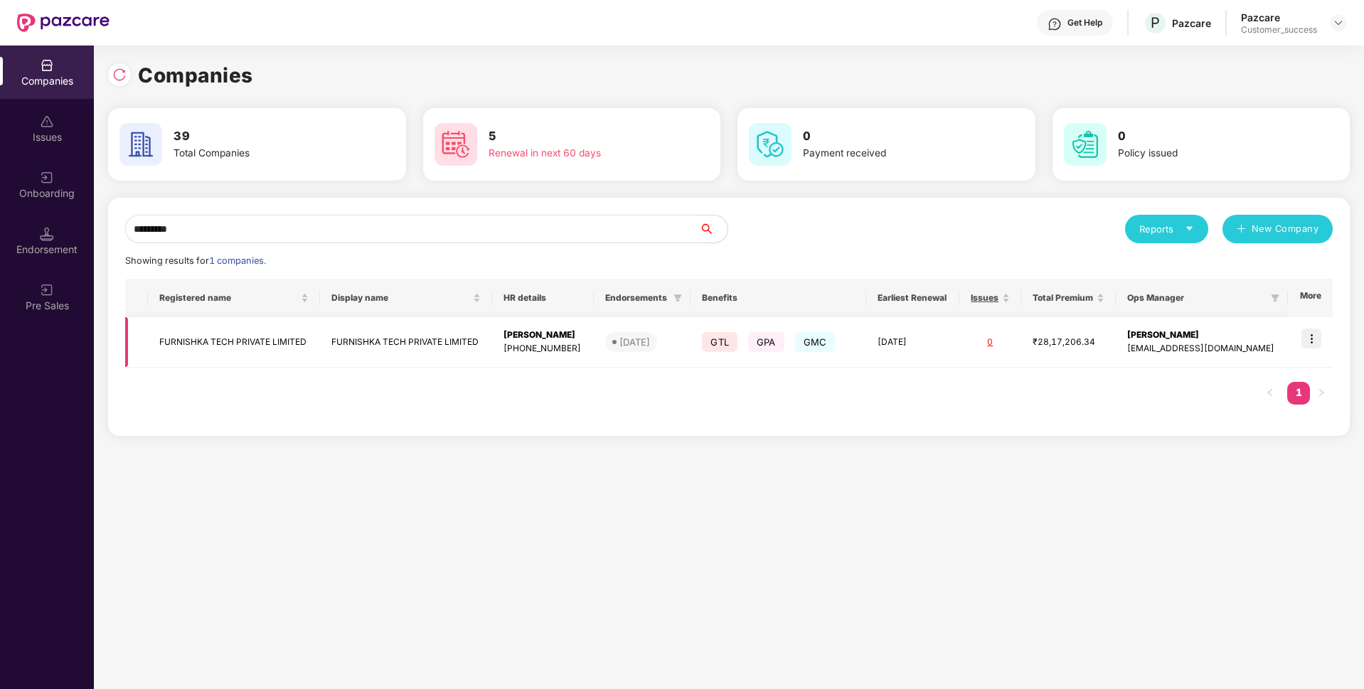
type input "*********"
click at [1313, 327] on td at bounding box center [1310, 342] width 45 height 51
click at [1313, 335] on img at bounding box center [1312, 339] width 20 height 20
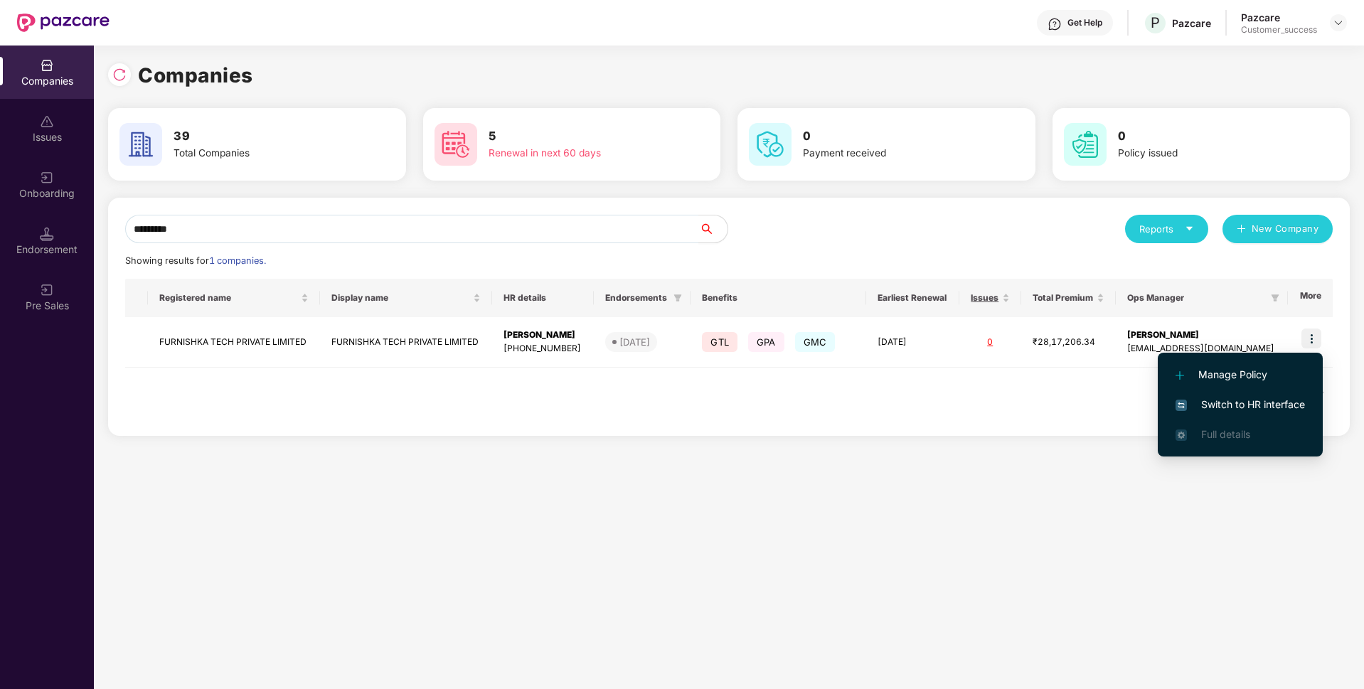
click at [1241, 413] on li "Switch to HR interface" at bounding box center [1240, 405] width 165 height 30
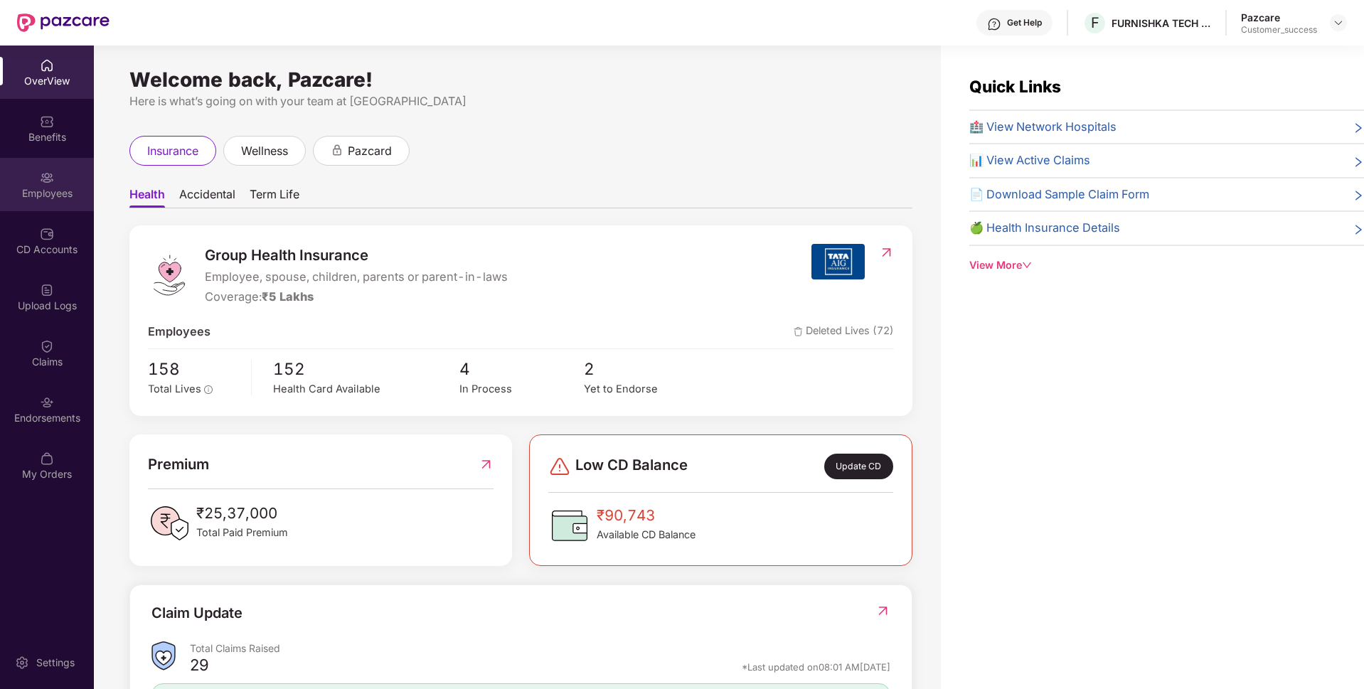
click at [44, 161] on div "Employees" at bounding box center [47, 184] width 94 height 53
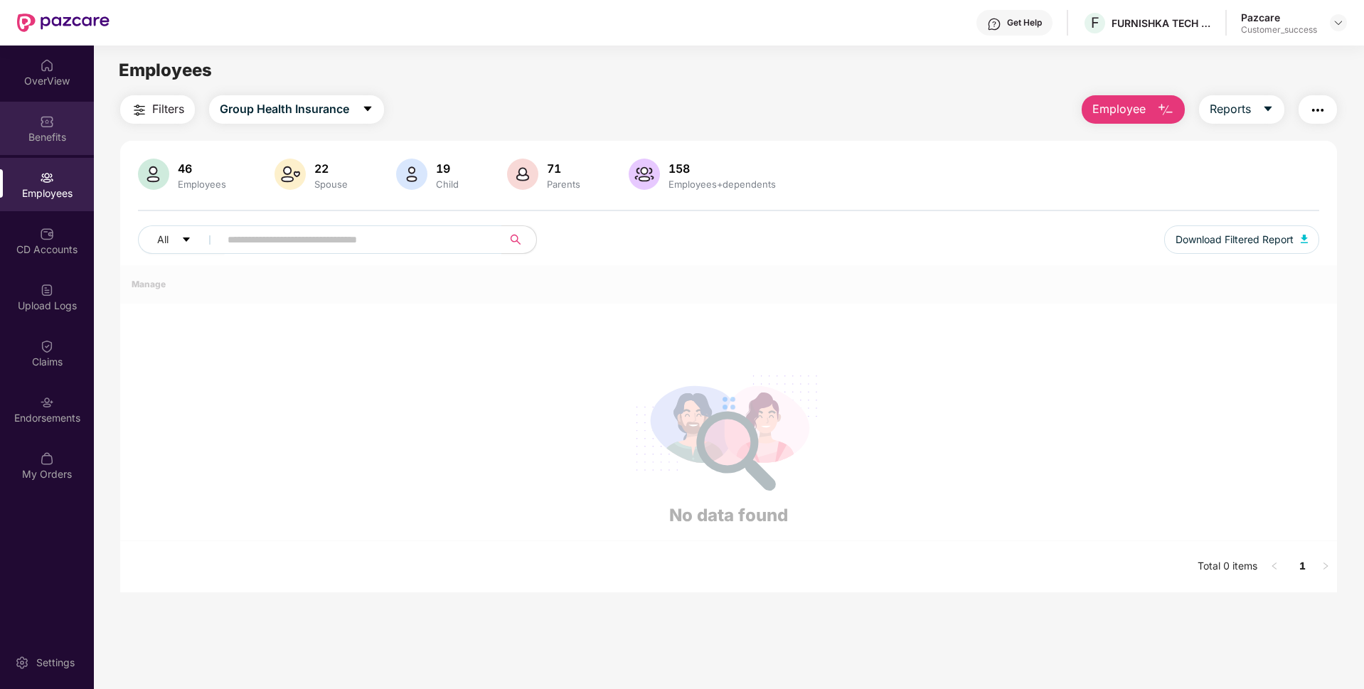
click at [31, 134] on div "Benefits" at bounding box center [47, 137] width 94 height 14
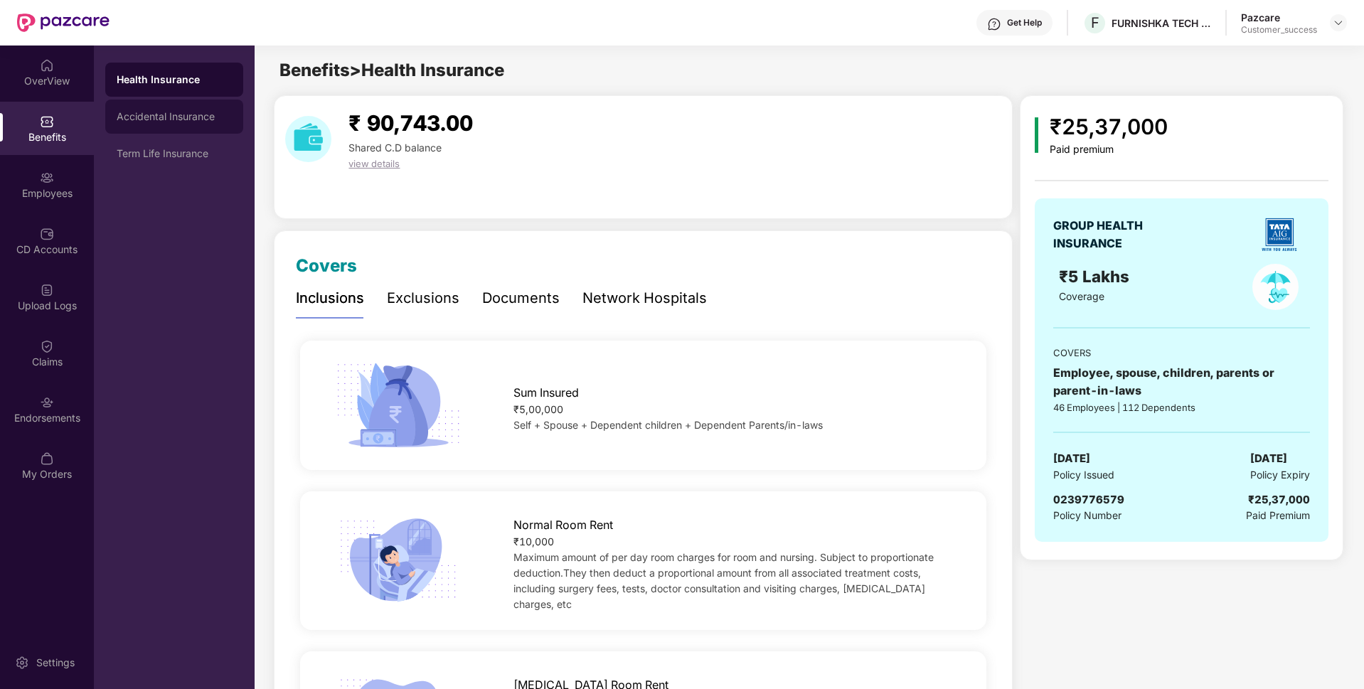
click at [153, 103] on div "Accidental Insurance" at bounding box center [174, 117] width 138 height 34
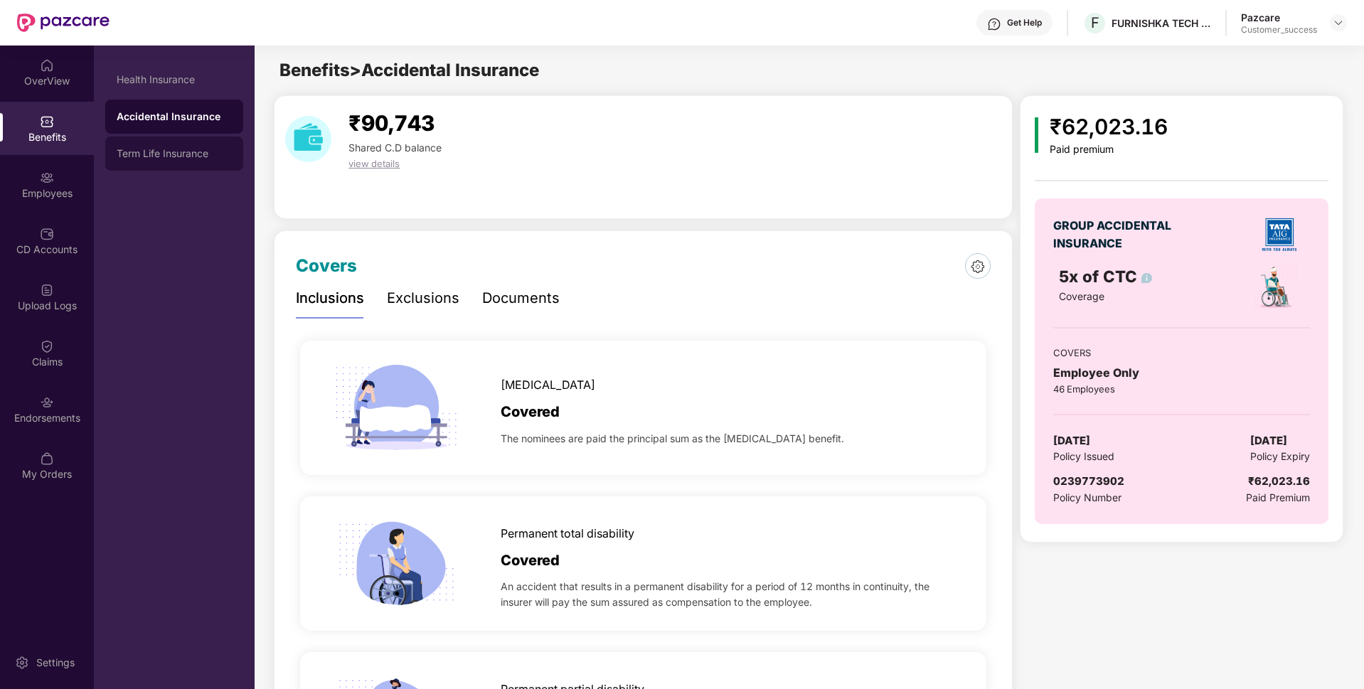
click at [152, 152] on div "Term Life Insurance" at bounding box center [174, 153] width 115 height 11
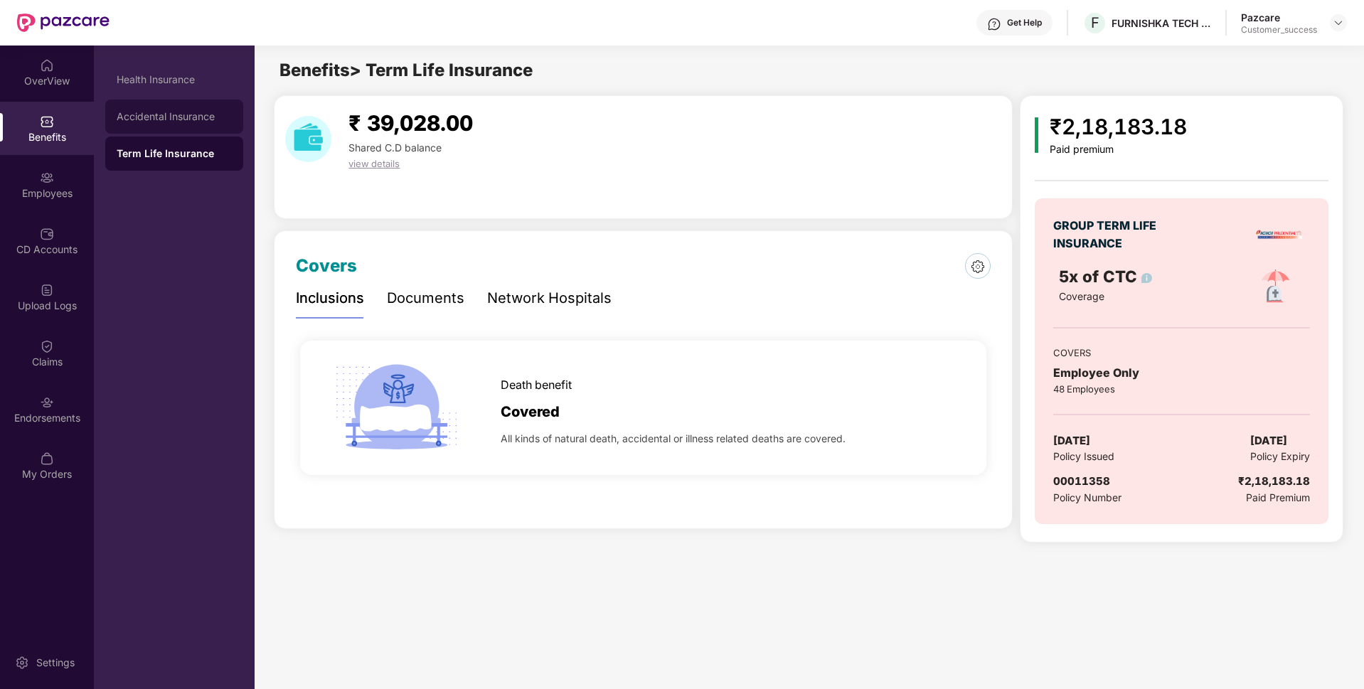
click at [137, 109] on div "Accidental Insurance" at bounding box center [174, 117] width 138 height 34
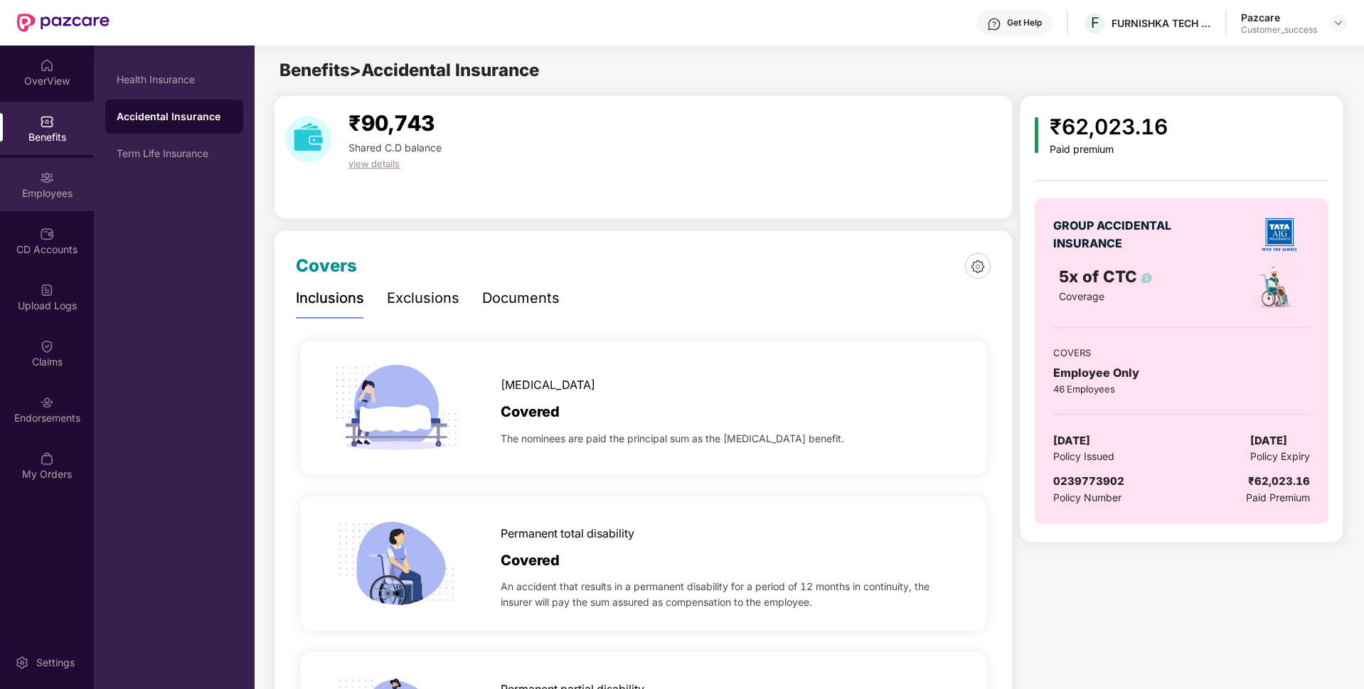
click at [77, 186] on div "Employees" at bounding box center [47, 193] width 94 height 14
